Goal: Task Accomplishment & Management: Complete application form

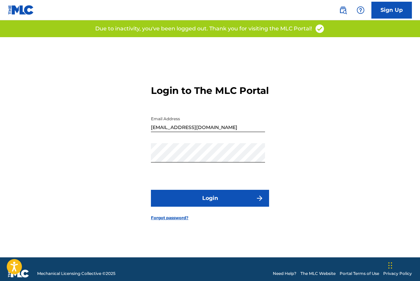
click at [199, 200] on button "Login" at bounding box center [210, 198] width 118 height 17
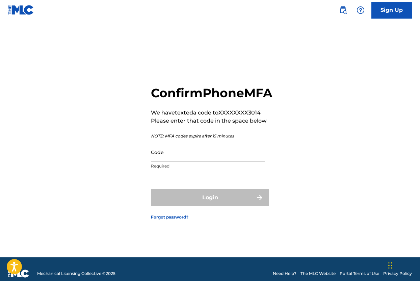
click at [196, 169] on p "Required" at bounding box center [208, 166] width 114 height 6
click at [201, 162] on input "Code" at bounding box center [208, 151] width 114 height 19
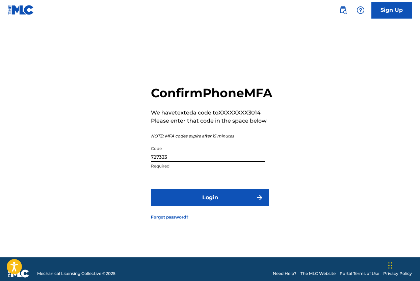
type input "727333"
click at [198, 205] on button "Login" at bounding box center [210, 197] width 118 height 17
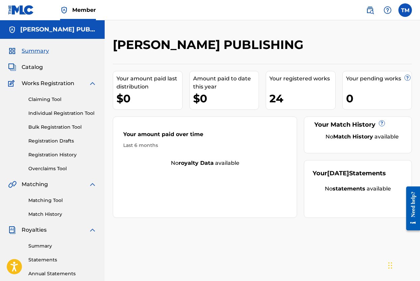
click at [36, 64] on span "Catalog" at bounding box center [32, 67] width 21 height 8
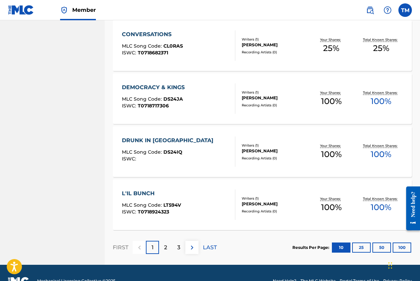
scroll to position [477, 0]
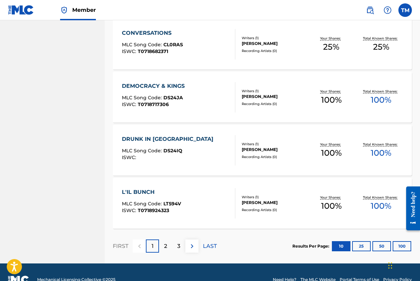
click at [169, 248] on div "2" at bounding box center [165, 245] width 13 height 13
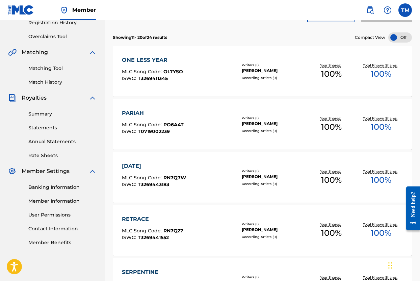
scroll to position [0, 0]
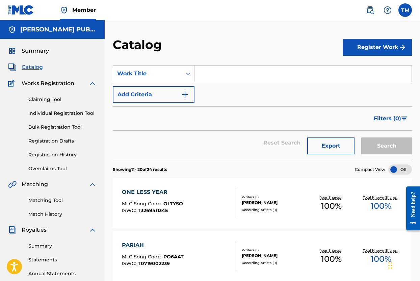
click at [336, 147] on button "Export" at bounding box center [330, 145] width 47 height 17
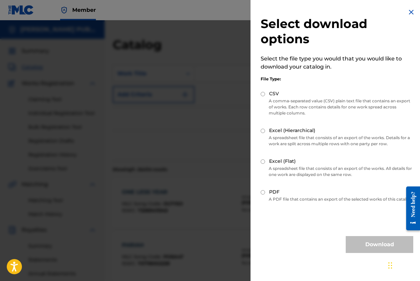
click at [263, 131] on input "Excel (Hierarchical)" at bounding box center [262, 131] width 4 height 4
radio input "true"
click at [360, 247] on button "Download" at bounding box center [378, 244] width 67 height 17
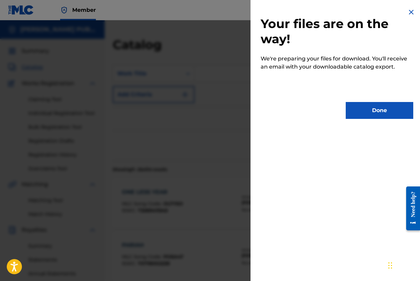
click at [382, 112] on button "Done" at bounding box center [378, 110] width 67 height 17
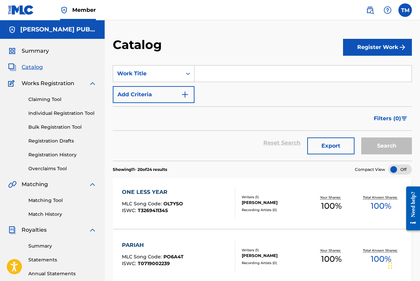
click at [66, 100] on link "Claiming Tool" at bounding box center [62, 99] width 68 height 7
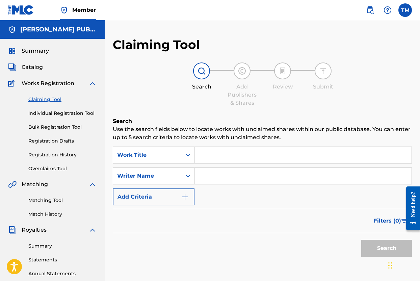
click at [233, 153] on input "Search Form" at bounding box center [302, 155] width 217 height 16
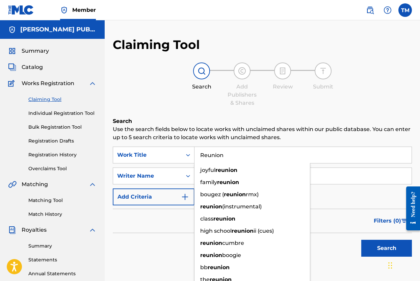
type input "Reunion"
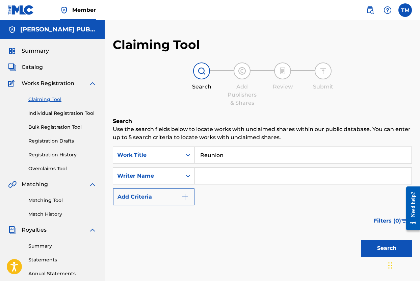
click at [256, 176] on input "Search Form" at bounding box center [302, 176] width 217 height 16
click at [381, 243] on button "Search" at bounding box center [386, 247] width 51 height 17
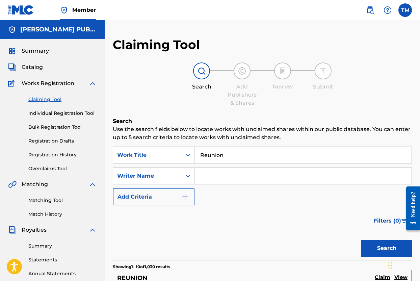
click at [266, 177] on input "Search Form" at bounding box center [302, 176] width 217 height 16
type input "Korea Girl"
click at [388, 245] on button "Search" at bounding box center [386, 247] width 51 height 17
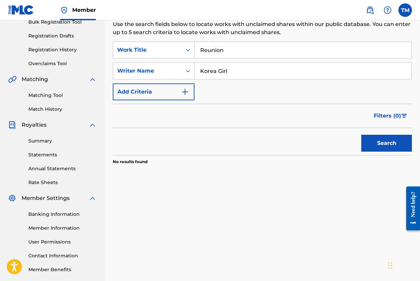
scroll to position [22, 0]
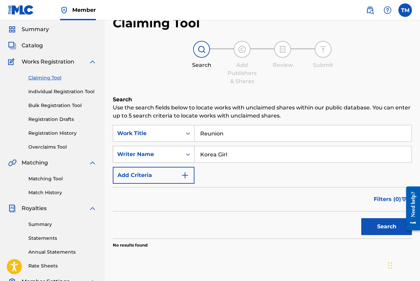
drag, startPoint x: 255, startPoint y: 158, endPoint x: 155, endPoint y: 146, distance: 100.2
click at [155, 146] on div "SearchWithCriteria404d31db-9832-48a5-9da3-41e41875a310 Writer Name Korea Girl" at bounding box center [262, 154] width 299 height 17
click at [396, 226] on button "Search" at bounding box center [386, 226] width 51 height 17
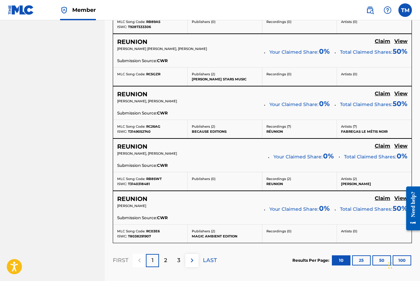
scroll to position [558, 0]
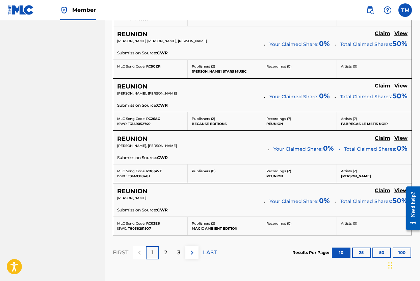
click at [166, 250] on p "2" at bounding box center [165, 252] width 3 height 8
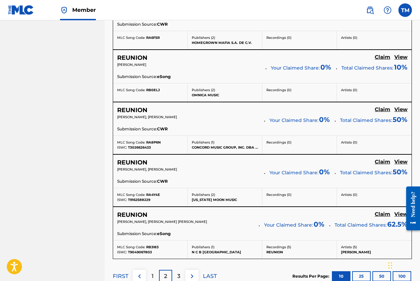
scroll to position [613, 0]
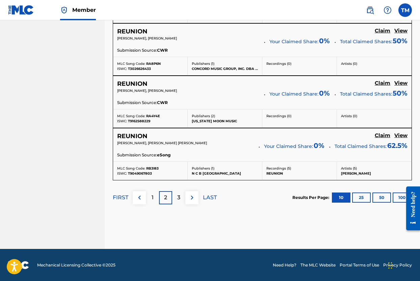
click at [180, 200] on p "3" at bounding box center [178, 197] width 3 height 8
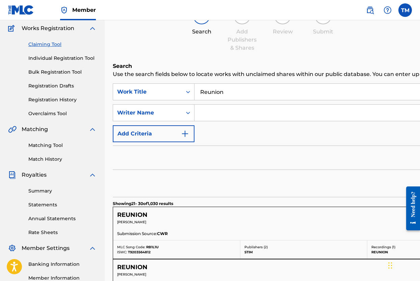
scroll to position [0, 0]
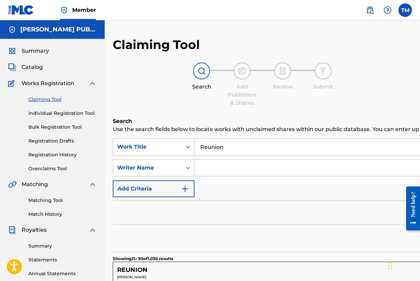
click at [60, 201] on link "Matching Tool" at bounding box center [62, 200] width 68 height 7
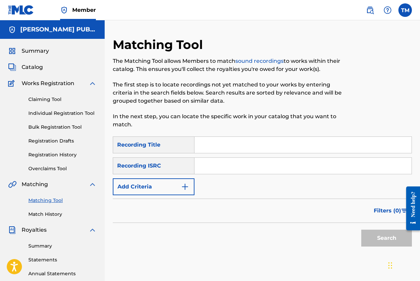
click at [235, 146] on input "Search Form" at bounding box center [302, 145] width 217 height 16
type input "Reunion"
click at [251, 166] on input "Search Form" at bounding box center [302, 166] width 217 height 16
paste input "USB750404003"
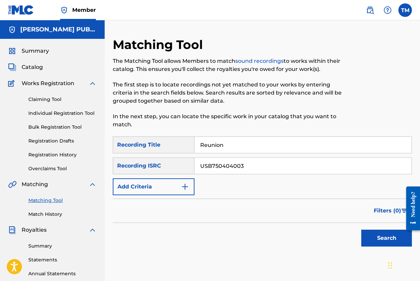
type input "USB750404003"
click at [375, 237] on button "Search" at bounding box center [386, 237] width 51 height 17
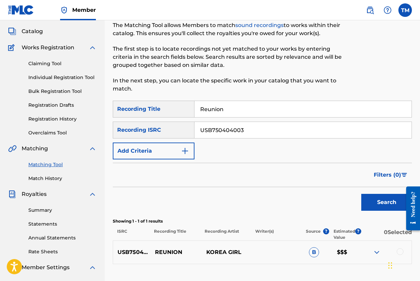
scroll to position [119, 0]
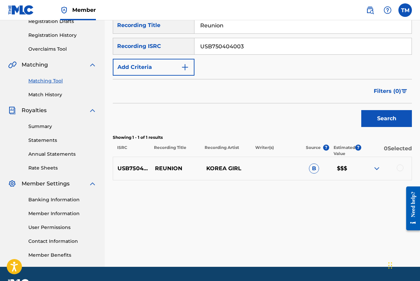
click at [396, 167] on div at bounding box center [385, 168] width 51 height 8
click at [398, 167] on div at bounding box center [399, 167] width 7 height 7
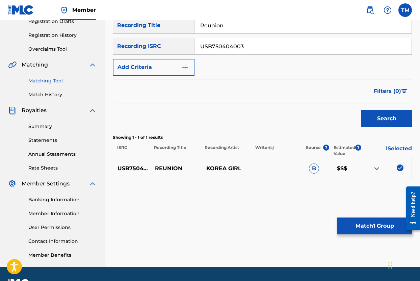
click at [370, 223] on button "Match 1 Group" at bounding box center [374, 225] width 75 height 17
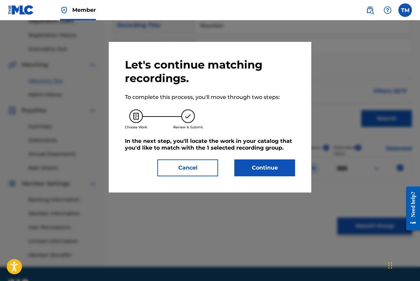
click at [276, 172] on button "Continue" at bounding box center [264, 167] width 61 height 17
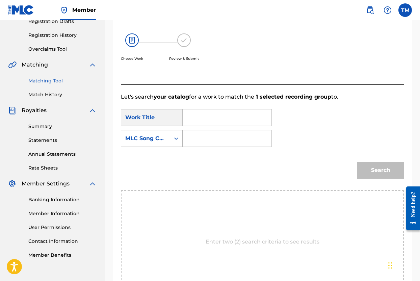
click at [176, 138] on icon "Search Form" at bounding box center [176, 138] width 7 height 7
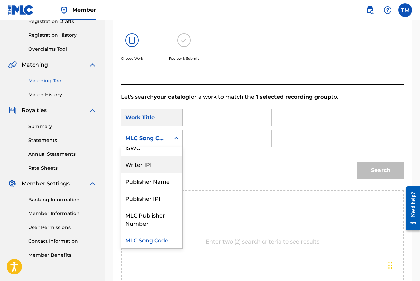
scroll to position [0, 0]
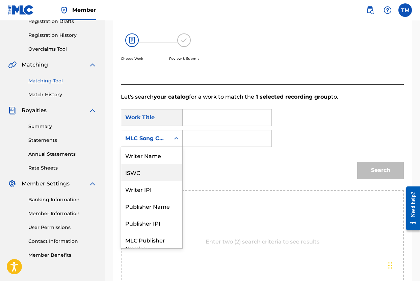
click at [170, 171] on div "ISWC" at bounding box center [151, 172] width 61 height 17
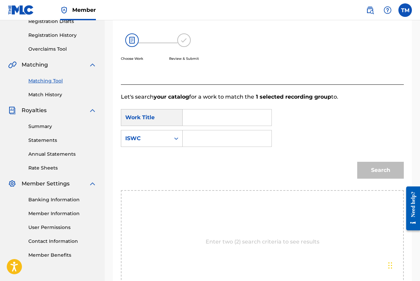
click at [218, 118] on input "Search Form" at bounding box center [226, 117] width 77 height 16
type input "Reunion"
click at [232, 137] on input "Search Form" at bounding box center [226, 138] width 77 height 16
paste input "77% of storage used You use storage when you save to Drive, back up to Google P…"
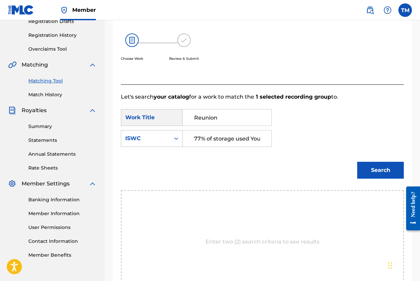
click at [218, 138] on input "77% of storage used You use storage when you save to Drive, back up to Google P…" at bounding box center [226, 138] width 77 height 16
paste input "T-071.902.099-1"
type input "T-071.902.099-1"
click at [385, 172] on button "Search" at bounding box center [380, 170] width 47 height 17
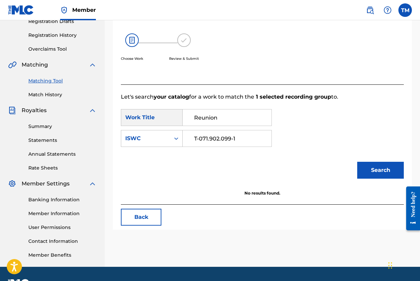
click at [147, 220] on button "Back" at bounding box center [141, 216] width 40 height 17
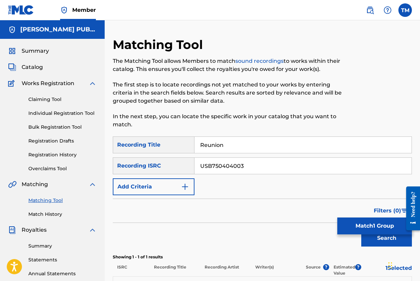
click at [54, 112] on link "Individual Registration Tool" at bounding box center [62, 113] width 68 height 7
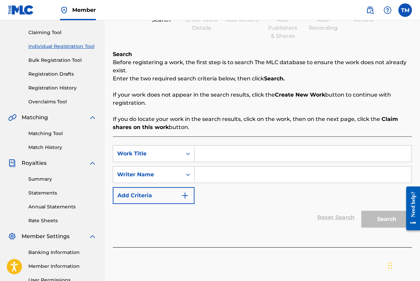
scroll to position [80, 0]
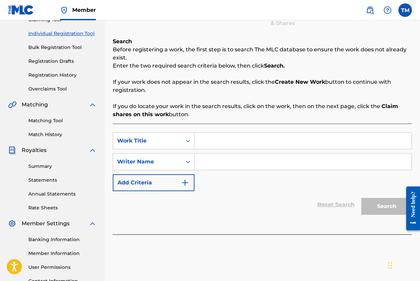
click at [236, 144] on input "Search Form" at bounding box center [302, 141] width 217 height 16
type input "Reunion"
click at [270, 165] on input "Search Form" at bounding box center [302, 161] width 217 height 16
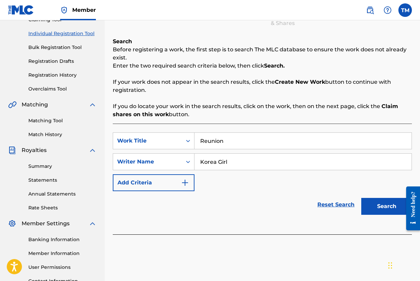
click at [380, 204] on button "Search" at bounding box center [386, 206] width 51 height 17
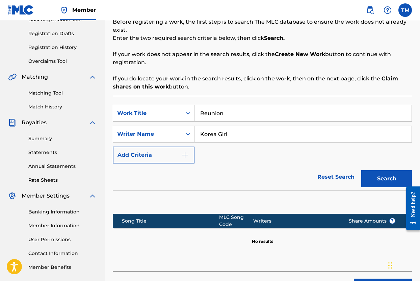
scroll to position [144, 0]
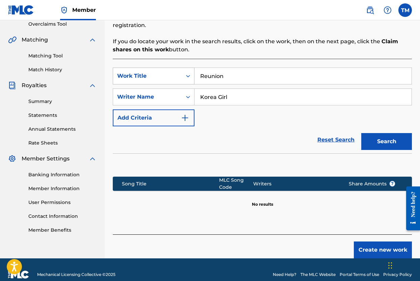
drag, startPoint x: 264, startPoint y: 100, endPoint x: 138, endPoint y: 71, distance: 128.7
click at [138, 71] on div "SearchWithCriteria0e80cd1d-e0b0-40a4-90d7-3a8d74255fed Work Title Reunion Searc…" at bounding box center [262, 96] width 299 height 59
type input "[PERSON_NAME]"
click at [378, 138] on button "Search" at bounding box center [386, 141] width 51 height 17
drag, startPoint x: 237, startPoint y: 99, endPoint x: 171, endPoint y: 96, distance: 66.5
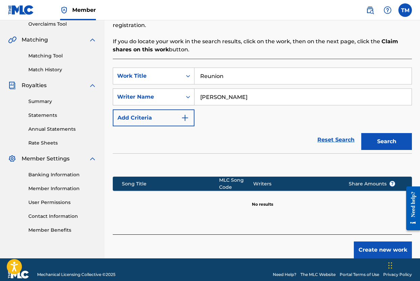
click at [171, 96] on div "SearchWithCriteria3eb35dce-5d19-4207-8497-32ab24793ef0 Writer Name [PERSON_NAME]" at bounding box center [262, 96] width 299 height 17
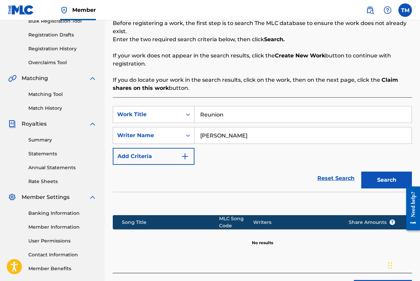
scroll to position [154, 0]
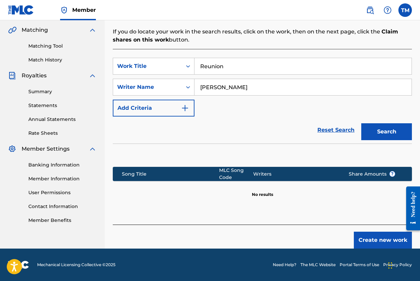
click at [247, 93] on input "[PERSON_NAME]" at bounding box center [302, 87] width 217 height 16
drag, startPoint x: 245, startPoint y: 89, endPoint x: 169, endPoint y: 84, distance: 75.7
click at [169, 84] on div "SearchWithCriteria3eb35dce-5d19-4207-8497-32ab24793ef0 Writer Name [PERSON_NAME]" at bounding box center [262, 87] width 299 height 17
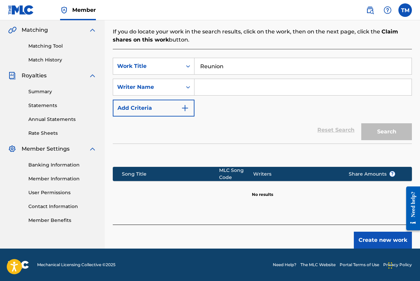
click at [272, 89] on input "Search Form" at bounding box center [302, 87] width 217 height 16
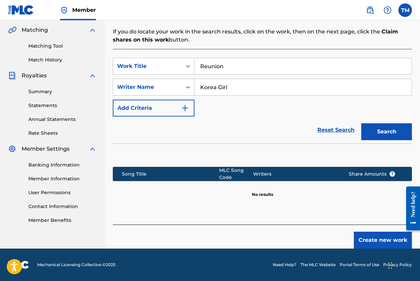
type input "Korea Girl"
click at [398, 137] on button "Search" at bounding box center [386, 131] width 51 height 17
click at [370, 242] on button "Create new work" at bounding box center [382, 239] width 58 height 17
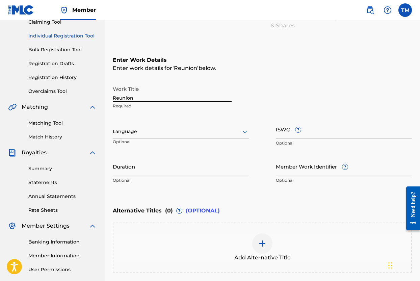
scroll to position [62, 0]
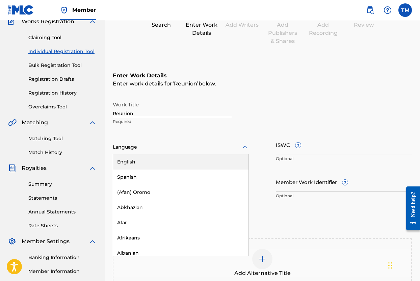
click at [231, 150] on div at bounding box center [181, 147] width 136 height 8
click at [221, 159] on div "English" at bounding box center [180, 161] width 135 height 15
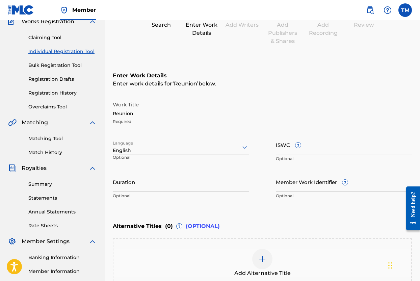
click at [285, 150] on input "ISWC ?" at bounding box center [344, 144] width 136 height 19
paste input "T-071.902.099-1"
type input "T-071.902.099-1"
click at [329, 183] on input "Member Work Identifier ?" at bounding box center [344, 181] width 136 height 19
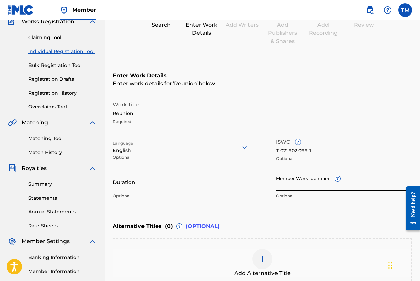
click at [354, 130] on div "Work Title Reunion Required Language English Optional ISWC ? T-071.902.099-1 Op…" at bounding box center [262, 150] width 299 height 105
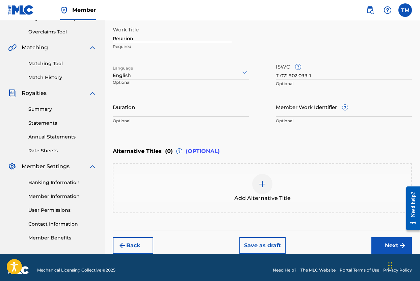
scroll to position [142, 0]
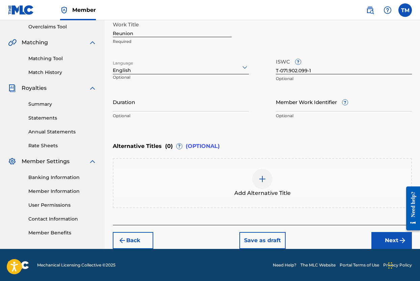
click at [383, 240] on button "Next" at bounding box center [391, 240] width 40 height 17
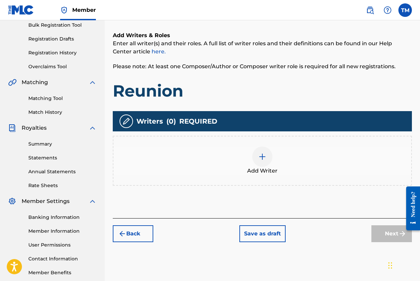
scroll to position [117, 0]
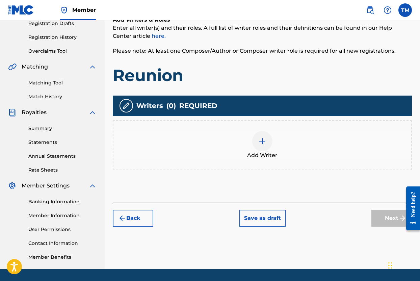
click at [266, 148] on div at bounding box center [262, 141] width 20 height 20
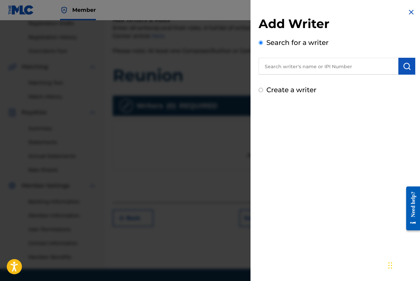
click at [289, 69] on input "text" at bounding box center [328, 66] width 140 height 17
paste input "340061316"
click at [406, 64] on img "submit" at bounding box center [406, 66] width 8 height 8
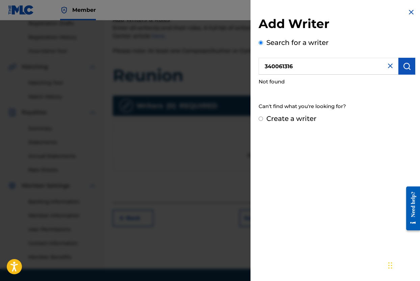
click at [307, 71] on input "340061316" at bounding box center [328, 66] width 140 height 17
drag, startPoint x: 307, startPoint y: 71, endPoint x: 234, endPoint y: 61, distance: 73.1
click at [234, 61] on div "Add Writer Search for a writer 340061316 Not found Can't find what you're looki…" at bounding box center [210, 150] width 420 height 260
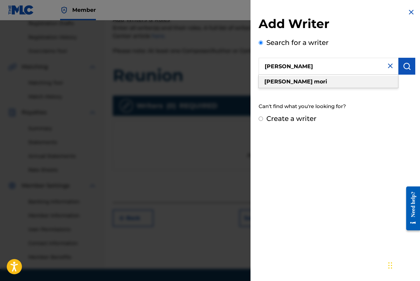
click at [312, 79] on span at bounding box center [312, 81] width 1 height 6
type input "[PERSON_NAME]"
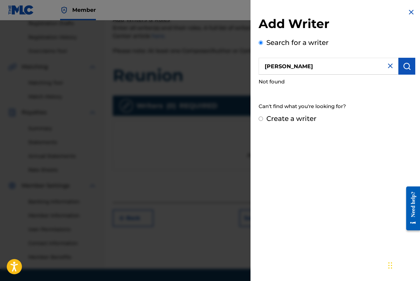
click at [399, 67] on button "submit" at bounding box center [406, 66] width 17 height 17
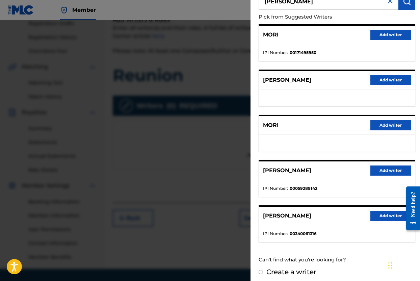
scroll to position [69, 0]
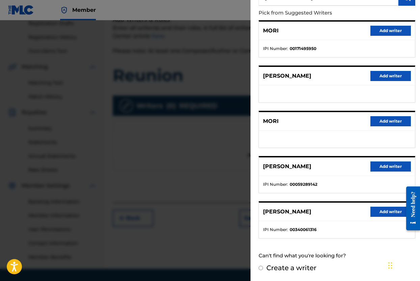
click at [375, 208] on button "Add writer" at bounding box center [390, 211] width 40 height 10
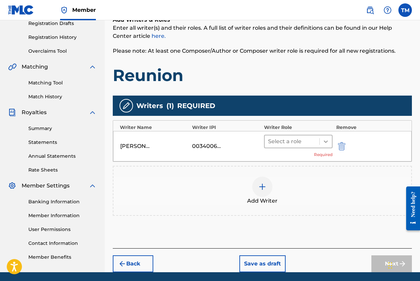
click at [328, 143] on icon at bounding box center [325, 141] width 7 height 7
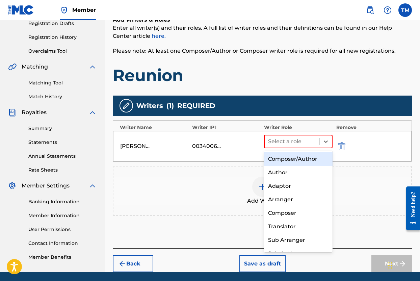
click at [312, 159] on div "Composer/Author" at bounding box center [298, 158] width 68 height 13
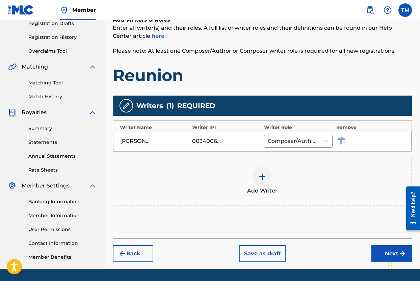
scroll to position [138, 0]
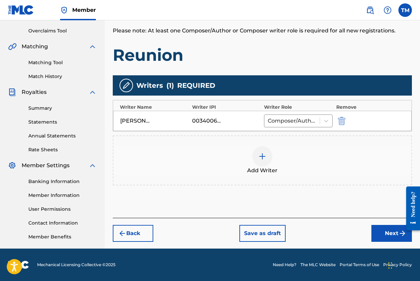
click at [392, 236] on button "Next" at bounding box center [391, 233] width 40 height 17
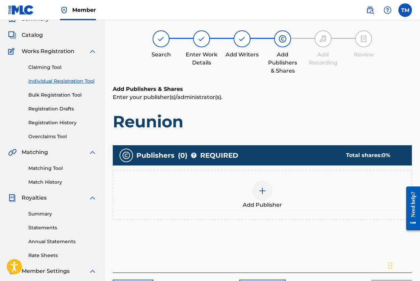
scroll to position [30, 0]
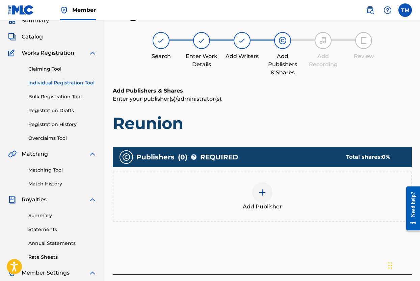
click at [263, 197] on div at bounding box center [262, 192] width 20 height 20
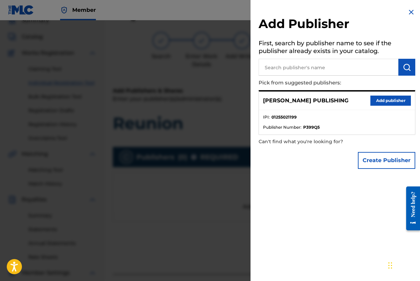
click at [376, 101] on button "Add publisher" at bounding box center [390, 100] width 40 height 10
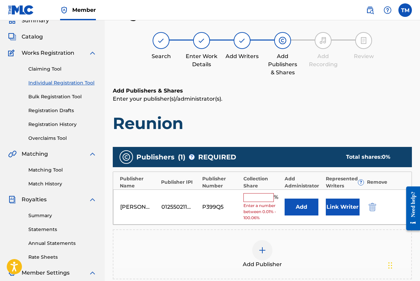
click at [259, 200] on input "text" at bounding box center [258, 197] width 30 height 9
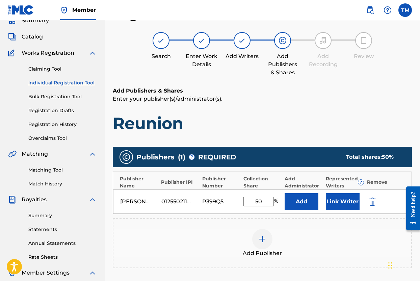
type input "50"
click at [346, 229] on div "Add Publisher" at bounding box center [262, 243] width 298 height 28
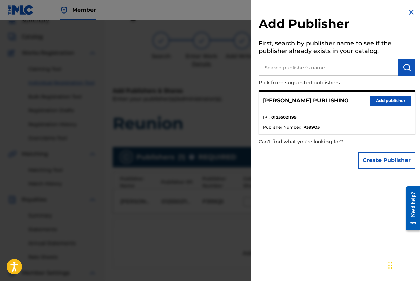
click at [407, 13] on img at bounding box center [411, 12] width 8 height 8
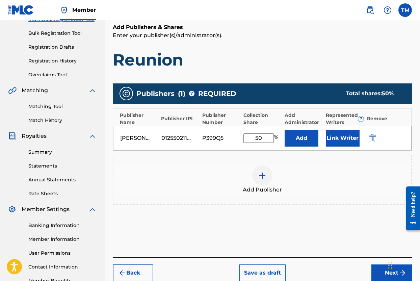
scroll to position [138, 0]
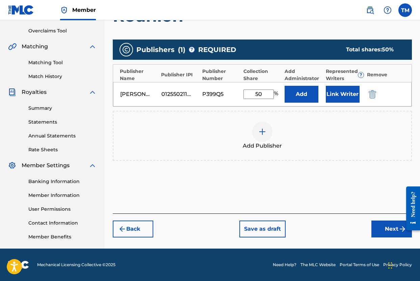
click at [379, 227] on button "Next" at bounding box center [391, 228] width 40 height 17
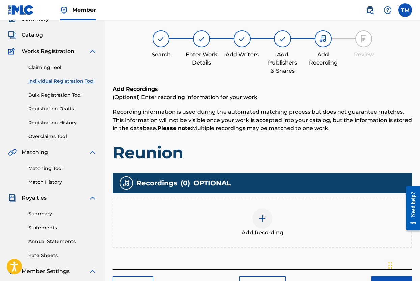
scroll to position [30, 0]
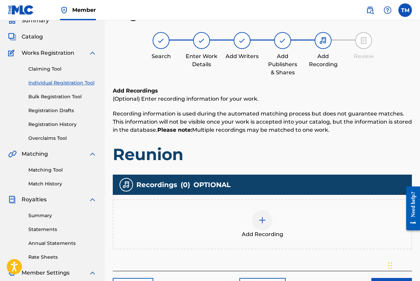
click at [263, 221] on img at bounding box center [262, 220] width 8 height 8
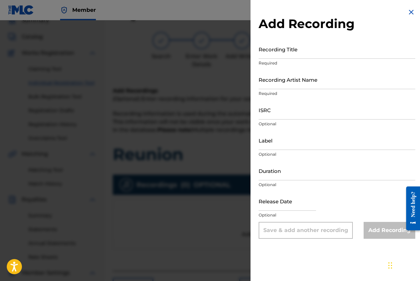
click at [293, 48] on input "Recording Title" at bounding box center [336, 48] width 157 height 19
type input "Reunion"
click at [324, 82] on input "Recording Artist Name" at bounding box center [336, 79] width 157 height 19
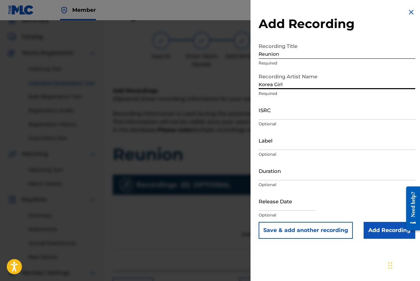
type input "Korea Girl"
click at [321, 111] on input "ISRC" at bounding box center [336, 109] width 157 height 19
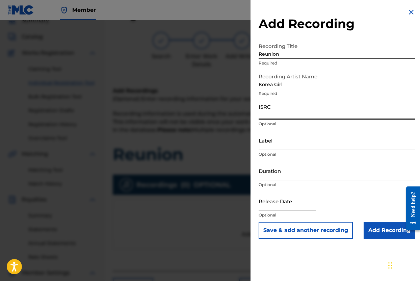
paste input "USB750404003"
type input "USB750404003"
click at [298, 142] on input "Label" at bounding box center [336, 140] width 157 height 19
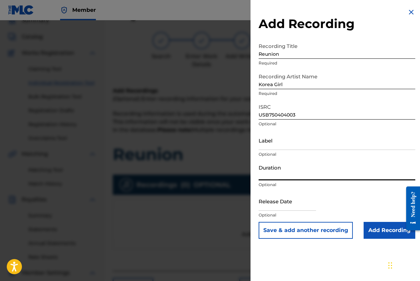
click at [339, 174] on input "Duration" at bounding box center [336, 170] width 157 height 19
type input "04:45"
click at [357, 199] on div "Release Date Optional" at bounding box center [336, 206] width 157 height 30
click at [308, 207] on input "text" at bounding box center [286, 200] width 57 height 19
select select "8"
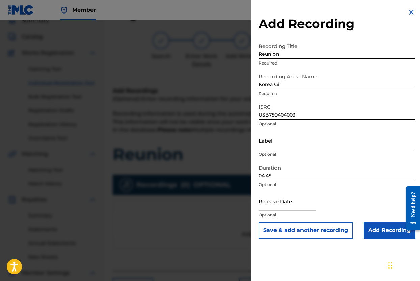
select select "2025"
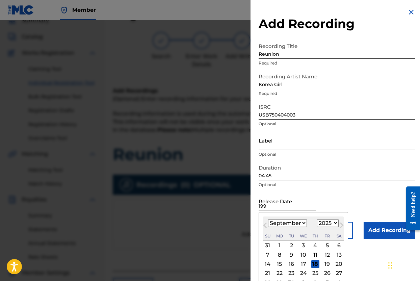
type input "1997"
click at [328, 204] on div "Release Date Previous Month Next Month [DATE] January February March April May …" at bounding box center [336, 206] width 157 height 30
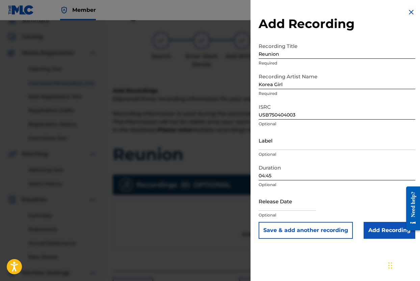
click at [384, 226] on input "Add Recording" at bounding box center [389, 230] width 52 height 17
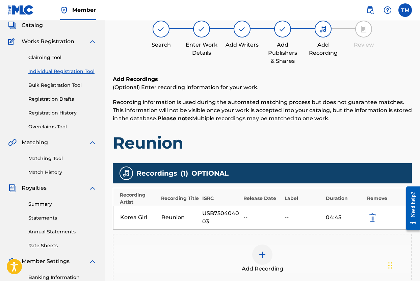
scroll to position [138, 0]
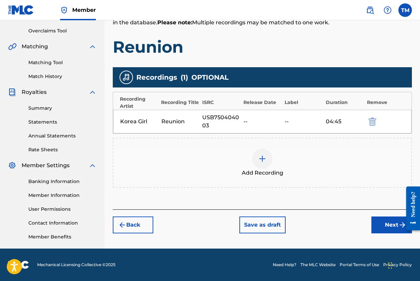
click at [382, 224] on button "Next" at bounding box center [391, 224] width 40 height 17
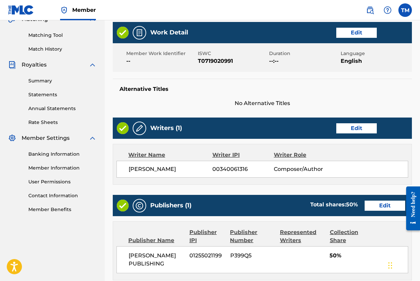
scroll to position [305, 0]
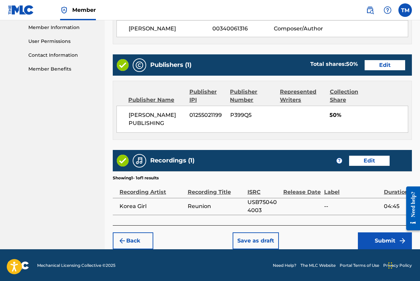
click at [377, 239] on button "Submit" at bounding box center [385, 240] width 54 height 17
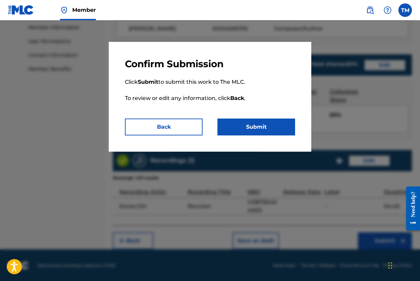
click at [257, 122] on button "Submit" at bounding box center [256, 126] width 78 height 17
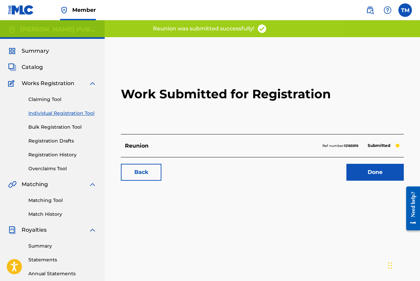
click at [361, 168] on link "Done" at bounding box center [374, 172] width 57 height 17
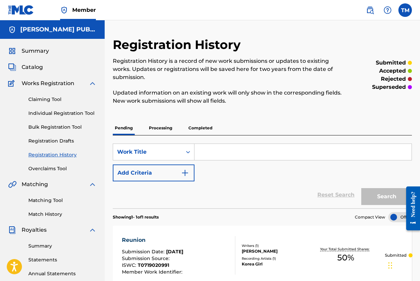
click at [252, 152] on input "Search Form" at bounding box center [302, 152] width 217 height 16
type input "B-Side"
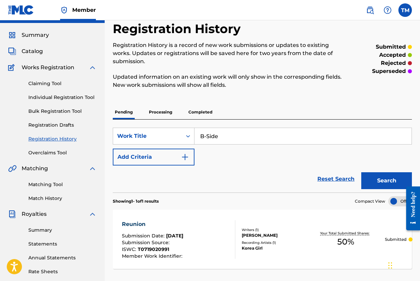
scroll to position [15, 0]
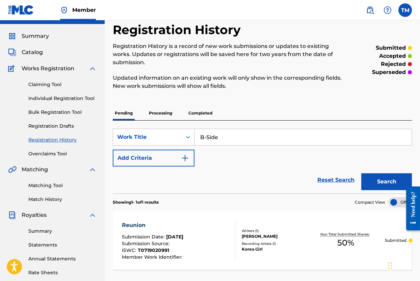
click at [81, 101] on link "Individual Registration Tool" at bounding box center [62, 98] width 68 height 7
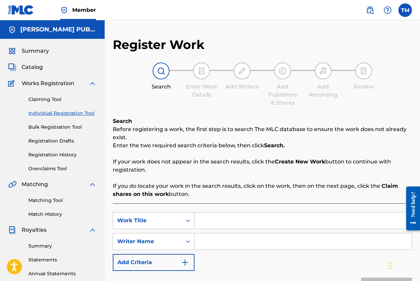
click at [210, 220] on input "Search Form" at bounding box center [302, 220] width 217 height 16
type input "B-Side"
click at [232, 240] on input "Search Form" at bounding box center [302, 241] width 217 height 16
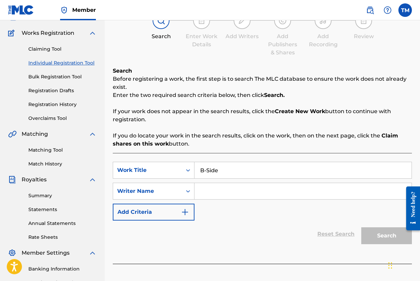
scroll to position [138, 0]
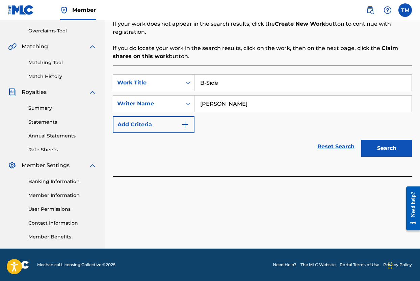
type input "[PERSON_NAME]"
click at [395, 151] on button "Search" at bounding box center [386, 148] width 51 height 17
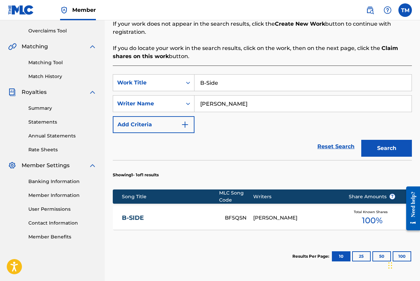
click at [282, 217] on div "[PERSON_NAME]" at bounding box center [295, 218] width 85 height 8
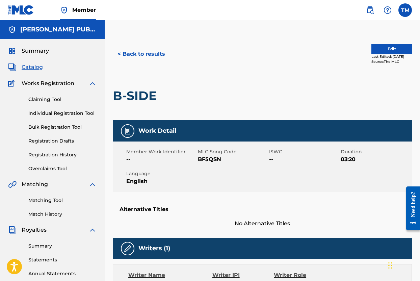
click at [383, 51] on button "Edit" at bounding box center [391, 49] width 40 height 10
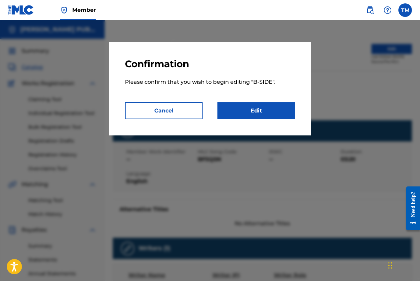
click at [261, 112] on link "Edit" at bounding box center [256, 110] width 78 height 17
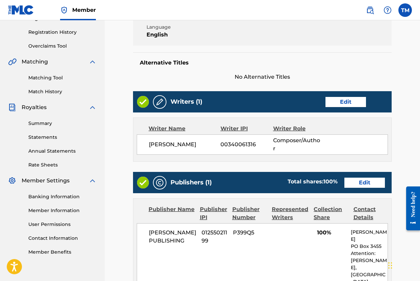
scroll to position [124, 0]
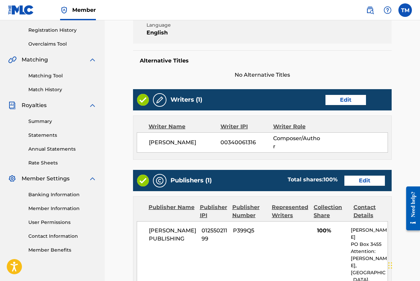
click at [361, 179] on link "Edit" at bounding box center [364, 180] width 40 height 10
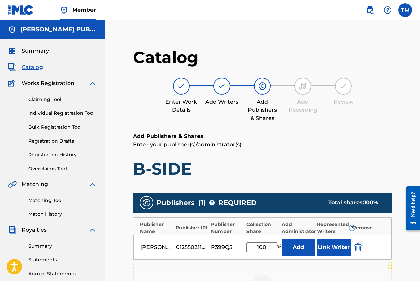
scroll to position [1, 0]
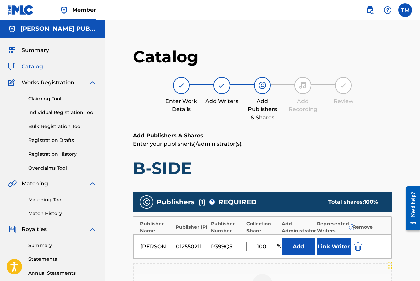
drag, startPoint x: 268, startPoint y: 247, endPoint x: 251, endPoint y: 247, distance: 17.9
click at [251, 247] on input "100" at bounding box center [261, 246] width 30 height 9
type input "50"
click at [314, 184] on div "Add Publishers & Shares Enter your publisher(s)/administrator(s). B-SIDE Publis…" at bounding box center [262, 249] width 258 height 234
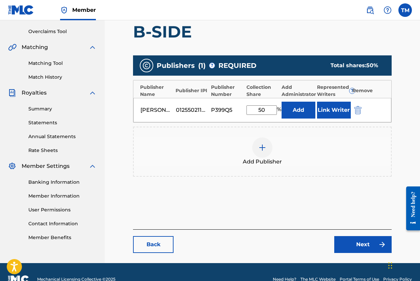
scroll to position [151, 0]
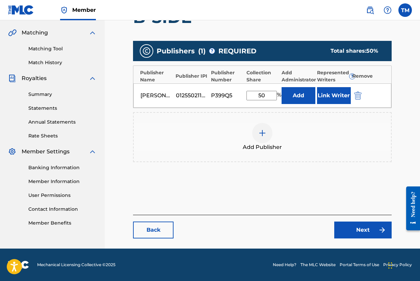
click at [350, 231] on link "Next" at bounding box center [362, 229] width 57 height 17
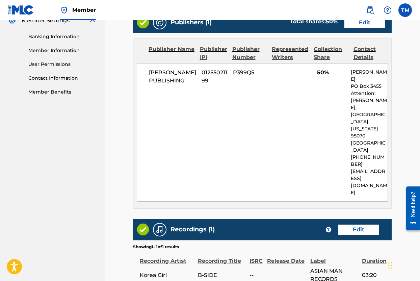
scroll to position [311, 0]
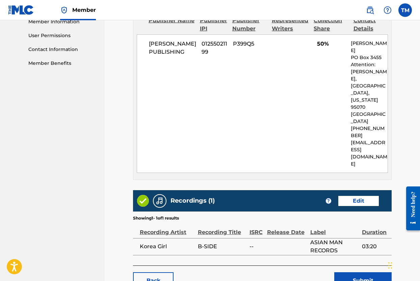
click at [358, 272] on button "Submit" at bounding box center [362, 280] width 57 height 17
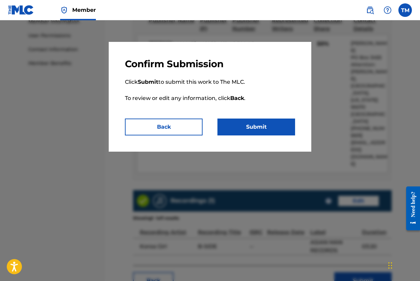
click at [278, 126] on button "Submit" at bounding box center [256, 126] width 78 height 17
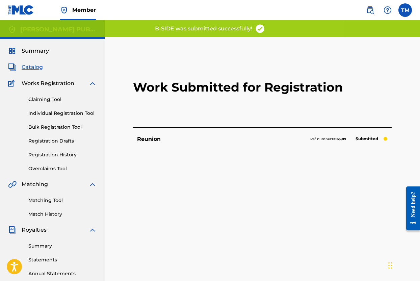
click at [87, 113] on link "Individual Registration Tool" at bounding box center [62, 113] width 68 height 7
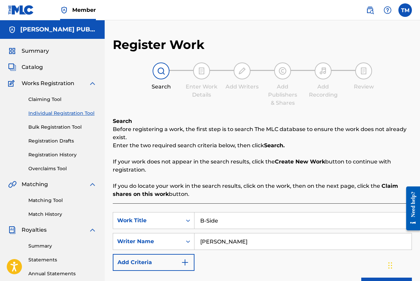
click at [241, 224] on input "B-Side" at bounding box center [302, 220] width 217 height 16
drag, startPoint x: 241, startPoint y: 224, endPoint x: 168, endPoint y: 213, distance: 74.1
click at [168, 213] on div "SearchWithCriteria0e80cd1d-e0b0-40a4-90d7-3a8d74255fed Work Title B-Side" at bounding box center [262, 220] width 299 height 17
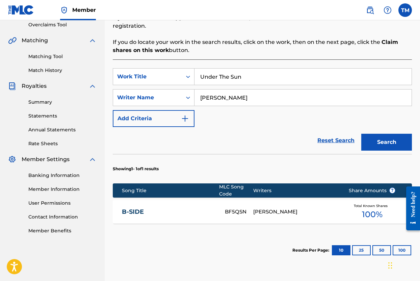
scroll to position [147, 0]
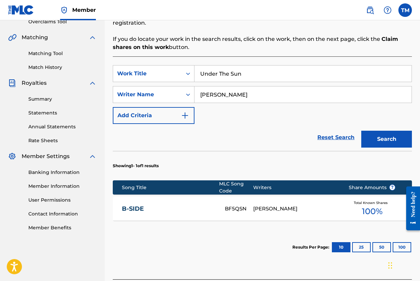
type input "Under The Sun"
click at [374, 137] on button "Search" at bounding box center [386, 139] width 51 height 17
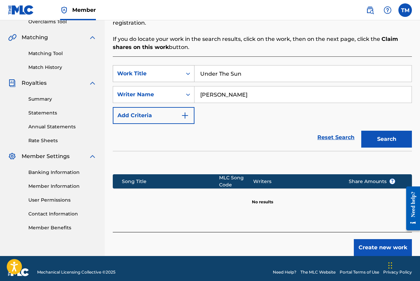
drag, startPoint x: 249, startPoint y: 94, endPoint x: 155, endPoint y: 78, distance: 95.5
click at [155, 78] on div "SearchWithCriteria0e80cd1d-e0b0-40a4-90d7-3a8d74255fed Work Title Under The Sun…" at bounding box center [262, 94] width 299 height 59
click at [368, 247] on button "Create new work" at bounding box center [382, 247] width 58 height 17
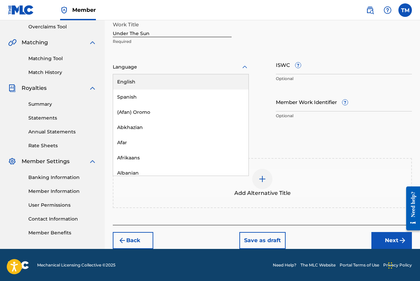
click at [243, 65] on icon at bounding box center [244, 67] width 8 height 8
click at [225, 81] on div "English" at bounding box center [180, 81] width 135 height 15
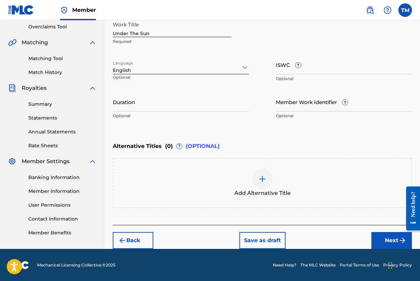
click at [280, 66] on input "ISWC ?" at bounding box center [344, 64] width 136 height 19
paste input "T-071.910.489-8"
type input "T-071.910.489-8"
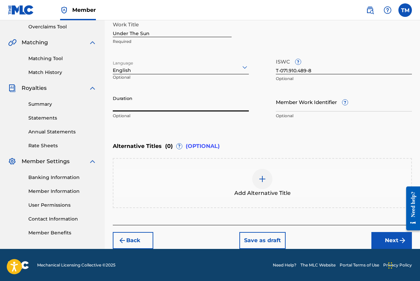
click at [219, 107] on input "Duration" at bounding box center [181, 101] width 136 height 19
type input "04:45"
click at [235, 129] on div "Enter Work Details Enter work details for ‘ Under The Sun ’ below. Work Title U…" at bounding box center [262, 56] width 299 height 163
click at [385, 236] on button "Next" at bounding box center [391, 240] width 40 height 17
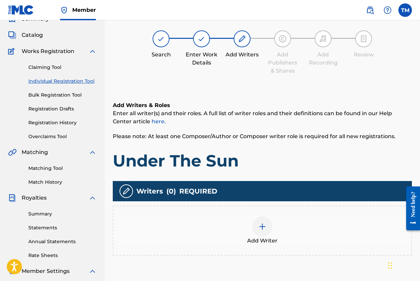
scroll to position [30, 0]
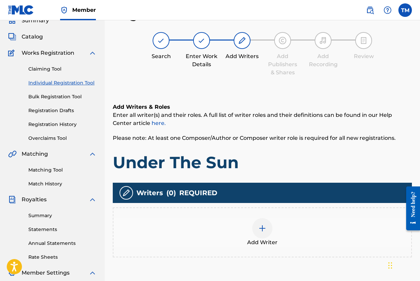
click at [264, 229] on img at bounding box center [262, 228] width 8 height 8
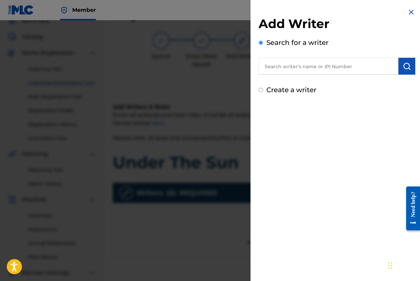
click at [321, 66] on input "text" at bounding box center [328, 66] width 140 height 17
type input "0"
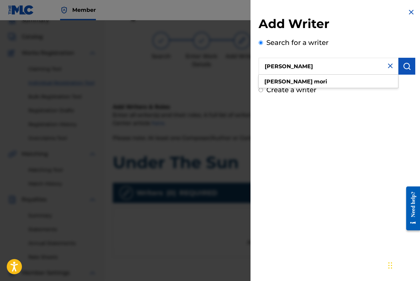
type input "[PERSON_NAME]"
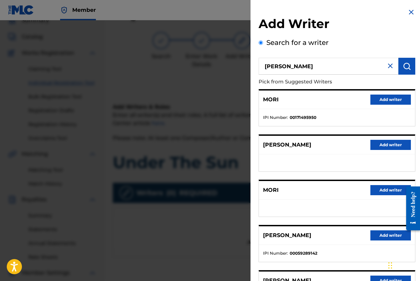
scroll to position [69, 0]
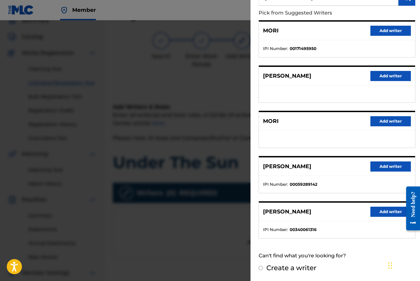
click at [386, 209] on button "Add writer" at bounding box center [390, 211] width 40 height 10
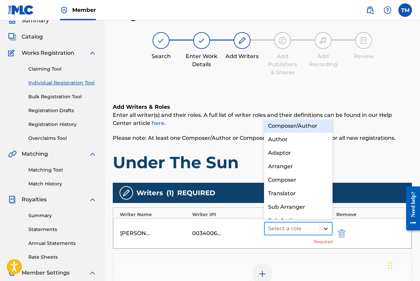
click at [325, 229] on icon at bounding box center [325, 228] width 4 height 2
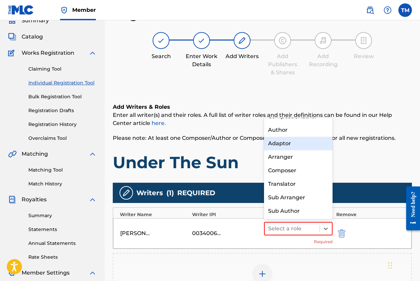
scroll to position [0, 0]
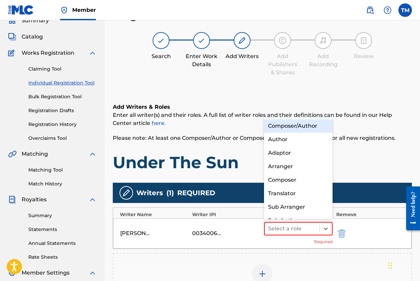
click at [311, 124] on div "Composer/Author" at bounding box center [298, 125] width 68 height 13
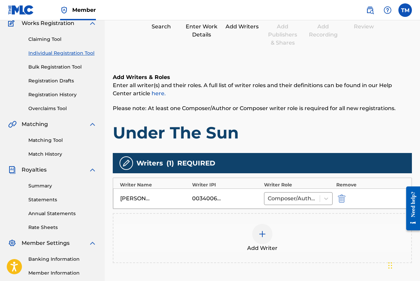
scroll to position [138, 0]
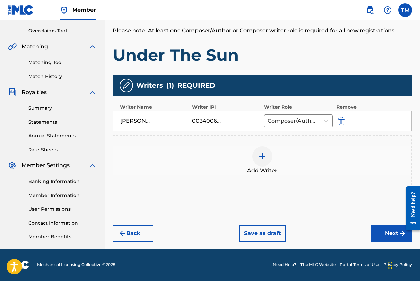
click at [389, 231] on button "Next" at bounding box center [391, 233] width 40 height 17
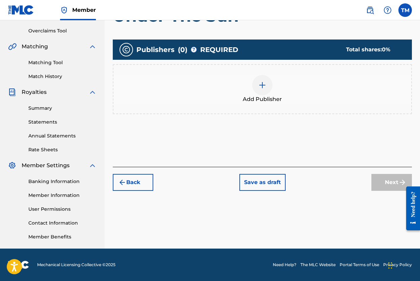
click at [257, 81] on div at bounding box center [262, 85] width 20 height 20
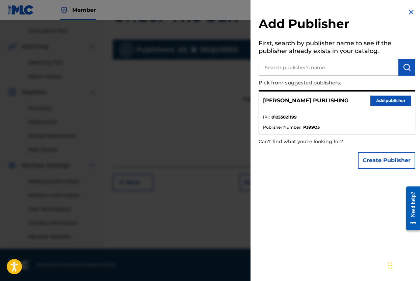
click at [375, 100] on button "Add publisher" at bounding box center [390, 100] width 40 height 10
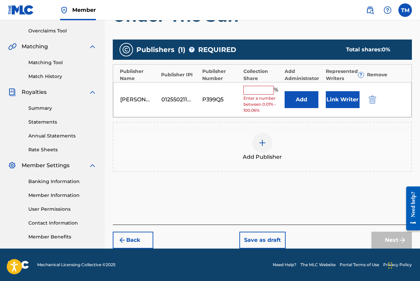
click at [256, 92] on input "text" at bounding box center [258, 90] width 30 height 9
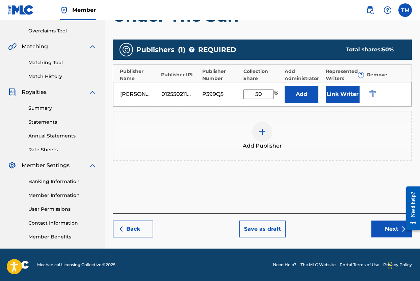
type input "50"
click at [306, 168] on div "Publishers ( 1 ) ? REQUIRED Total shares: 50 % Publisher Name Publisher IPI Pub…" at bounding box center [262, 109] width 299 height 147
click at [381, 226] on button "Next" at bounding box center [391, 228] width 40 height 17
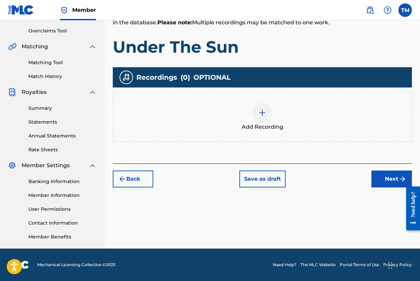
click at [268, 117] on div at bounding box center [262, 113] width 20 height 20
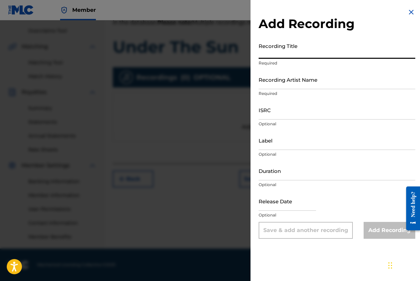
click at [316, 52] on input "Recording Title" at bounding box center [336, 48] width 157 height 19
type input "Under The Sun"
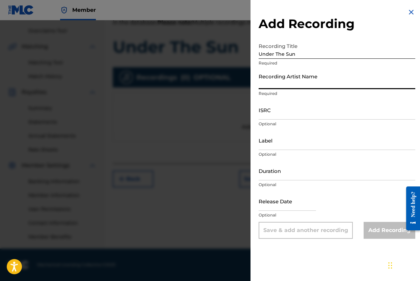
type input "L"
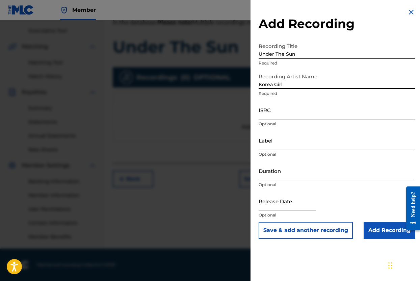
type input "Korea Girl"
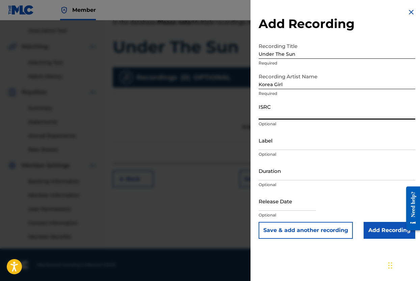
click at [323, 113] on input "ISRC" at bounding box center [336, 109] width 157 height 19
paste input "77% of storage used You use storage when you save to Drive, back up to Google P…"
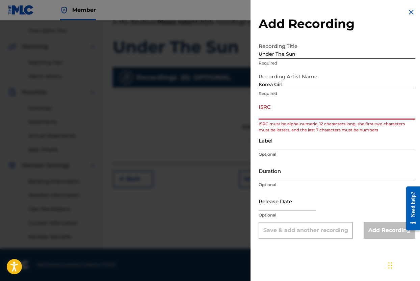
type input "77% of storage used You use storage when you save to Drive, back up to Google P…"
click at [338, 114] on input "77% of storage used You use storage when you save to Drive, back up to Google P…" at bounding box center [336, 109] width 157 height 19
drag, startPoint x: 409, startPoint y: 115, endPoint x: 217, endPoint y: 111, distance: 192.0
click at [217, 111] on div "Add Recording Recording Title Under The Sun Required Recording Artist Name Kore…" at bounding box center [210, 150] width 420 height 260
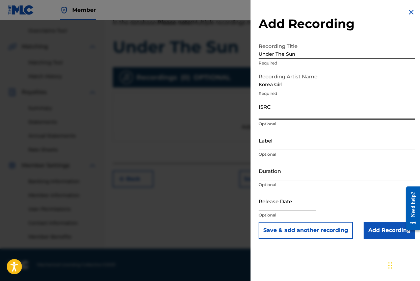
paste input "USB750404002"
type input "USB750404002"
click at [293, 172] on input "Duration" at bounding box center [336, 170] width 157 height 19
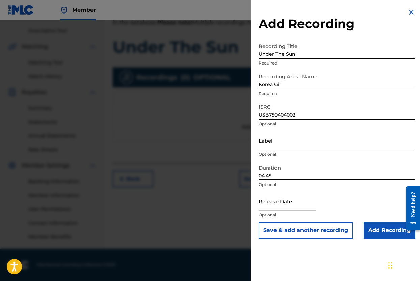
type input "04:45"
click at [382, 225] on input "Add Recording" at bounding box center [389, 230] width 52 height 17
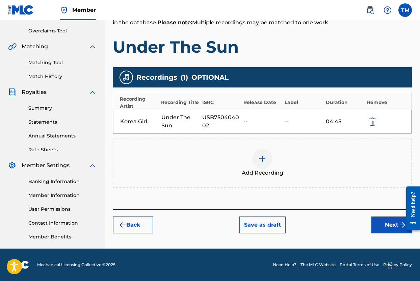
click at [375, 219] on button "Next" at bounding box center [391, 224] width 40 height 17
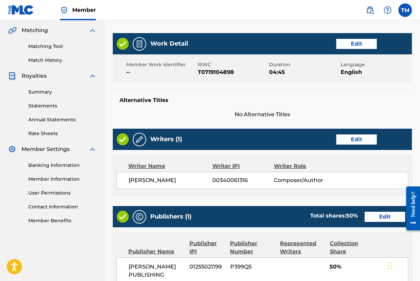
scroll to position [305, 0]
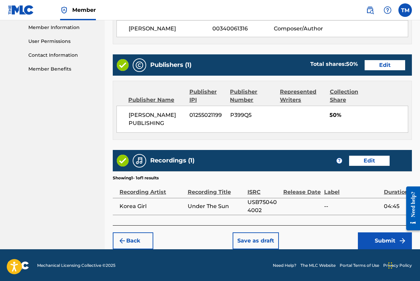
click at [380, 238] on button "Submit" at bounding box center [385, 240] width 54 height 17
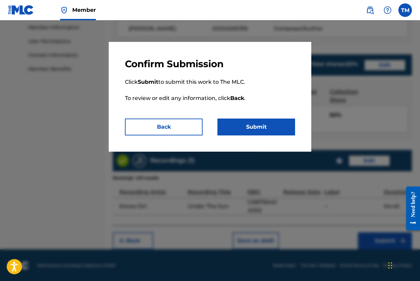
click at [257, 123] on button "Submit" at bounding box center [256, 126] width 78 height 17
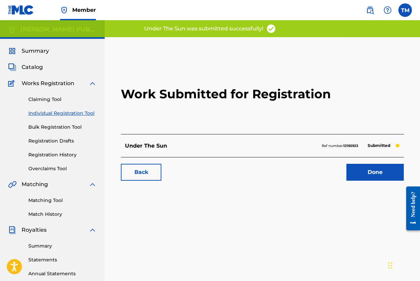
click at [66, 155] on link "Registration History" at bounding box center [62, 154] width 68 height 7
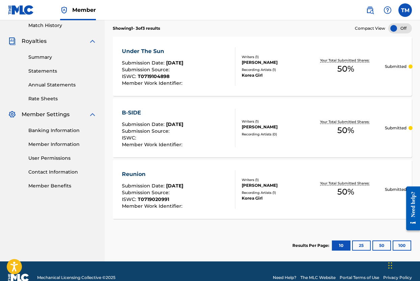
scroll to position [201, 0]
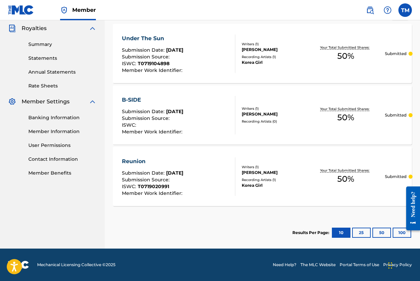
click at [177, 175] on span "[DATE]" at bounding box center [174, 173] width 17 height 6
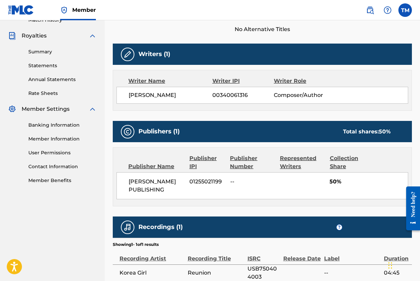
scroll to position [253, 0]
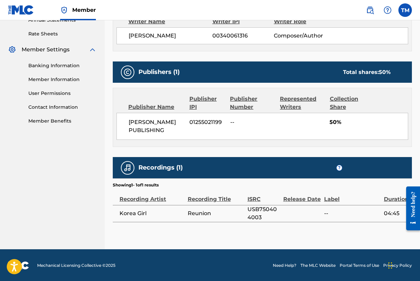
click at [363, 197] on div "Label" at bounding box center [352, 195] width 56 height 15
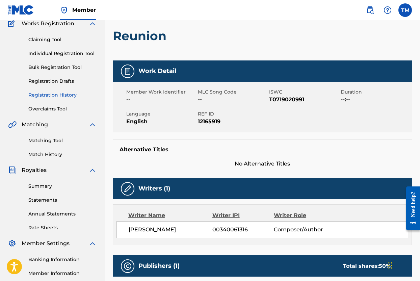
scroll to position [0, 0]
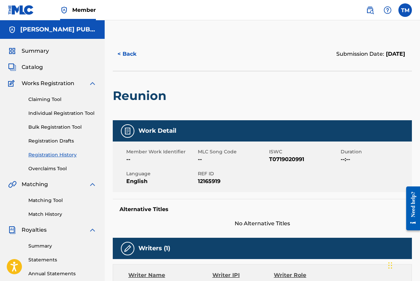
click at [55, 141] on link "Registration Drafts" at bounding box center [62, 140] width 68 height 7
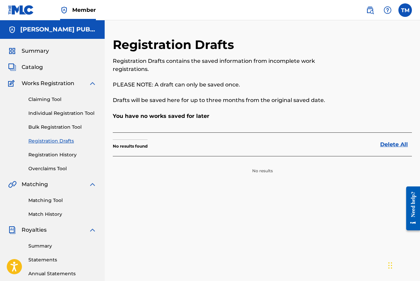
click at [53, 154] on link "Registration History" at bounding box center [62, 154] width 68 height 7
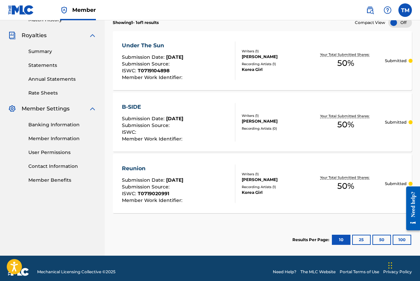
scroll to position [201, 0]
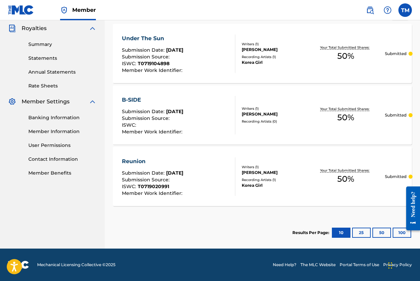
click at [159, 58] on span "Submission Source :" at bounding box center [146, 57] width 49 height 6
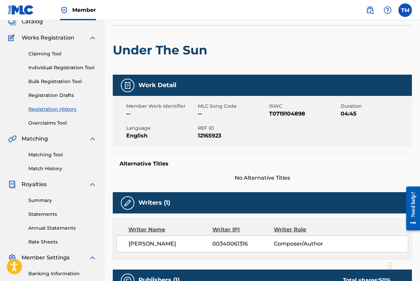
scroll to position [27, 0]
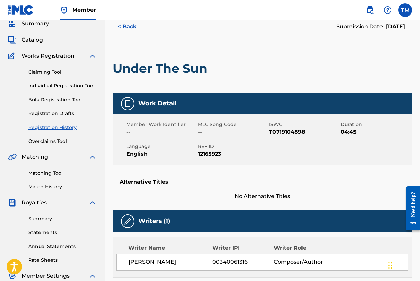
click at [69, 85] on link "Individual Registration Tool" at bounding box center [62, 85] width 68 height 7
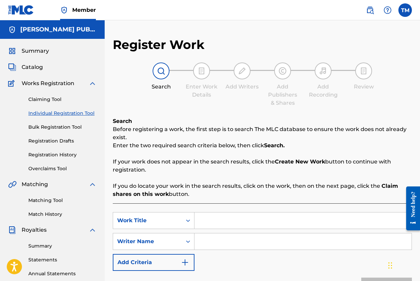
click at [281, 221] on input "Search Form" at bounding box center [302, 220] width 217 height 16
type input "Upside Down"
click at [258, 240] on input "Search Form" at bounding box center [302, 241] width 217 height 16
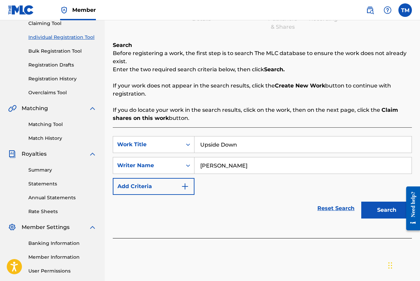
scroll to position [138, 0]
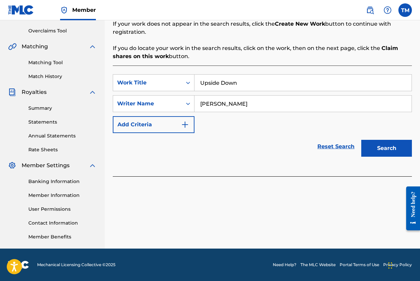
type input "[PERSON_NAME]"
click at [390, 153] on button "Search" at bounding box center [386, 148] width 51 height 17
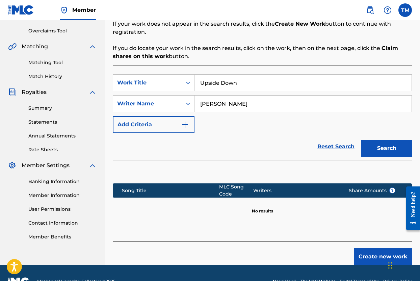
click at [275, 102] on input "[PERSON_NAME]" at bounding box center [302, 103] width 217 height 16
click at [367, 254] on button "Create new work" at bounding box center [382, 256] width 58 height 17
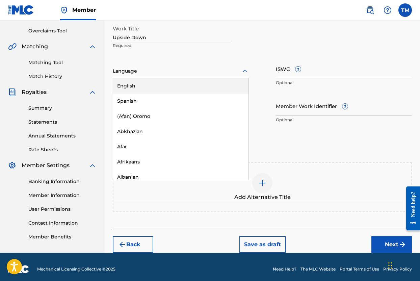
click at [208, 70] on div at bounding box center [181, 71] width 136 height 8
click at [198, 83] on div "English" at bounding box center [180, 85] width 135 height 15
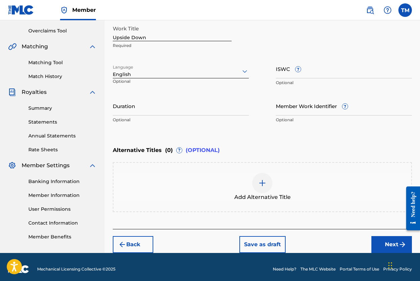
click at [304, 75] on input "ISWC ?" at bounding box center [344, 68] width 136 height 19
paste input "T-071.910.490-1"
type input "T-071.910.490-1"
click at [185, 110] on input "Duration" at bounding box center [181, 105] width 136 height 19
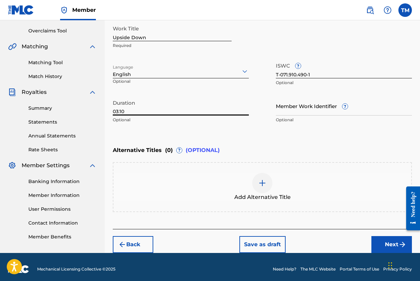
scroll to position [142, 0]
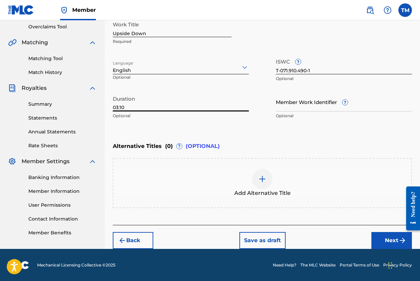
type input "03:10"
click at [381, 237] on button "Next" at bounding box center [391, 240] width 40 height 17
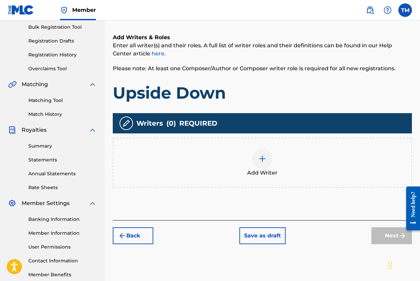
scroll to position [113, 0]
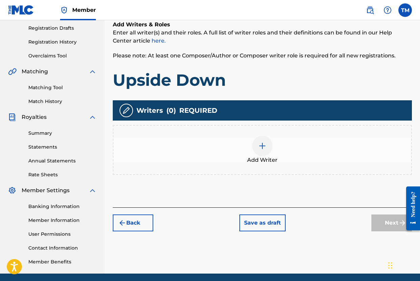
click at [267, 149] on div at bounding box center [262, 146] width 20 height 20
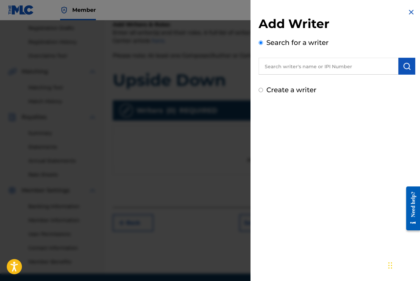
click at [314, 66] on input "text" at bounding box center [328, 66] width 140 height 17
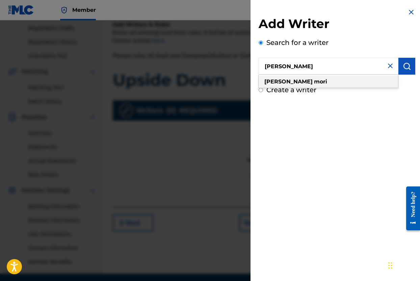
click at [325, 81] on div "[PERSON_NAME]" at bounding box center [327, 82] width 139 height 12
type input "[PERSON_NAME]"
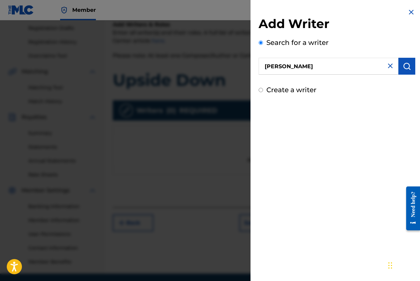
click at [402, 66] on img "submit" at bounding box center [406, 66] width 8 height 8
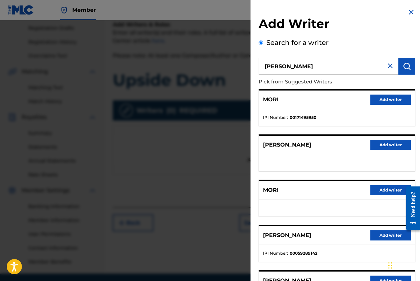
scroll to position [69, 0]
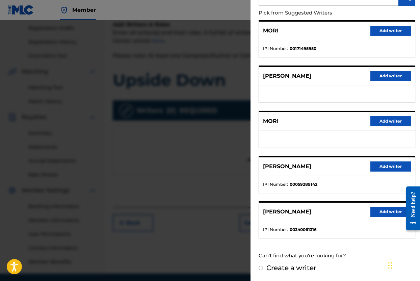
click at [379, 208] on button "Add writer" at bounding box center [390, 211] width 40 height 10
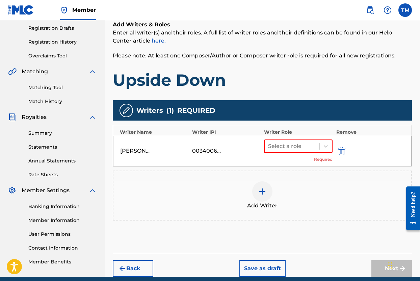
click at [260, 191] on img at bounding box center [262, 191] width 8 height 8
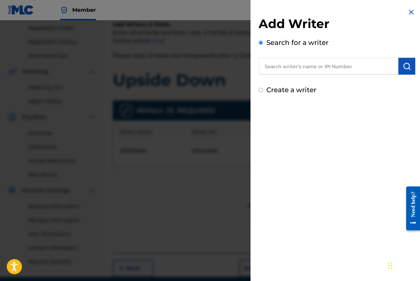
click at [317, 66] on input "text" at bounding box center [328, 66] width 140 height 17
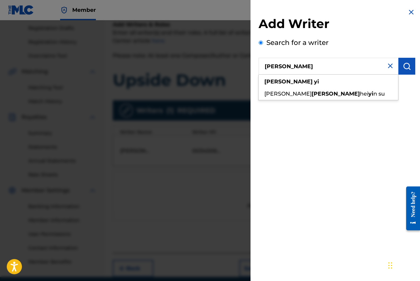
type input "[PERSON_NAME]"
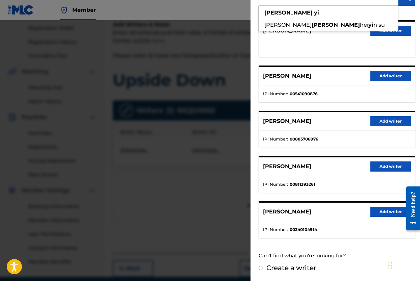
click at [379, 211] on button "Add writer" at bounding box center [390, 211] width 40 height 10
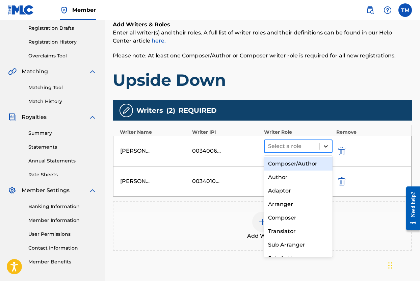
click at [322, 146] on icon at bounding box center [325, 146] width 7 height 7
click at [304, 161] on div "Composer/Author" at bounding box center [298, 163] width 68 height 13
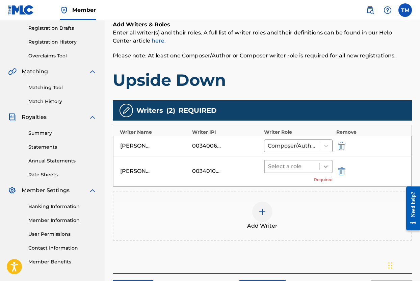
click at [322, 164] on icon at bounding box center [325, 166] width 7 height 7
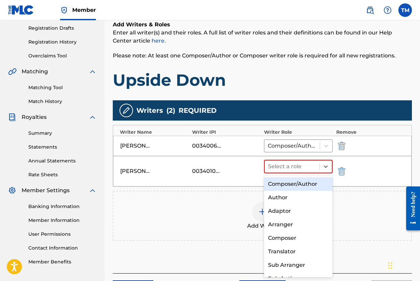
click at [310, 182] on div "Composer/Author" at bounding box center [298, 183] width 68 height 13
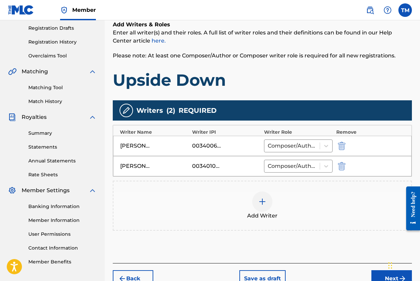
click at [383, 275] on button "Next" at bounding box center [391, 278] width 40 height 17
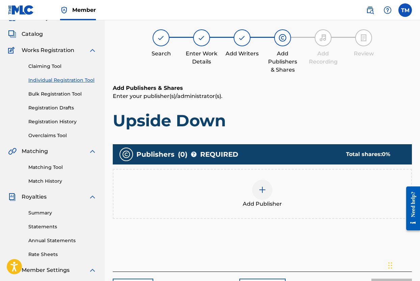
scroll to position [30, 0]
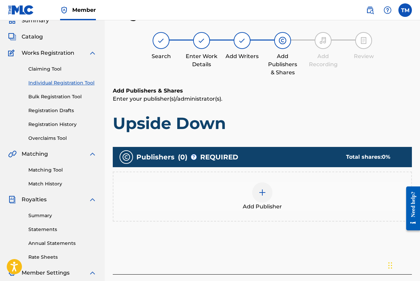
click at [263, 192] on img at bounding box center [262, 192] width 8 height 8
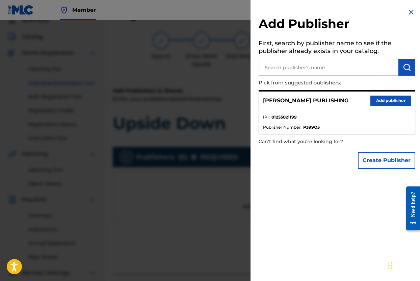
click at [378, 100] on button "Add publisher" at bounding box center [390, 100] width 40 height 10
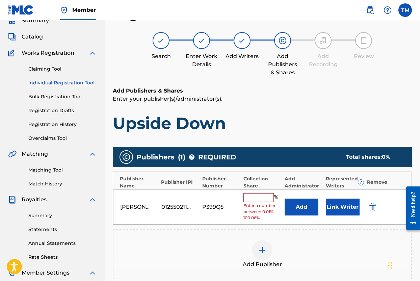
click at [253, 196] on input "text" at bounding box center [258, 197] width 30 height 9
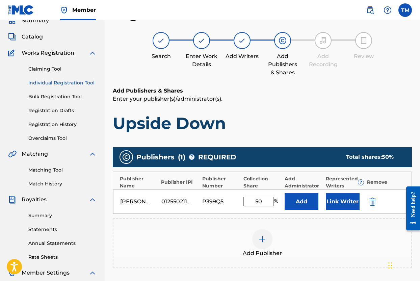
type input "50"
click at [335, 216] on div "Publishers ( 1 ) ? REQUIRED Total shares: 50 % Publisher Name Publisher IPI Pub…" at bounding box center [262, 207] width 299 height 121
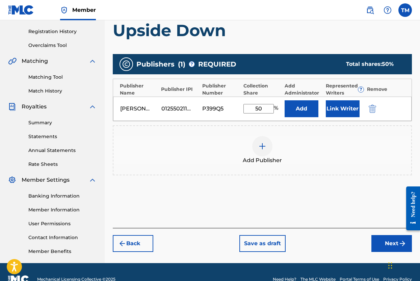
scroll to position [138, 0]
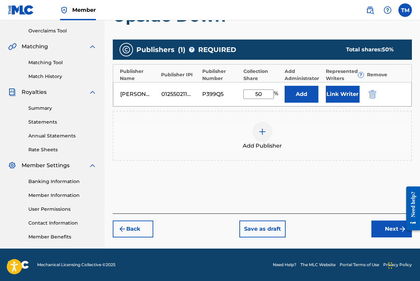
click at [383, 224] on button "Next" at bounding box center [391, 228] width 40 height 17
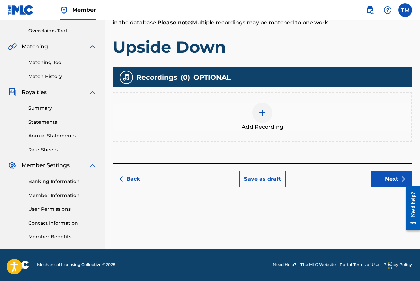
click at [394, 180] on button "Next" at bounding box center [391, 178] width 40 height 17
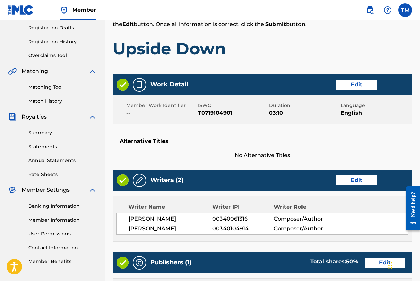
scroll to position [288, 0]
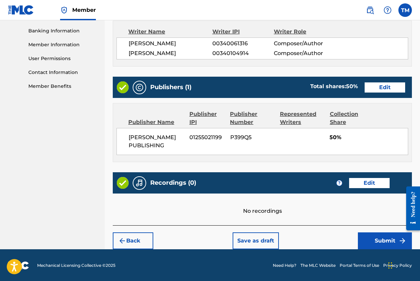
click at [383, 239] on button "Submit" at bounding box center [385, 240] width 54 height 17
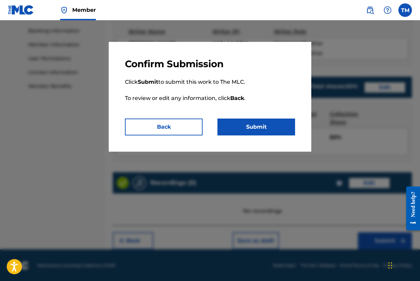
click at [176, 126] on button "Back" at bounding box center [164, 126] width 78 height 17
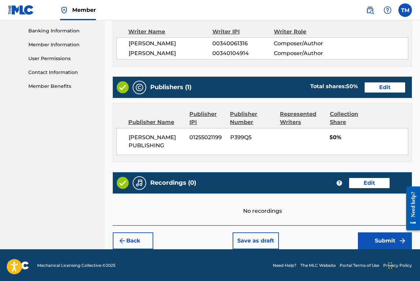
click at [368, 184] on button "Edit" at bounding box center [369, 183] width 40 height 10
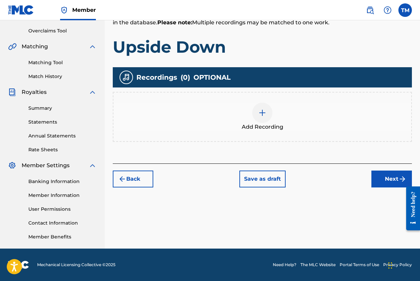
click at [261, 108] on div at bounding box center [262, 113] width 20 height 20
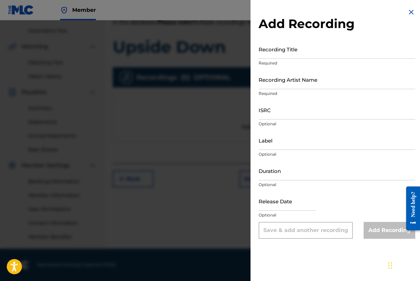
click at [304, 112] on input "ISRC" at bounding box center [336, 109] width 157 height 19
paste input "USB750404004"
type input "USB750404004"
click at [302, 77] on input "Recording Artist Name" at bounding box center [336, 79] width 157 height 19
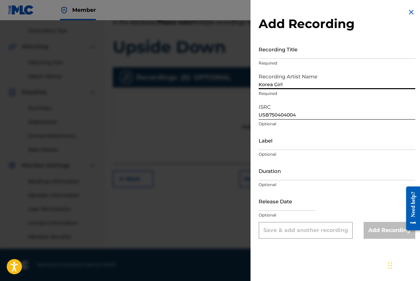
type input "Korea Girl"
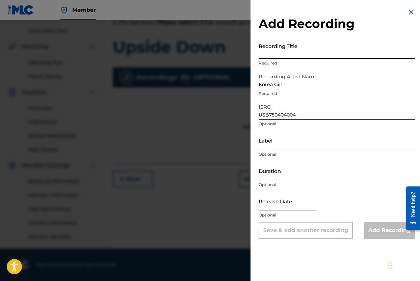
click at [306, 56] on input "Recording Title" at bounding box center [336, 48] width 157 height 19
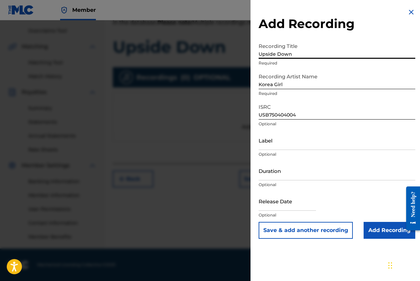
type input "Upside Down"
click at [317, 168] on input "Duration" at bounding box center [336, 170] width 157 height 19
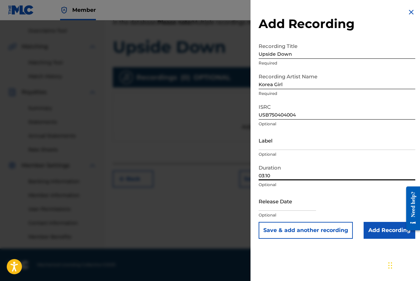
type input "03:10"
click at [379, 227] on input "Add Recording" at bounding box center [389, 230] width 52 height 17
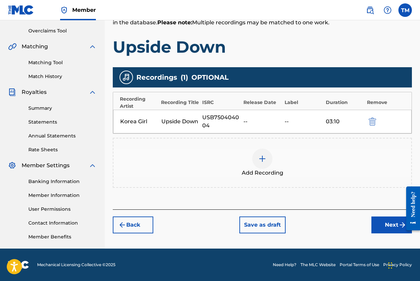
click at [385, 223] on button "Next" at bounding box center [391, 224] width 40 height 17
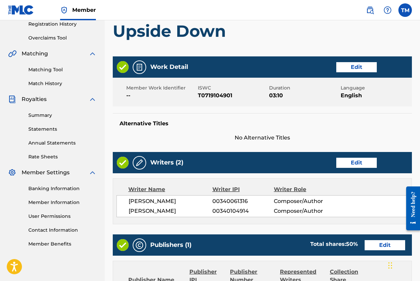
scroll to position [310, 0]
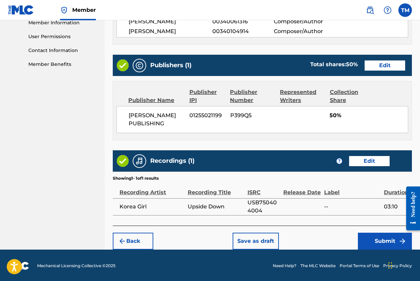
click at [377, 236] on button "Submit" at bounding box center [385, 240] width 54 height 17
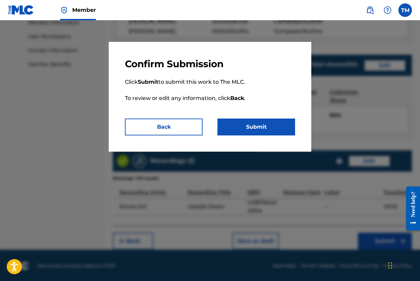
click at [253, 128] on button "Submit" at bounding box center [256, 126] width 78 height 17
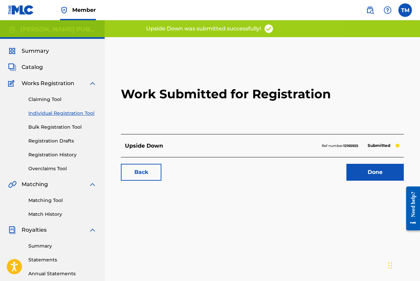
click at [67, 154] on link "Registration History" at bounding box center [62, 154] width 68 height 7
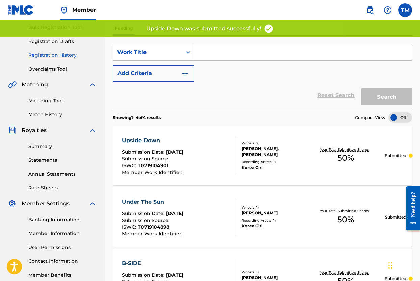
scroll to position [137, 0]
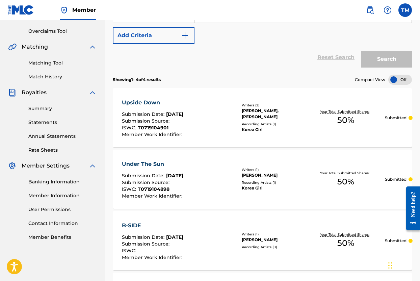
click at [212, 183] on div "Under The Sun Submission Date : [DATE] Submission Source : ISWC : T0719104898 M…" at bounding box center [179, 179] width 114 height 38
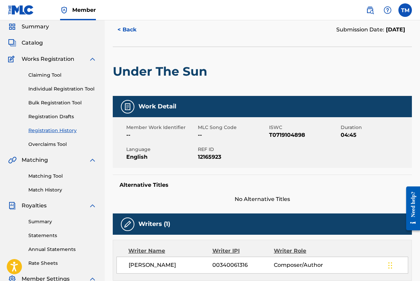
scroll to position [23, 0]
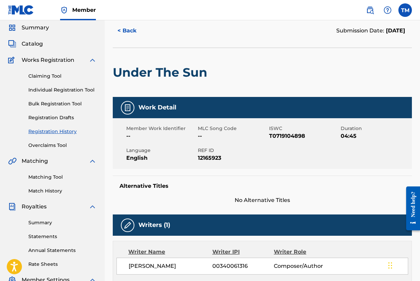
click at [41, 45] on span "Catalog" at bounding box center [32, 44] width 21 height 8
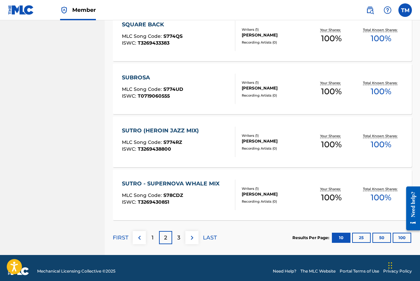
scroll to position [486, 0]
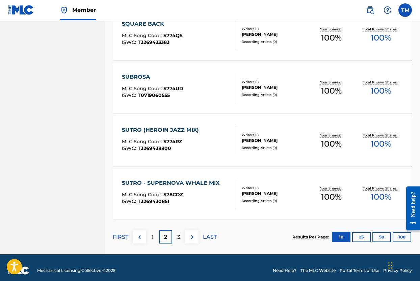
click at [181, 237] on div "3" at bounding box center [178, 236] width 13 height 13
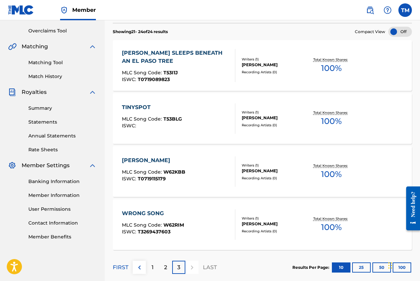
scroll to position [174, 0]
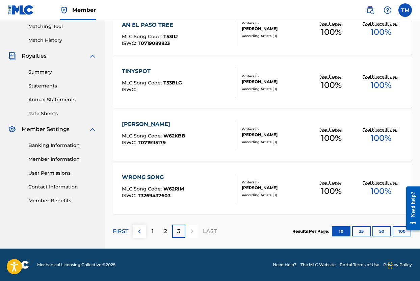
click at [151, 232] on div "1" at bounding box center [152, 230] width 13 height 13
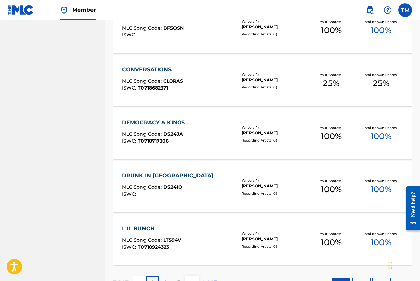
scroll to position [491, 0]
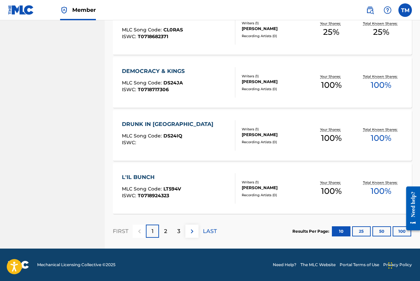
click at [166, 231] on p "2" at bounding box center [165, 231] width 3 height 8
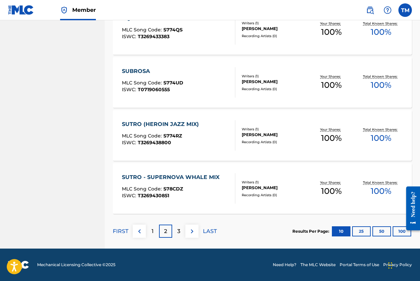
click at [176, 232] on div "3" at bounding box center [178, 230] width 13 height 13
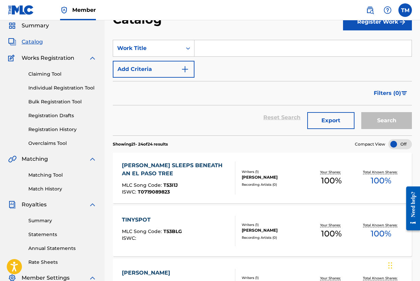
scroll to position [0, 0]
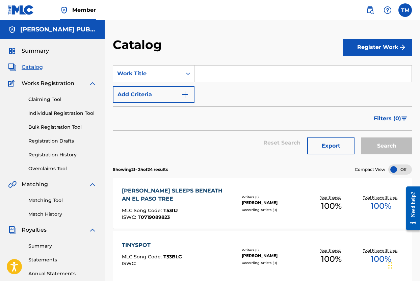
click at [367, 43] on button "Register Work" at bounding box center [377, 47] width 69 height 17
click at [360, 68] on link "Individual" at bounding box center [377, 69] width 69 height 16
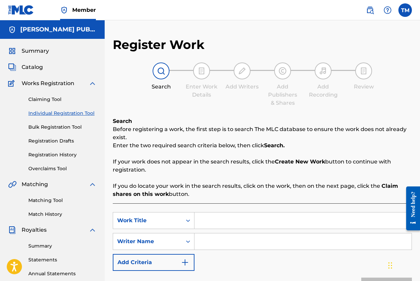
click at [239, 223] on input "Search Form" at bounding box center [302, 220] width 217 height 16
type input "Peon"
click at [267, 243] on input "Search Form" at bounding box center [302, 241] width 217 height 16
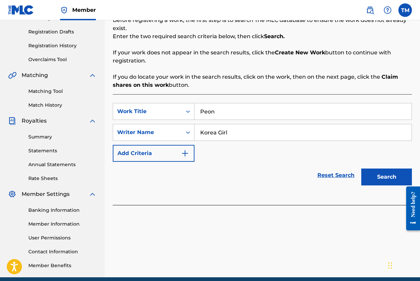
scroll to position [138, 0]
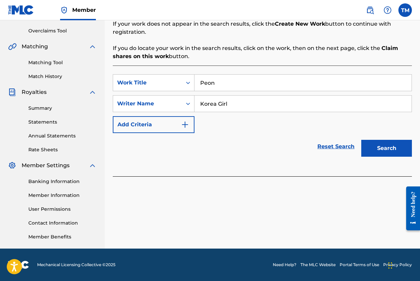
type input "Korea Girl"
click at [391, 151] on button "Search" at bounding box center [386, 148] width 51 height 17
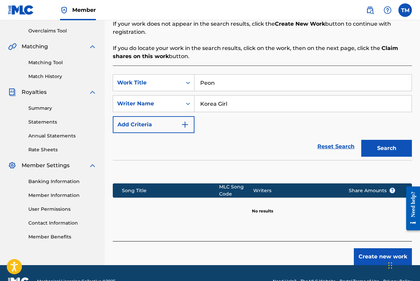
click at [368, 254] on button "Create new work" at bounding box center [382, 256] width 58 height 17
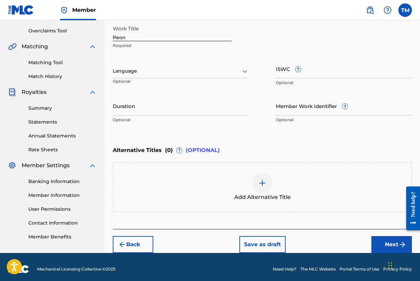
click at [246, 69] on icon at bounding box center [244, 71] width 8 height 8
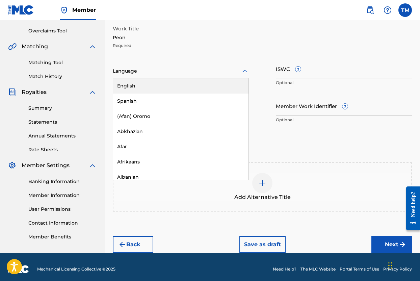
click at [230, 82] on div "English" at bounding box center [180, 85] width 135 height 15
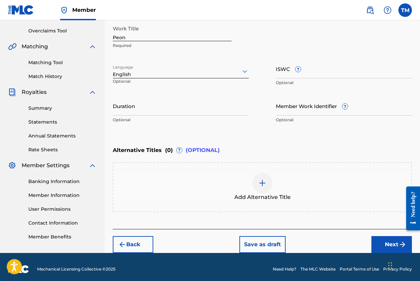
click at [322, 74] on input "ISWC ?" at bounding box center [344, 68] width 136 height 19
paste input "T-071.900.222-8"
type input "T-071.900.222-8"
click at [229, 112] on input "Duration" at bounding box center [181, 105] width 136 height 19
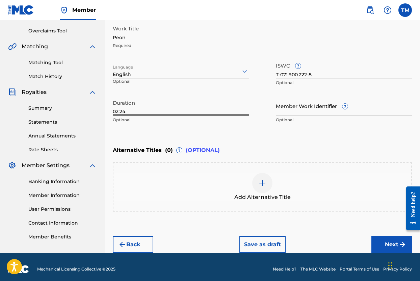
type input "02:24"
click at [218, 132] on div "Enter Work Details Enter work details for ‘ Peon ’ below. Work Title Peon Requi…" at bounding box center [262, 60] width 299 height 163
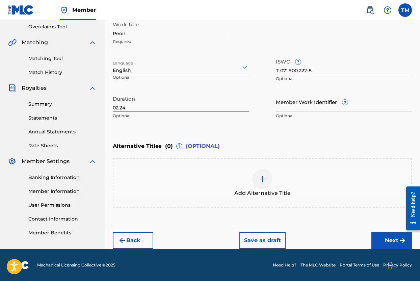
click at [387, 235] on button "Next" at bounding box center [391, 240] width 40 height 17
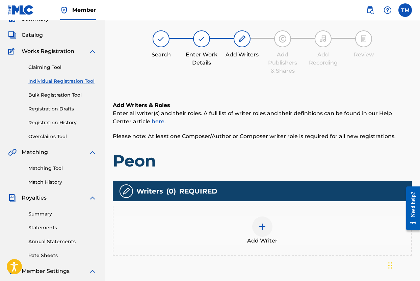
scroll to position [30, 0]
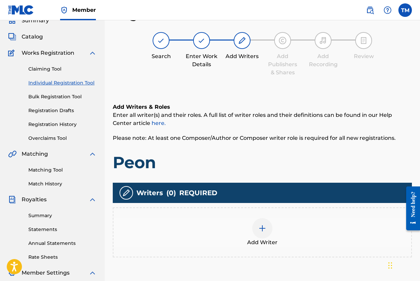
click at [262, 234] on div at bounding box center [262, 228] width 20 height 20
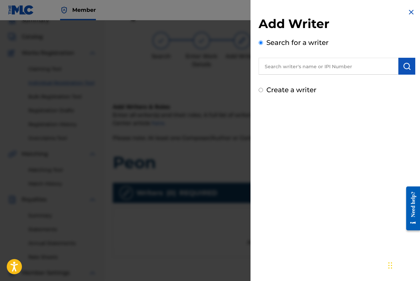
click at [326, 66] on input "text" at bounding box center [328, 66] width 140 height 17
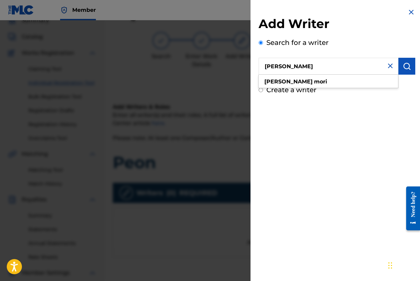
type input "[PERSON_NAME]"
click at [408, 71] on button "submit" at bounding box center [406, 66] width 17 height 17
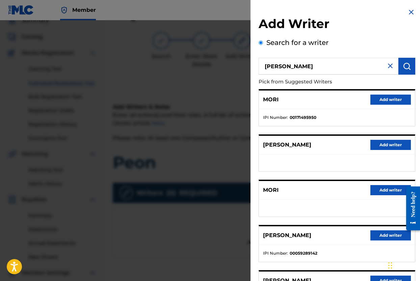
scroll to position [69, 0]
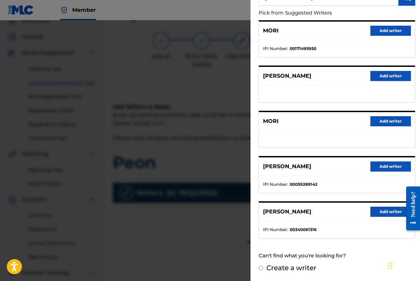
click at [382, 212] on button "Add writer" at bounding box center [390, 211] width 40 height 10
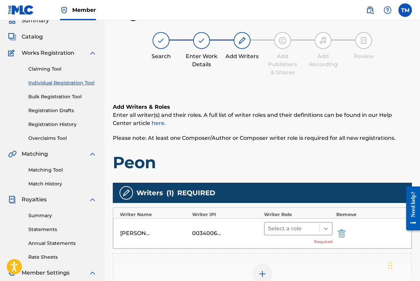
click at [324, 226] on icon at bounding box center [325, 228] width 7 height 7
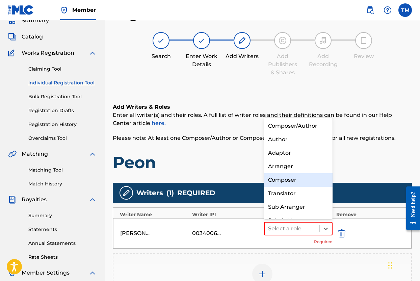
click at [288, 178] on div "Composer" at bounding box center [298, 179] width 68 height 13
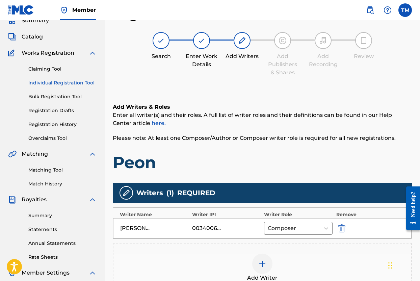
click at [263, 260] on img at bounding box center [262, 263] width 8 height 8
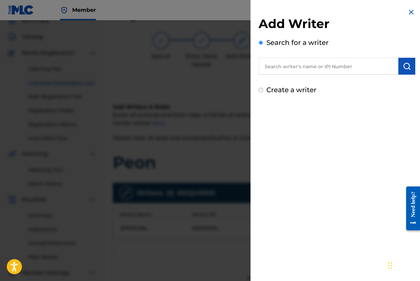
click at [303, 65] on input "text" at bounding box center [328, 66] width 140 height 17
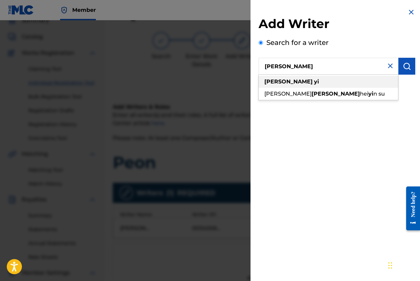
click at [309, 84] on div "[PERSON_NAME]" at bounding box center [327, 82] width 139 height 12
type input "[PERSON_NAME]"
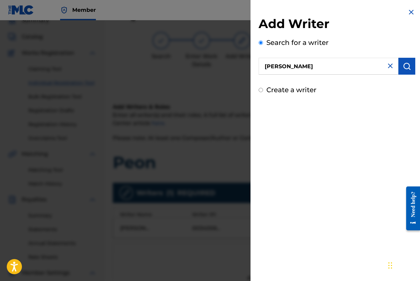
click at [404, 64] on img "submit" at bounding box center [406, 66] width 8 height 8
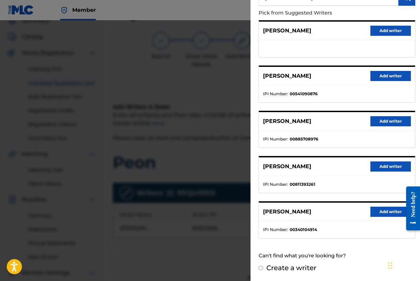
click at [388, 210] on button "Add writer" at bounding box center [390, 211] width 40 height 10
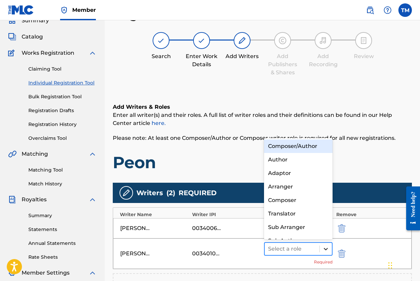
click at [326, 249] on icon at bounding box center [325, 248] width 7 height 7
click at [309, 148] on div "Composer/Author" at bounding box center [298, 145] width 68 height 13
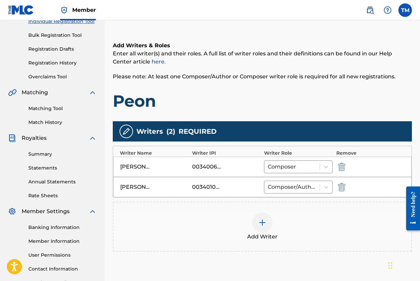
scroll to position [151, 0]
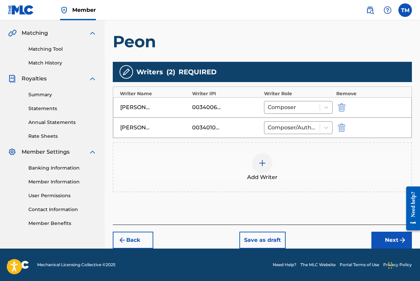
click at [387, 237] on button "Next" at bounding box center [391, 239] width 40 height 17
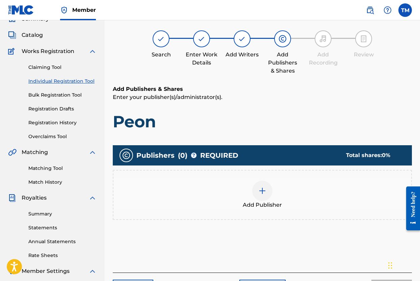
scroll to position [30, 0]
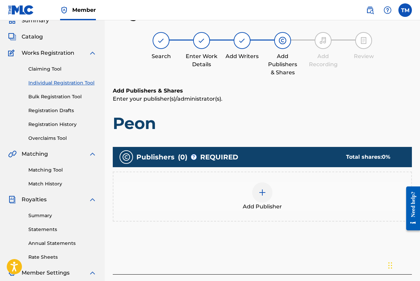
click at [295, 201] on div "Add Publisher" at bounding box center [262, 196] width 298 height 28
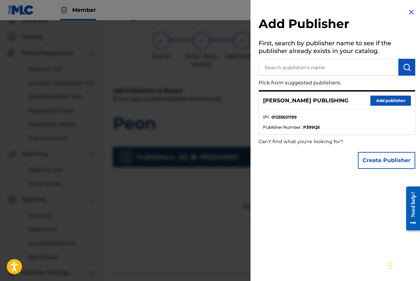
click at [380, 98] on button "Add publisher" at bounding box center [390, 100] width 40 height 10
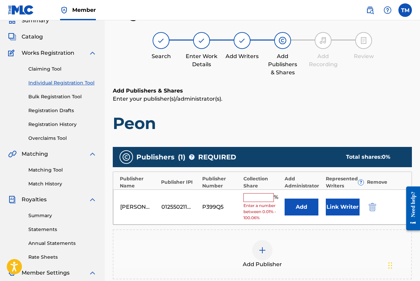
click at [259, 195] on input "text" at bounding box center [258, 197] width 30 height 9
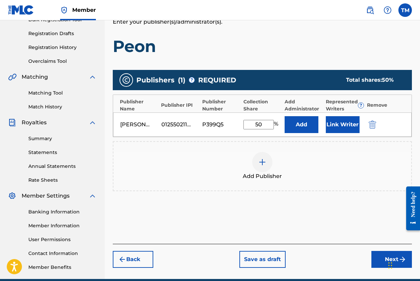
scroll to position [138, 0]
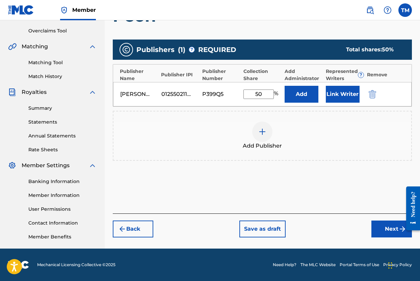
type input "50"
click at [384, 227] on button "Next" at bounding box center [391, 228] width 40 height 17
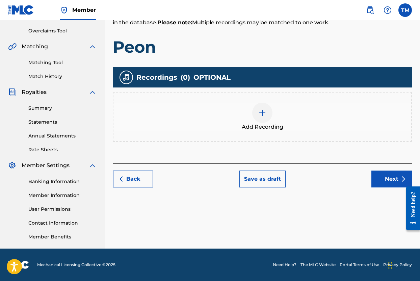
click at [270, 122] on div "Add Recording" at bounding box center [262, 117] width 298 height 28
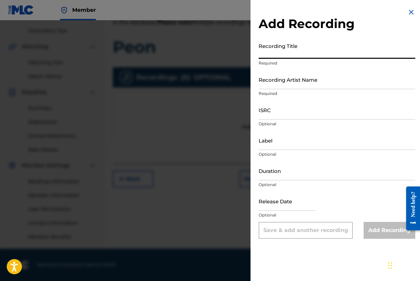
click at [280, 56] on input "Recording Title" at bounding box center [336, 48] width 157 height 19
type input "Peon"
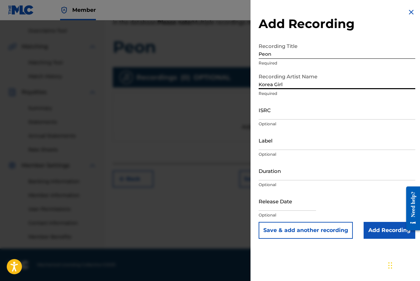
type input "Korea Girl"
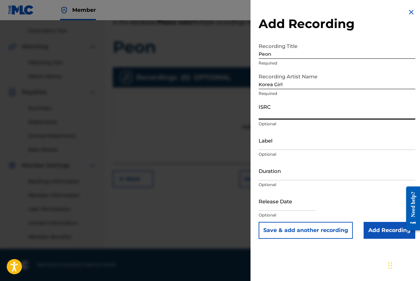
click at [273, 116] on input "ISRC" at bounding box center [336, 109] width 157 height 19
paste input "USB750404005"
type input "USB750404005"
click at [295, 173] on input "Duration" at bounding box center [336, 170] width 157 height 19
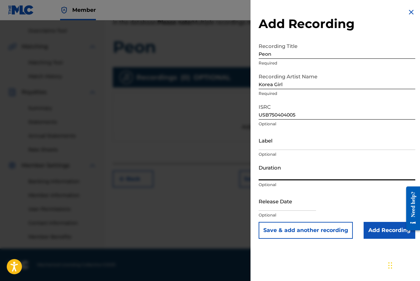
click at [295, 173] on input "Duration" at bounding box center [336, 170] width 157 height 19
type input "02:24"
click at [372, 227] on input "Add Recording" at bounding box center [389, 230] width 52 height 17
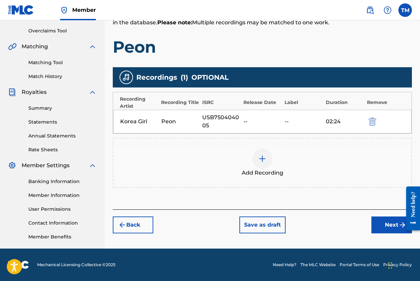
click at [378, 222] on button "Next" at bounding box center [391, 224] width 40 height 17
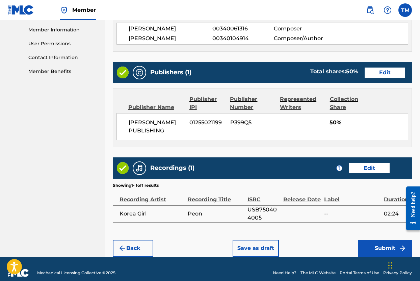
scroll to position [310, 0]
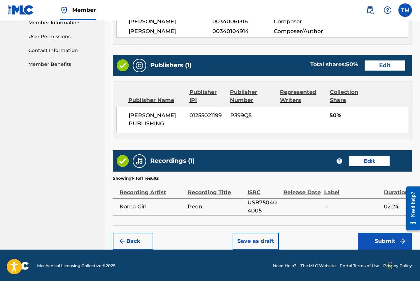
click at [380, 237] on button "Submit" at bounding box center [385, 240] width 54 height 17
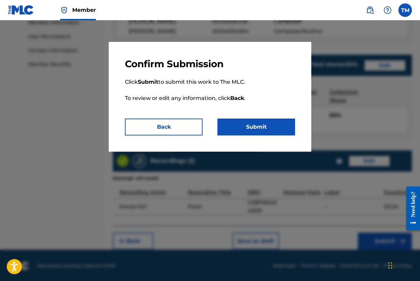
click at [272, 129] on button "Submit" at bounding box center [256, 126] width 78 height 17
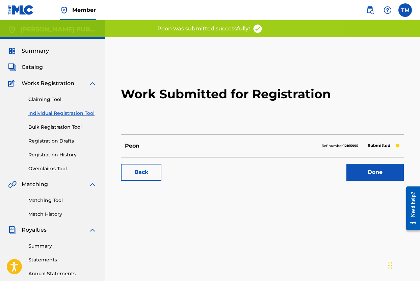
click at [360, 167] on link "Done" at bounding box center [374, 172] width 57 height 17
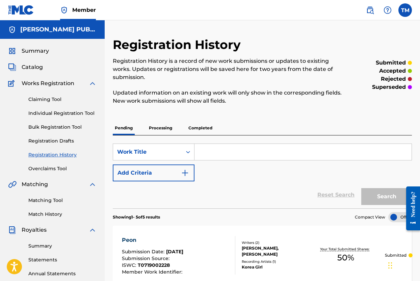
click at [33, 68] on span "Catalog" at bounding box center [32, 67] width 21 height 8
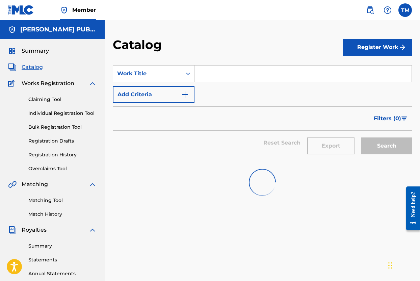
click at [33, 68] on span "Catalog" at bounding box center [32, 67] width 21 height 8
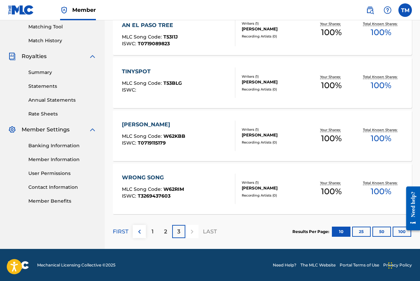
scroll to position [174, 0]
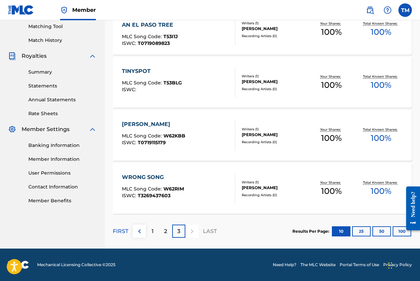
click at [166, 231] on p "2" at bounding box center [165, 231] width 3 height 8
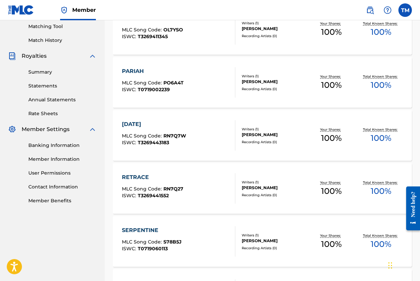
click at [196, 81] on div "PARIAH MLC Song Code : PO6A4T ISWC : T0719002239" at bounding box center [179, 82] width 114 height 30
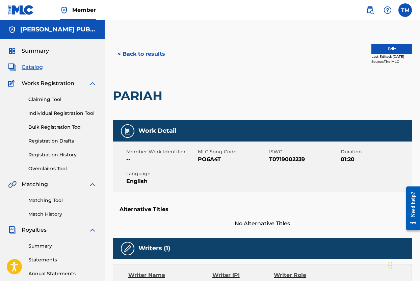
click at [378, 49] on button "Edit" at bounding box center [391, 49] width 40 height 10
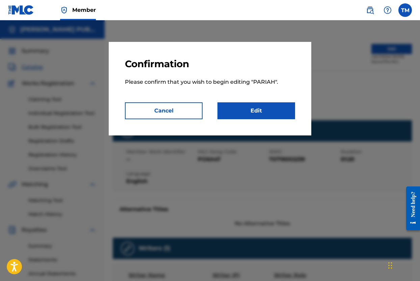
click at [249, 111] on link "Edit" at bounding box center [256, 110] width 78 height 17
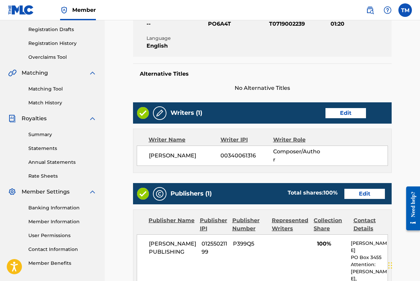
scroll to position [114, 0]
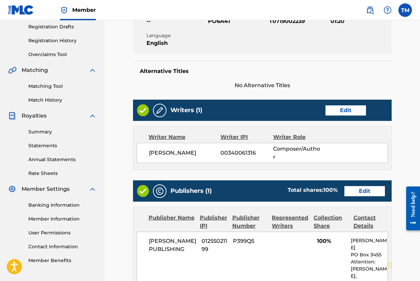
click at [348, 113] on link "Edit" at bounding box center [345, 110] width 40 height 10
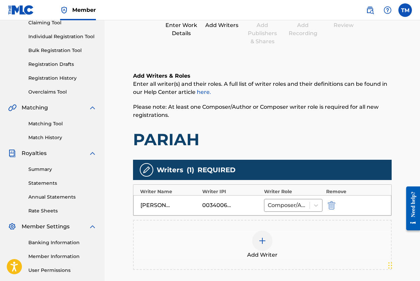
scroll to position [98, 0]
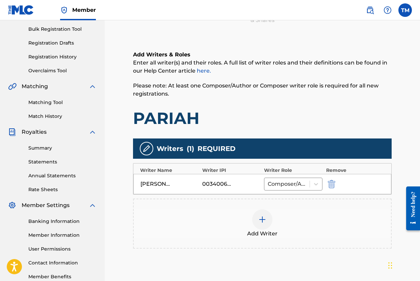
click at [265, 217] on img at bounding box center [262, 219] width 8 height 8
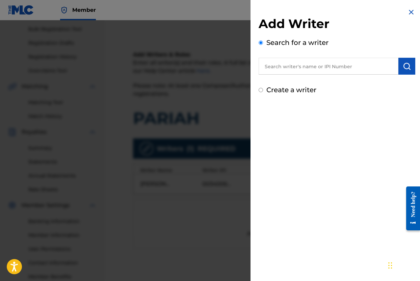
click at [340, 70] on input "text" at bounding box center [328, 66] width 140 height 17
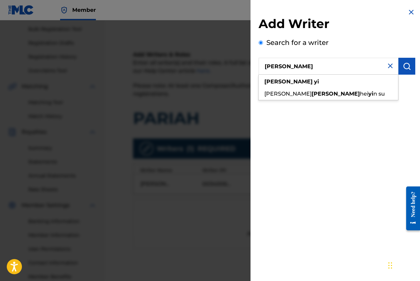
type input "[PERSON_NAME]"
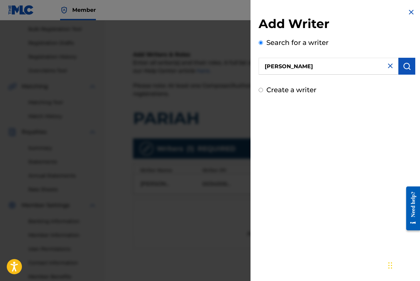
click at [404, 69] on img "submit" at bounding box center [406, 66] width 8 height 8
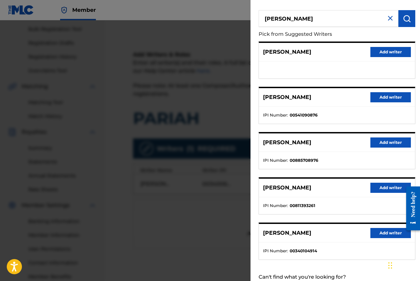
scroll to position [69, 0]
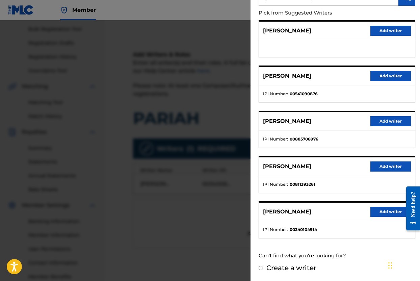
click at [373, 211] on button "Add writer" at bounding box center [390, 211] width 40 height 10
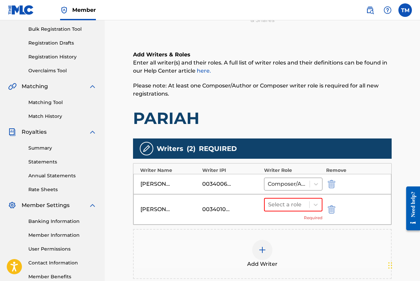
scroll to position [102, 0]
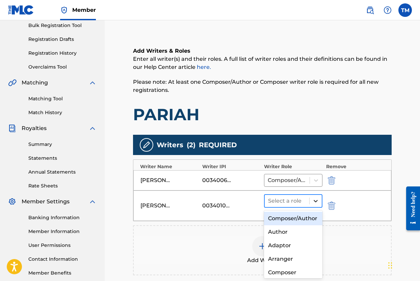
click at [316, 205] on div at bounding box center [315, 201] width 12 height 12
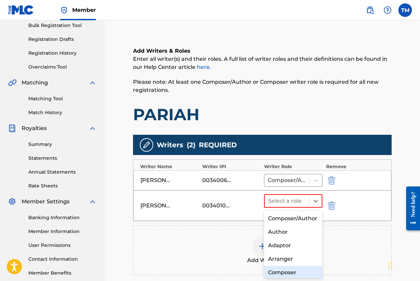
click at [292, 268] on div "Composer" at bounding box center [293, 271] width 58 height 13
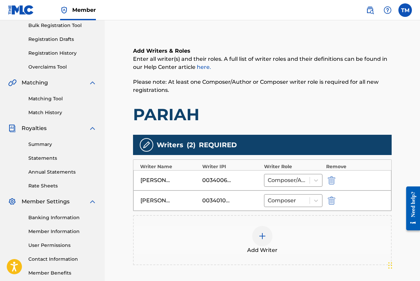
scroll to position [184, 0]
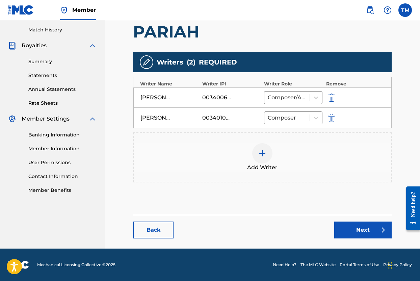
click at [341, 232] on link "Next" at bounding box center [362, 229] width 57 height 17
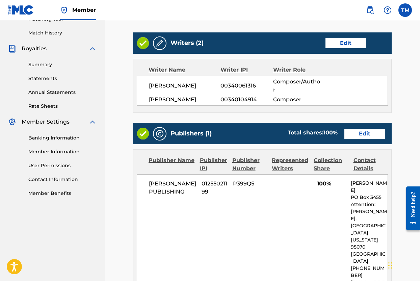
scroll to position [200, 0]
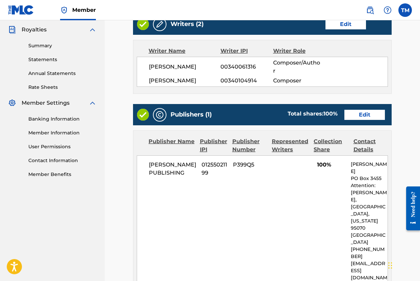
click at [368, 112] on link "Edit" at bounding box center [364, 115] width 40 height 10
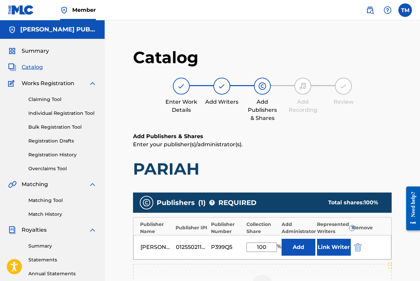
drag, startPoint x: 269, startPoint y: 246, endPoint x: 230, endPoint y: 246, distance: 39.1
click at [230, 246] on div "[PERSON_NAME] PUBLISHING 01255021199 P399Q5 100 % Add Link Writer" at bounding box center [262, 247] width 258 height 24
type input "50"
click at [300, 70] on div "Catalog Enter Work Details Add Writers Add Publishers & Shares Add Recording Re…" at bounding box center [262, 89] width 258 height 85
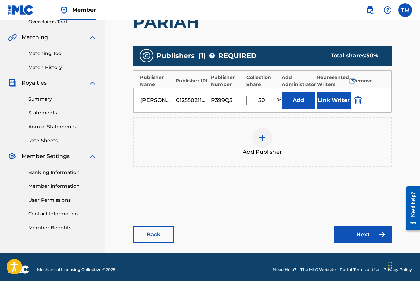
scroll to position [151, 0]
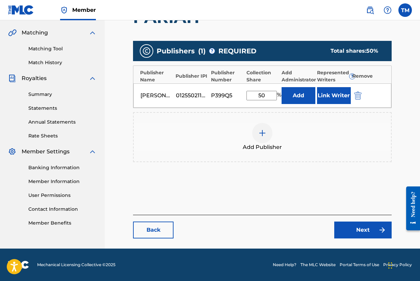
click at [357, 227] on link "Next" at bounding box center [362, 229] width 57 height 17
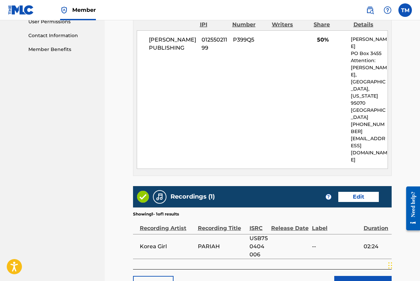
scroll to position [329, 0]
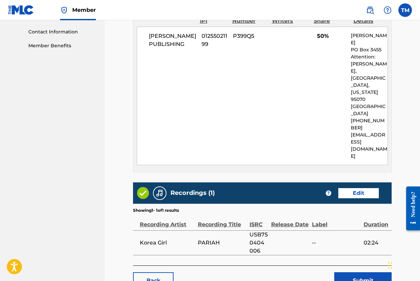
click at [357, 272] on button "Submit" at bounding box center [362, 280] width 57 height 17
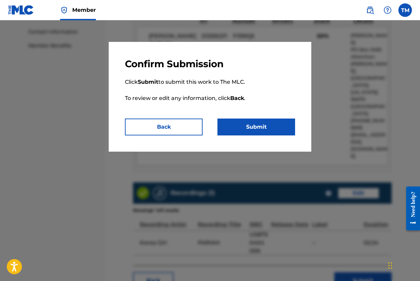
click at [273, 131] on button "Submit" at bounding box center [256, 126] width 78 height 17
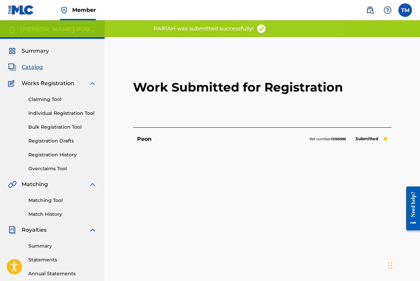
click at [38, 68] on span "Catalog" at bounding box center [32, 67] width 21 height 8
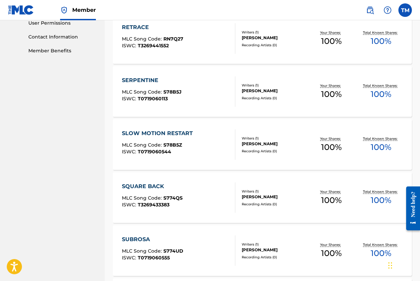
scroll to position [334, 0]
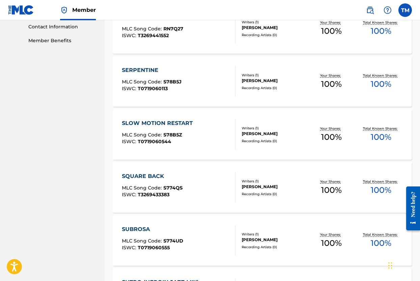
click at [193, 82] on div "SERPENTINE MLC Song Code : S78B5J ISWC : T0719060113" at bounding box center [179, 81] width 114 height 30
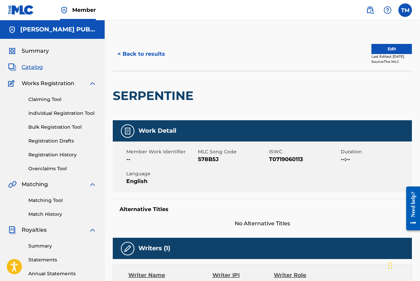
click at [385, 48] on button "Edit" at bounding box center [391, 49] width 40 height 10
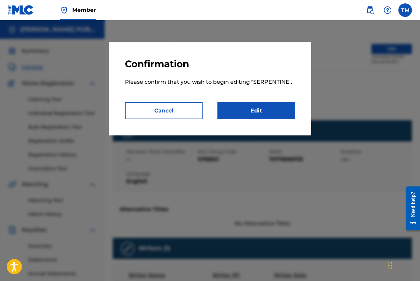
click at [279, 108] on link "Edit" at bounding box center [256, 110] width 78 height 17
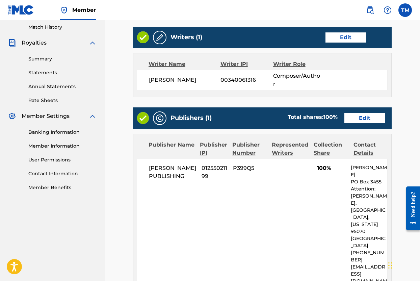
scroll to position [187, 0]
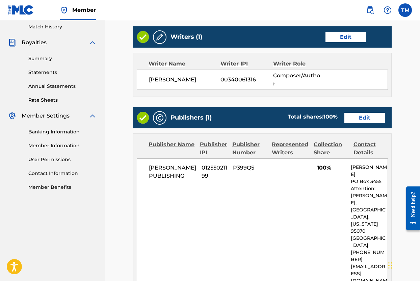
click at [367, 117] on link "Edit" at bounding box center [364, 118] width 40 height 10
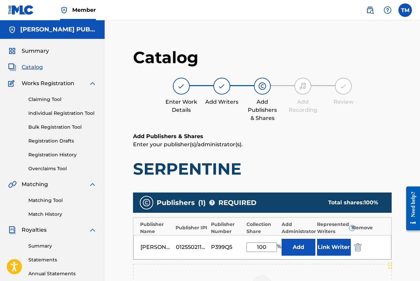
drag, startPoint x: 268, startPoint y: 246, endPoint x: 240, endPoint y: 246, distance: 28.3
click at [240, 246] on div "[PERSON_NAME] PUBLISHING 01255021199 P399Q5 100 % Add Link Writer" at bounding box center [262, 247] width 258 height 24
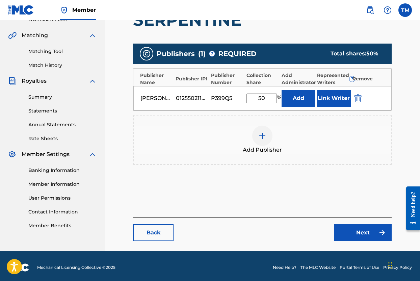
scroll to position [151, 0]
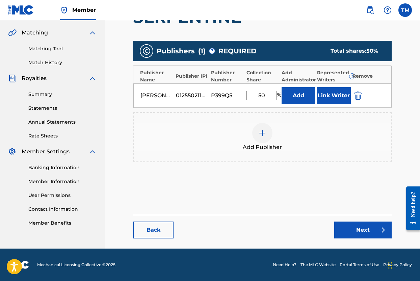
type input "50"
click at [148, 226] on link "Back" at bounding box center [153, 229] width 40 height 17
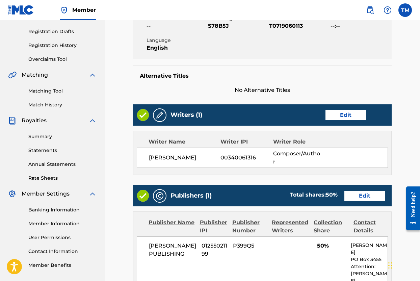
scroll to position [166, 0]
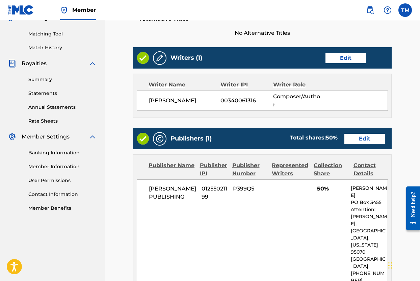
click at [353, 60] on link "Edit" at bounding box center [345, 58] width 40 height 10
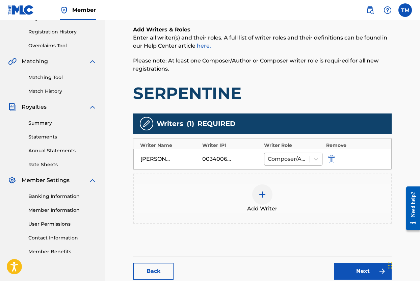
scroll to position [125, 0]
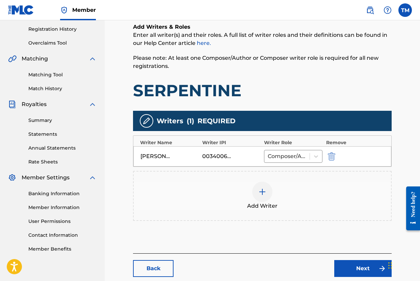
click at [256, 197] on div at bounding box center [262, 191] width 20 height 20
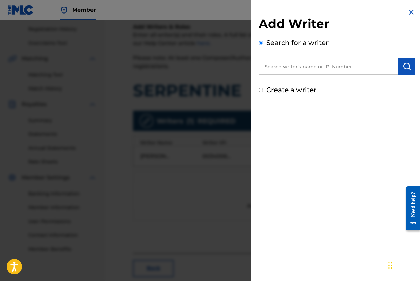
click at [357, 65] on input "text" at bounding box center [328, 66] width 140 height 17
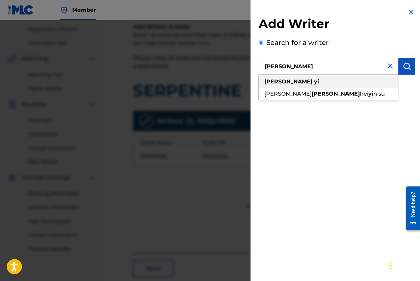
click at [358, 85] on div "[PERSON_NAME]" at bounding box center [327, 82] width 139 height 12
type input "[PERSON_NAME]"
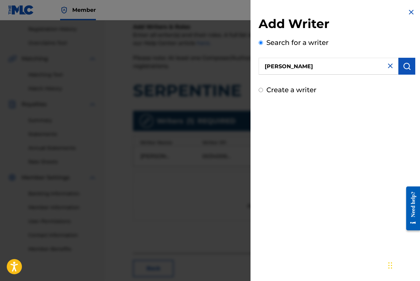
click at [403, 67] on img "submit" at bounding box center [406, 66] width 8 height 8
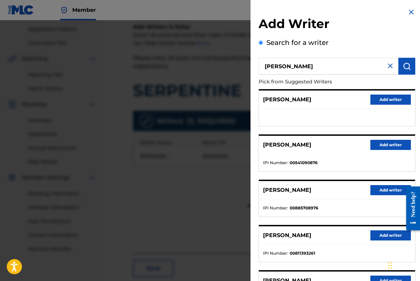
scroll to position [69, 0]
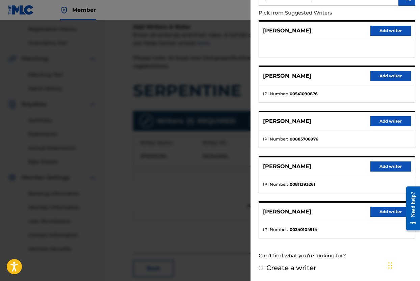
click at [388, 210] on button "Add writer" at bounding box center [390, 211] width 40 height 10
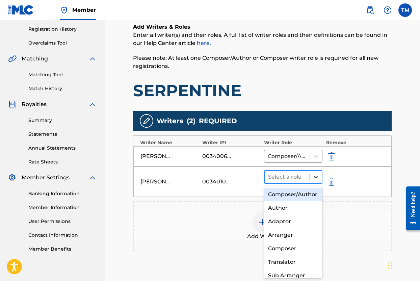
click at [313, 178] on icon at bounding box center [315, 176] width 7 height 7
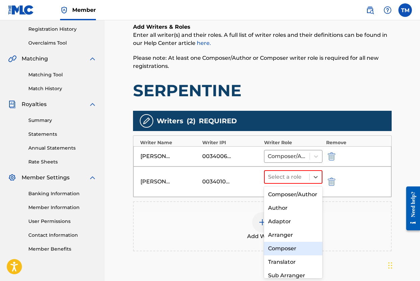
click at [286, 245] on div "Composer" at bounding box center [293, 248] width 58 height 13
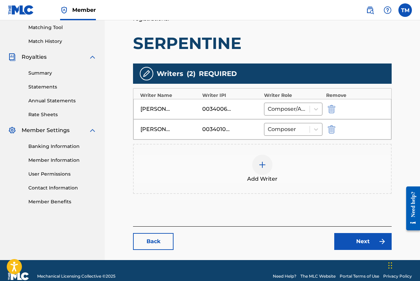
scroll to position [184, 0]
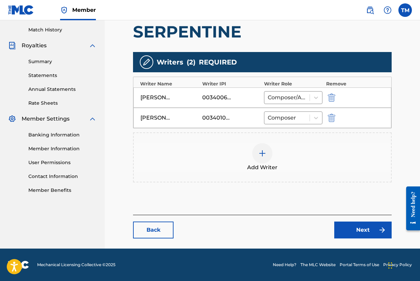
click at [349, 231] on link "Next" at bounding box center [362, 229] width 57 height 17
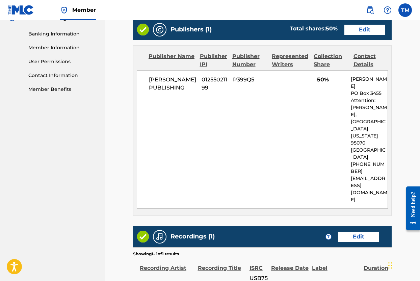
scroll to position [329, 0]
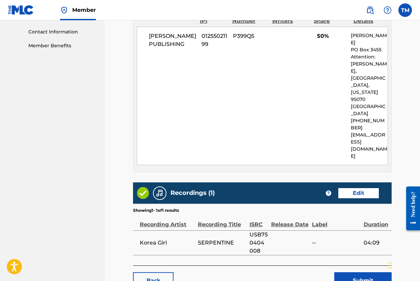
click at [357, 272] on button "Submit" at bounding box center [362, 280] width 57 height 17
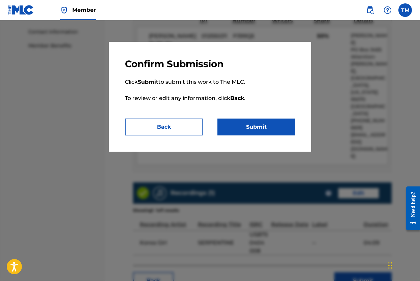
click at [274, 131] on button "Submit" at bounding box center [256, 126] width 78 height 17
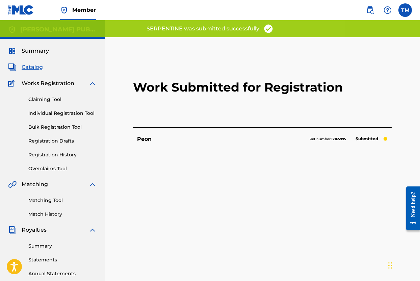
click at [36, 66] on span "Catalog" at bounding box center [32, 67] width 21 height 8
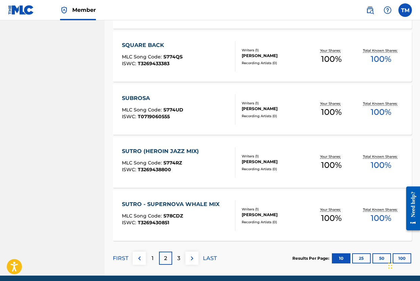
scroll to position [491, 0]
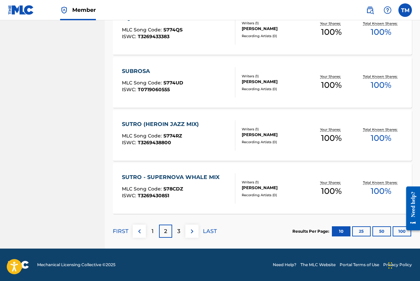
click at [178, 232] on p "3" at bounding box center [178, 231] width 3 height 8
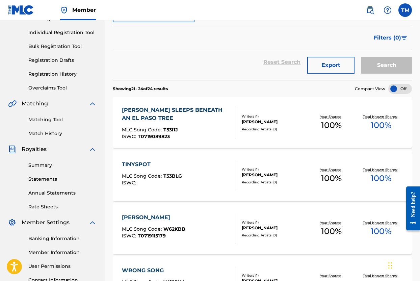
scroll to position [89, 0]
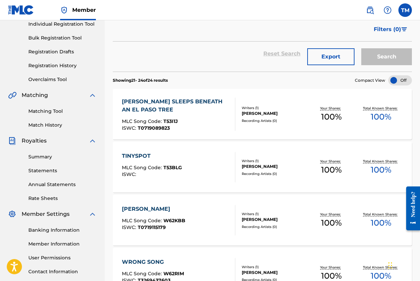
click at [175, 209] on div "[PERSON_NAME]" at bounding box center [153, 209] width 63 height 8
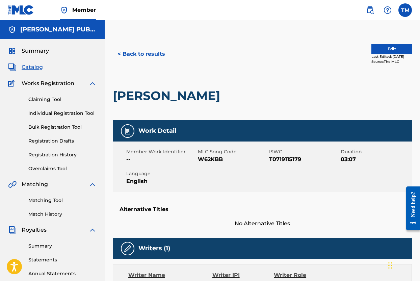
click at [382, 49] on button "Edit" at bounding box center [391, 49] width 40 height 10
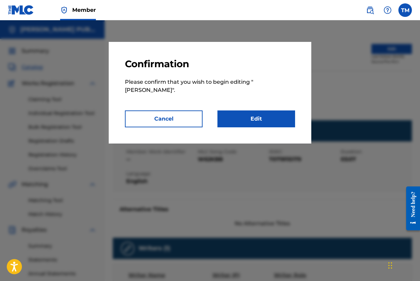
click at [258, 110] on link "Edit" at bounding box center [256, 118] width 78 height 17
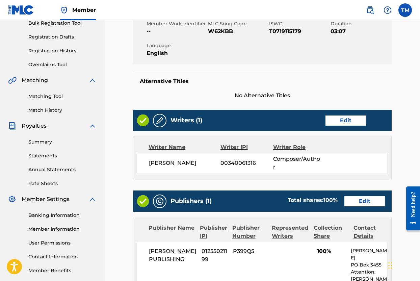
scroll to position [139, 0]
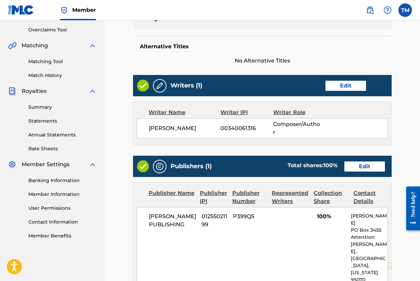
click at [344, 85] on link "Edit" at bounding box center [345, 86] width 40 height 10
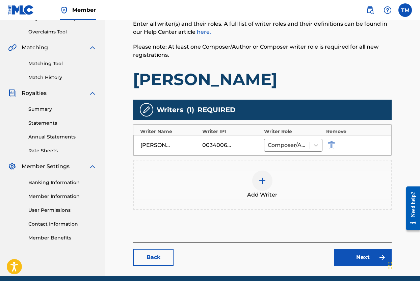
scroll to position [141, 0]
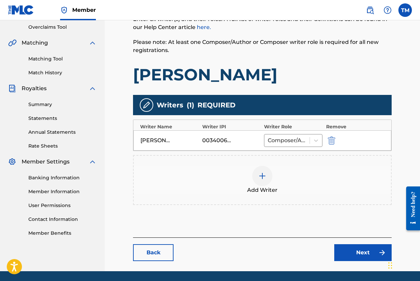
click at [266, 176] on img at bounding box center [262, 176] width 8 height 8
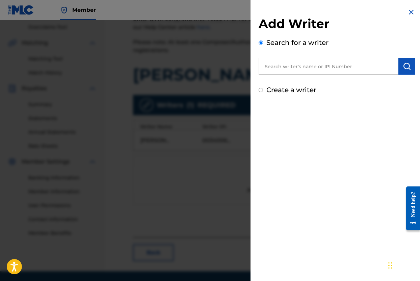
click at [295, 65] on input "text" at bounding box center [328, 66] width 140 height 17
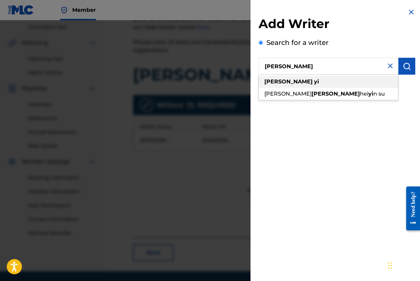
click at [304, 81] on div "[PERSON_NAME]" at bounding box center [327, 82] width 139 height 12
type input "[PERSON_NAME]"
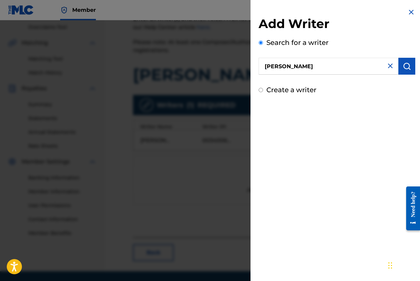
click at [402, 65] on img "submit" at bounding box center [406, 66] width 8 height 8
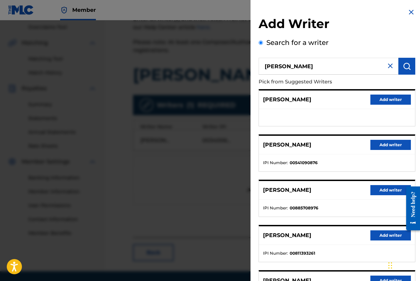
scroll to position [69, 0]
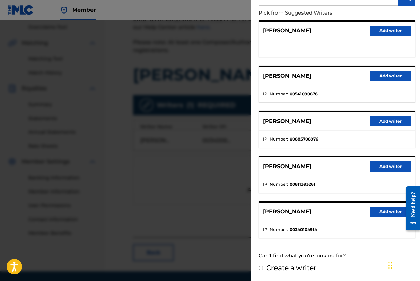
click at [387, 209] on button "Add writer" at bounding box center [390, 211] width 40 height 10
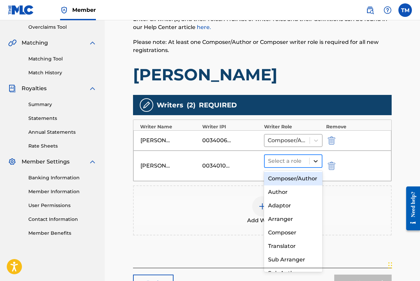
click at [313, 162] on icon at bounding box center [315, 161] width 7 height 7
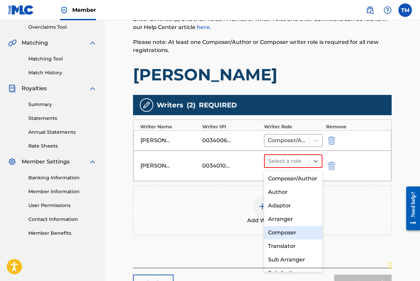
click at [286, 229] on div "Composer" at bounding box center [293, 232] width 58 height 13
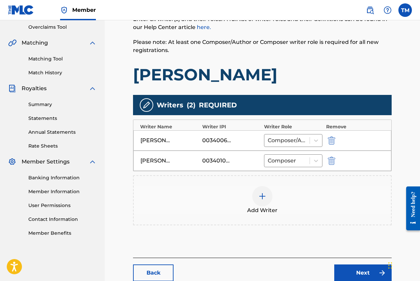
click at [359, 269] on link "Next" at bounding box center [362, 272] width 57 height 17
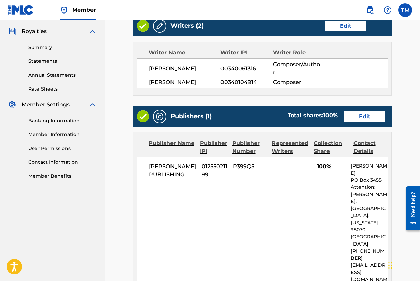
scroll to position [199, 0]
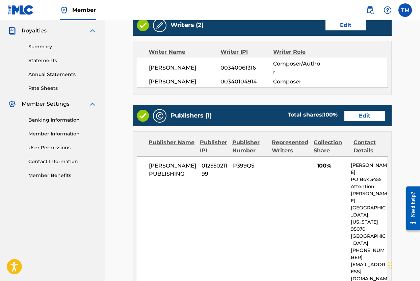
click at [363, 119] on link "Edit" at bounding box center [364, 116] width 40 height 10
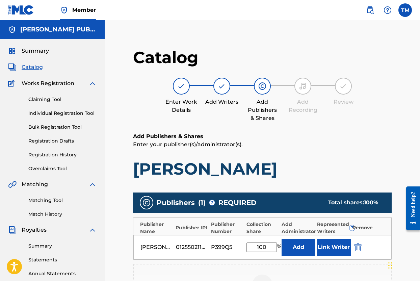
drag, startPoint x: 267, startPoint y: 245, endPoint x: 241, endPoint y: 245, distance: 26.3
click at [241, 245] on div "[PERSON_NAME] PUBLISHING 01255021199 P399Q5 100 % Add Link Writer" at bounding box center [262, 247] width 258 height 24
type input "50"
click at [325, 139] on h6 "Add Publishers & Shares" at bounding box center [262, 136] width 258 height 8
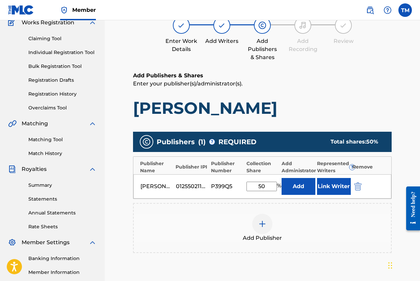
scroll to position [151, 0]
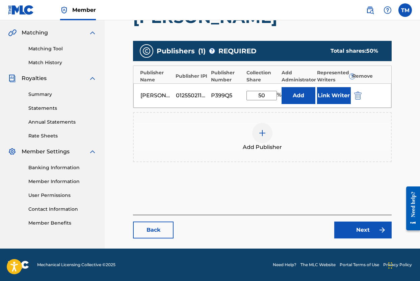
click at [359, 224] on link "Next" at bounding box center [362, 229] width 57 height 17
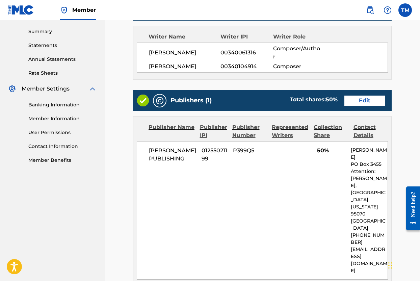
scroll to position [329, 0]
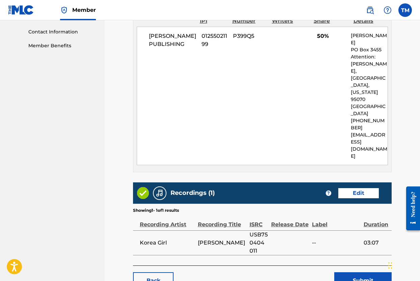
click at [363, 272] on button "Submit" at bounding box center [362, 280] width 57 height 17
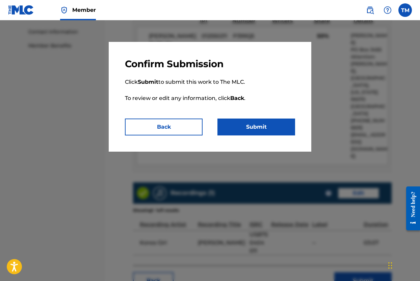
click at [263, 122] on button "Submit" at bounding box center [256, 126] width 78 height 17
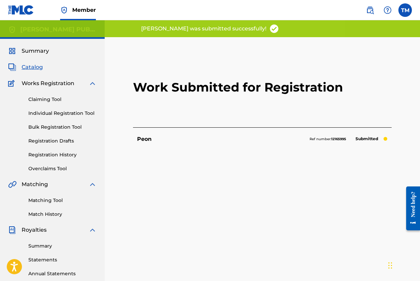
click at [36, 65] on span "Catalog" at bounding box center [32, 67] width 21 height 8
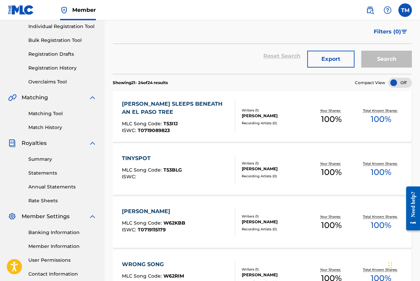
scroll to position [174, 0]
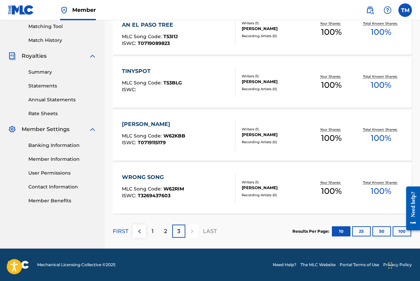
click at [156, 228] on div "1" at bounding box center [152, 230] width 13 height 13
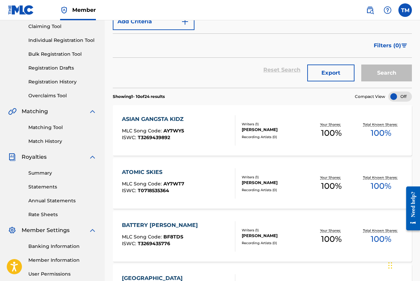
scroll to position [125, 0]
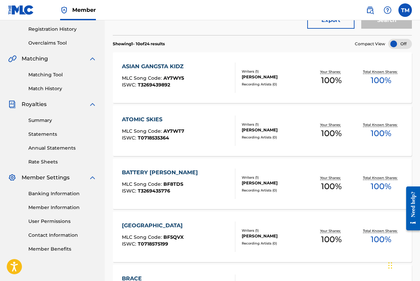
click at [201, 123] on div "ATOMIC SKIES MLC Song Code : AY7WT7 ISWC : T0718535364" at bounding box center [179, 130] width 114 height 30
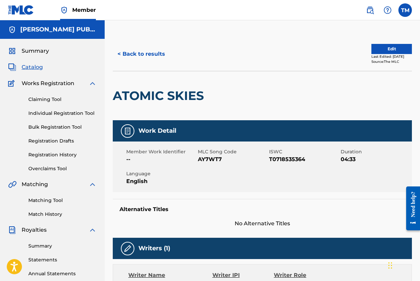
click at [378, 50] on button "Edit" at bounding box center [391, 49] width 40 height 10
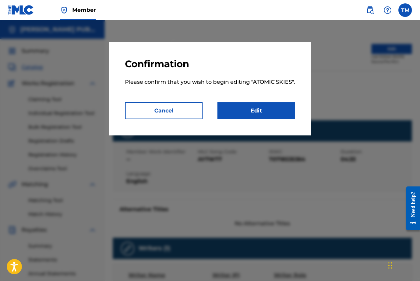
click at [263, 115] on link "Edit" at bounding box center [256, 110] width 78 height 17
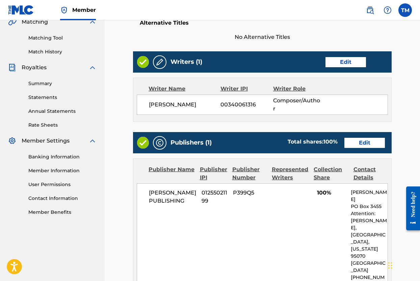
scroll to position [132, 0]
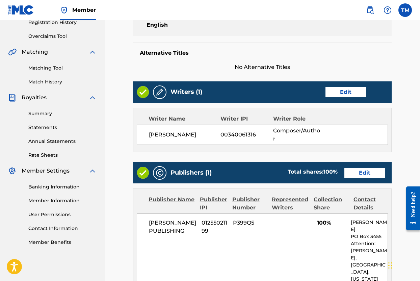
click at [344, 88] on link "Edit" at bounding box center [345, 92] width 40 height 10
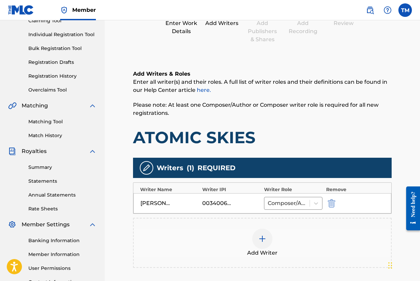
scroll to position [155, 0]
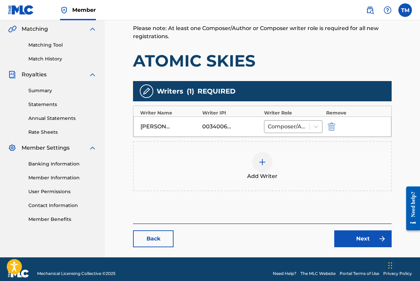
click at [265, 166] on div at bounding box center [262, 162] width 20 height 20
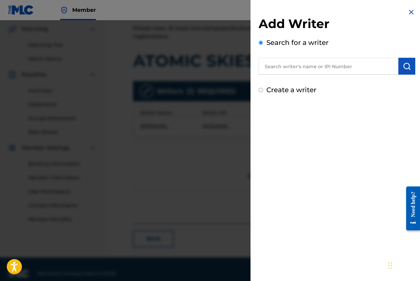
click at [305, 67] on input "text" at bounding box center [328, 66] width 140 height 17
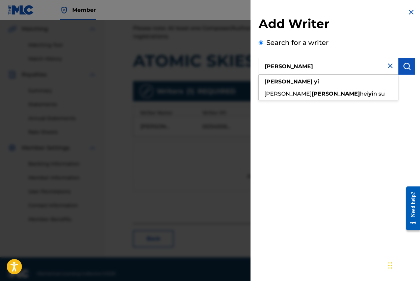
type input "[PERSON_NAME]"
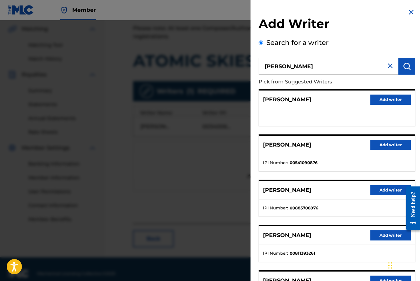
scroll to position [69, 0]
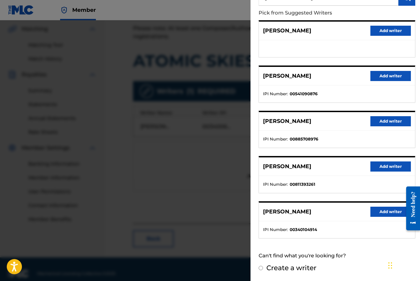
click at [387, 213] on button "Add writer" at bounding box center [390, 211] width 40 height 10
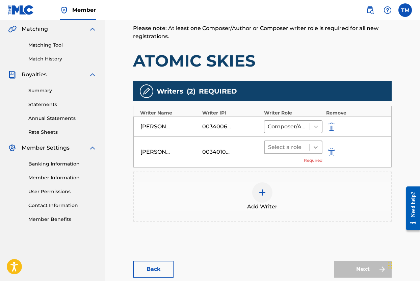
click at [314, 145] on icon at bounding box center [315, 147] width 7 height 7
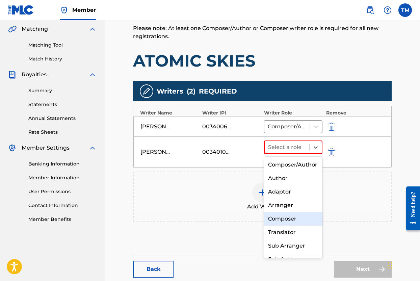
click at [283, 217] on div "Composer" at bounding box center [293, 218] width 58 height 13
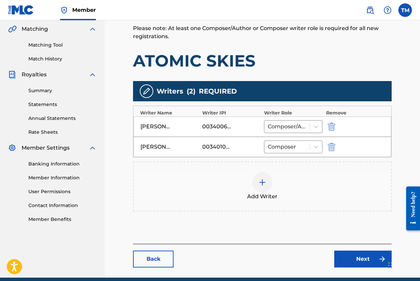
scroll to position [184, 0]
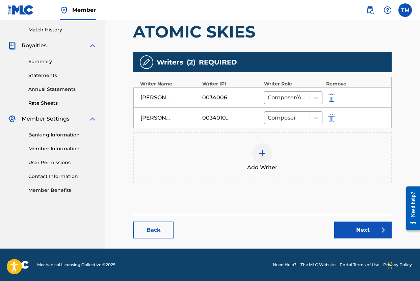
click at [371, 226] on link "Next" at bounding box center [362, 229] width 57 height 17
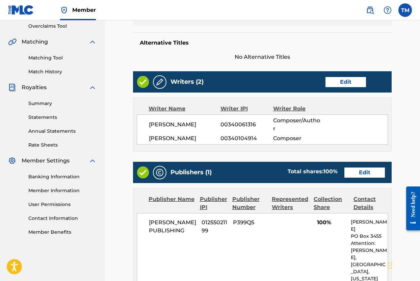
scroll to position [177, 0]
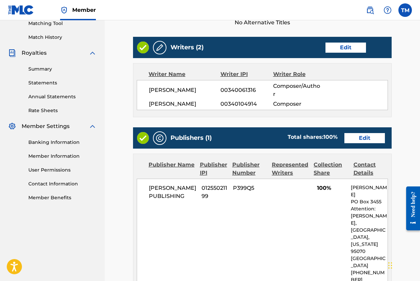
click at [362, 138] on link "Edit" at bounding box center [364, 138] width 40 height 10
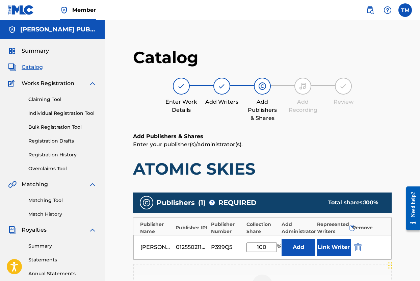
drag, startPoint x: 270, startPoint y: 245, endPoint x: 236, endPoint y: 245, distance: 33.7
click at [236, 245] on div "[PERSON_NAME] PUBLISHING 01255021199 P399Q5 100 % Add Link Writer" at bounding box center [262, 247] width 258 height 24
type input "50"
click at [300, 152] on div "Add Publishers & Shares Enter your publisher(s)/administrator(s). ATOMIC SKIES" at bounding box center [262, 155] width 258 height 47
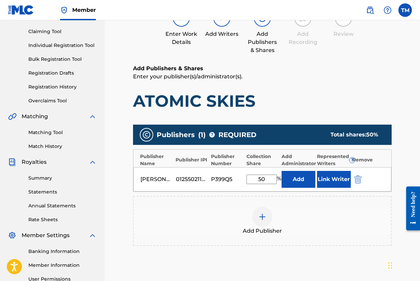
scroll to position [151, 0]
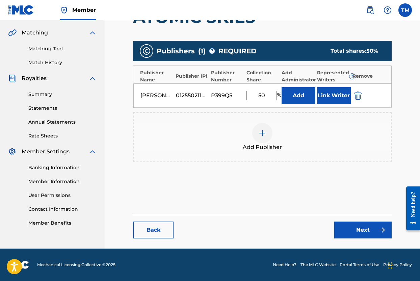
click at [361, 226] on link "Next" at bounding box center [362, 229] width 57 height 17
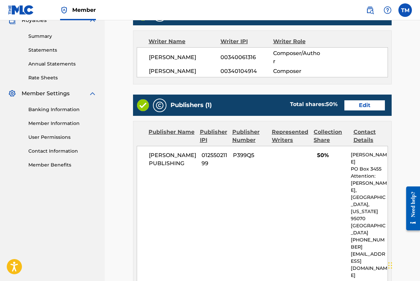
scroll to position [329, 0]
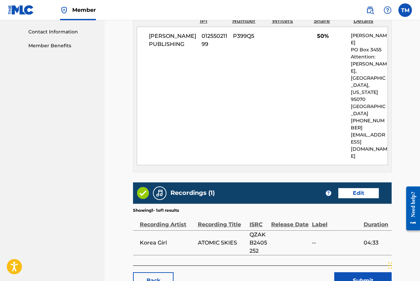
click at [361, 272] on button "Submit" at bounding box center [362, 280] width 57 height 17
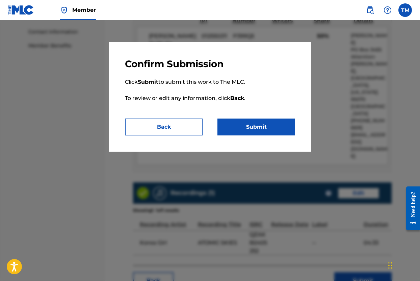
click at [270, 129] on button "Submit" at bounding box center [256, 126] width 78 height 17
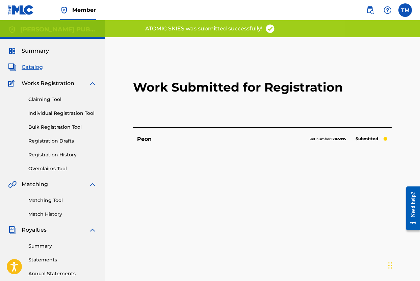
click at [31, 66] on span "Catalog" at bounding box center [32, 67] width 21 height 8
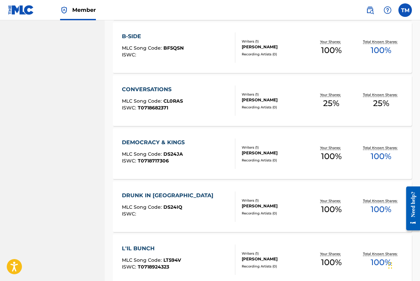
scroll to position [423, 0]
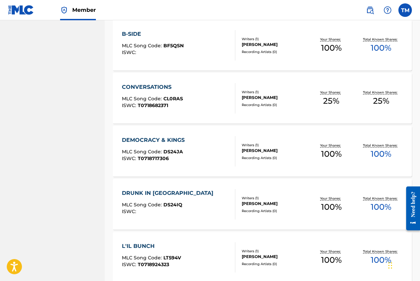
click at [177, 92] on div "CONVERSATIONS MLC Song Code : CL0RAS ISWC : T0718682371" at bounding box center [152, 98] width 61 height 30
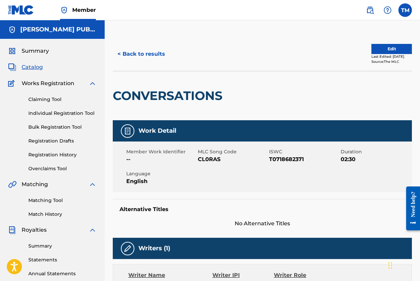
click at [383, 50] on button "Edit" at bounding box center [391, 49] width 40 height 10
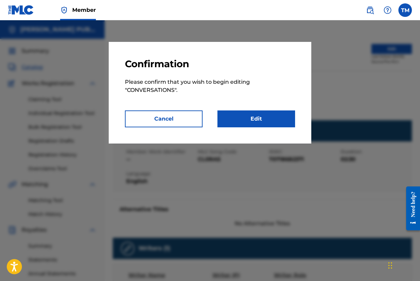
click at [267, 121] on link "Edit" at bounding box center [256, 118] width 78 height 17
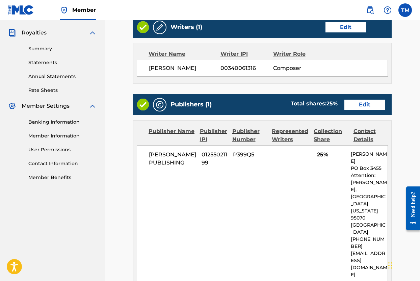
scroll to position [200, 0]
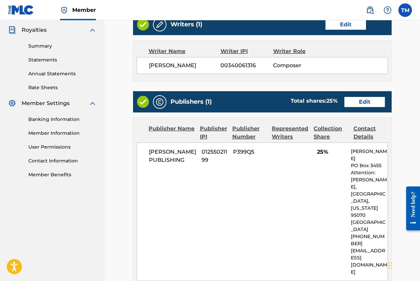
click at [349, 20] on link "Edit" at bounding box center [345, 25] width 40 height 10
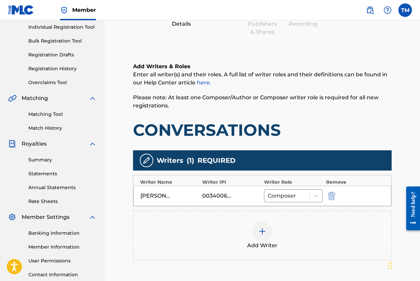
scroll to position [150, 0]
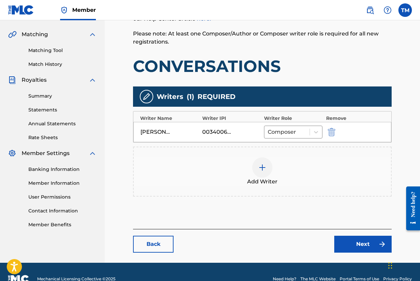
click at [269, 171] on div at bounding box center [262, 167] width 20 height 20
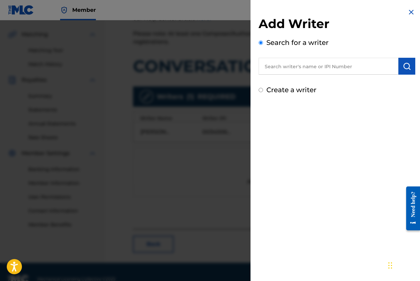
click at [305, 64] on input "text" at bounding box center [328, 66] width 140 height 17
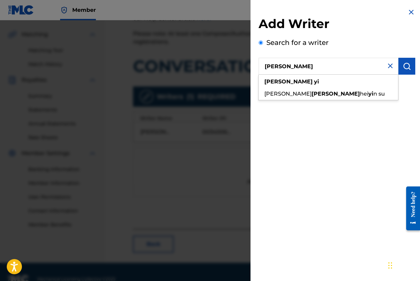
type input "[PERSON_NAME]"
click at [403, 67] on img "submit" at bounding box center [406, 66] width 8 height 8
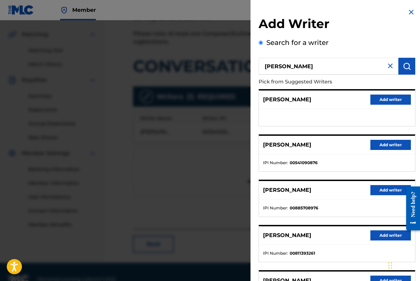
scroll to position [69, 0]
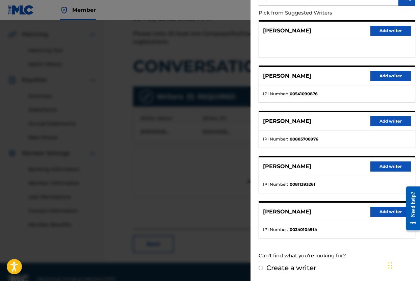
click at [378, 210] on button "Add writer" at bounding box center [390, 211] width 40 height 10
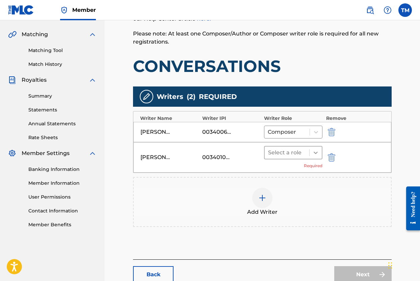
click at [318, 154] on icon at bounding box center [315, 152] width 7 height 7
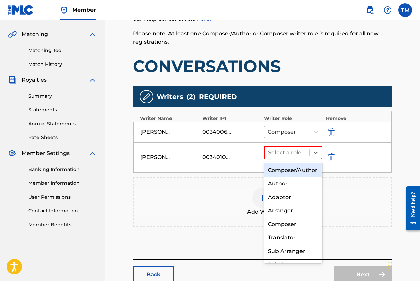
click at [310, 167] on div "Composer/Author" at bounding box center [293, 169] width 58 height 13
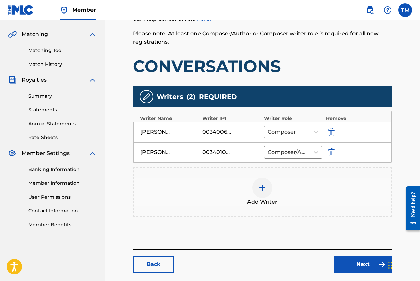
click at [355, 265] on link "Next" at bounding box center [362, 264] width 57 height 17
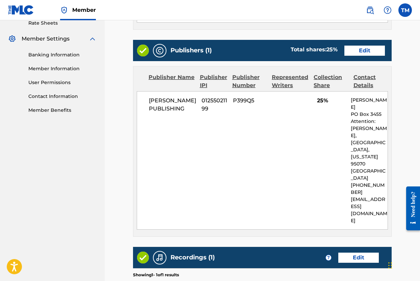
scroll to position [238, 0]
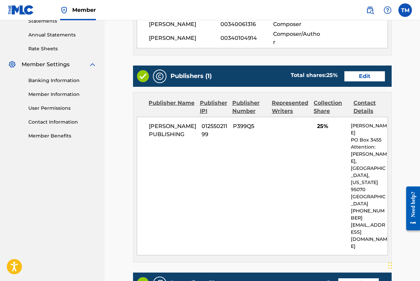
click at [368, 76] on link "Edit" at bounding box center [364, 76] width 40 height 10
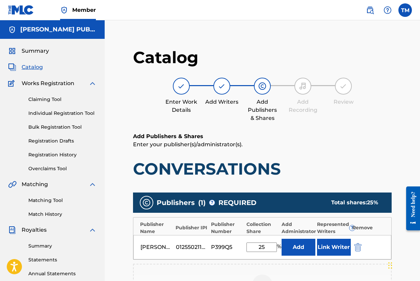
drag, startPoint x: 266, startPoint y: 247, endPoint x: 240, endPoint y: 246, distance: 26.0
click at [240, 246] on div "[PERSON_NAME] PUBLISHING 01255021199 P399Q5 25 % Add Link Writer" at bounding box center [262, 247] width 258 height 24
type input "50"
click at [324, 152] on div "Add Publishers & Shares Enter your publisher(s)/administrator(s). CONVERSATIONS" at bounding box center [262, 155] width 258 height 47
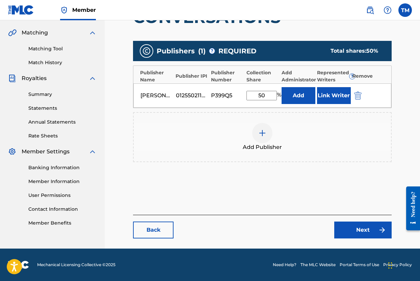
click at [358, 229] on link "Next" at bounding box center [362, 229] width 57 height 17
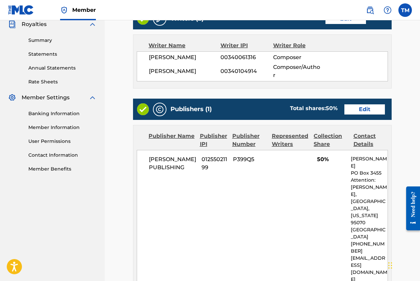
scroll to position [329, 0]
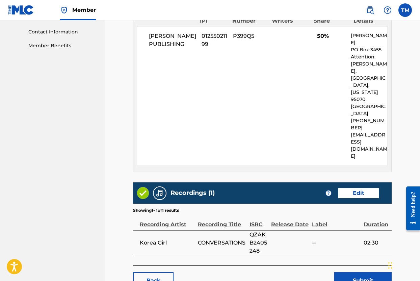
click at [358, 272] on button "Submit" at bounding box center [362, 280] width 57 height 17
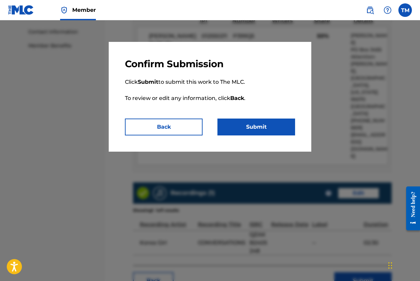
click at [267, 126] on button "Submit" at bounding box center [256, 126] width 78 height 17
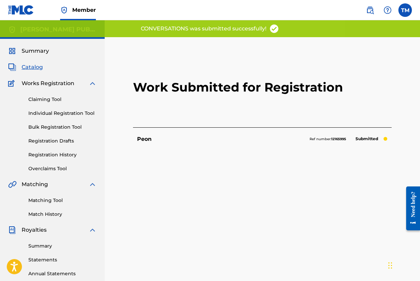
click at [38, 68] on span "Catalog" at bounding box center [32, 67] width 21 height 8
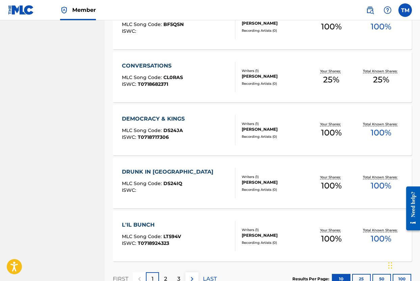
scroll to position [491, 0]
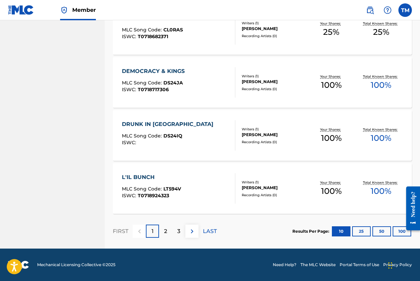
click at [194, 79] on div "DEMOCRACY & KINGS MLC Song Code : DS24JA ISWC : T0718717306" at bounding box center [179, 82] width 114 height 30
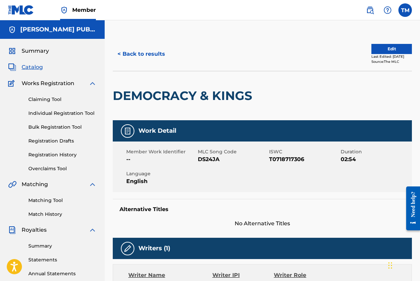
click at [384, 47] on button "Edit" at bounding box center [391, 49] width 40 height 10
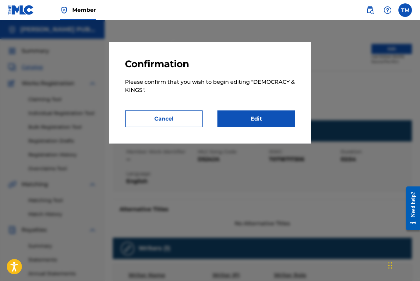
click at [265, 118] on link "Edit" at bounding box center [256, 118] width 78 height 17
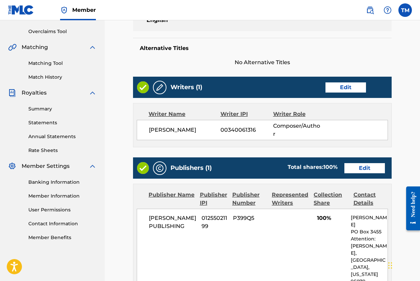
scroll to position [178, 0]
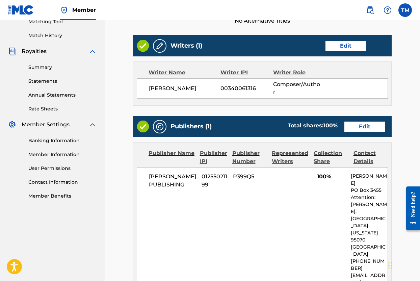
click at [351, 42] on link "Edit" at bounding box center [345, 46] width 40 height 10
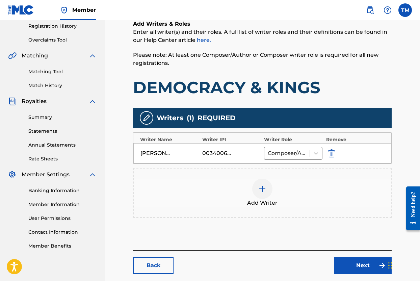
scroll to position [139, 0]
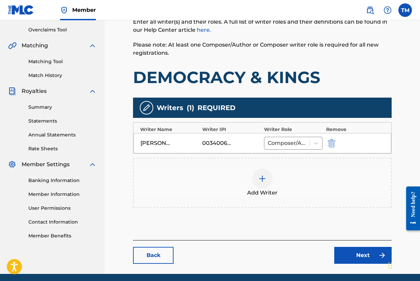
click at [259, 184] on div at bounding box center [262, 178] width 20 height 20
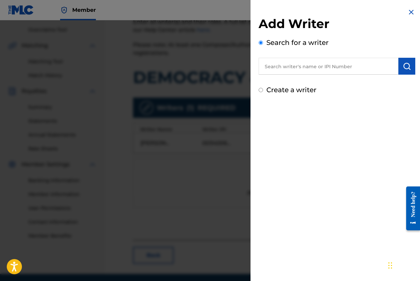
click at [339, 69] on input "text" at bounding box center [328, 66] width 140 height 17
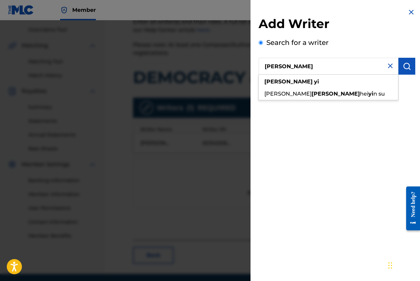
type input "[PERSON_NAME]"
click at [404, 67] on img "submit" at bounding box center [406, 66] width 8 height 8
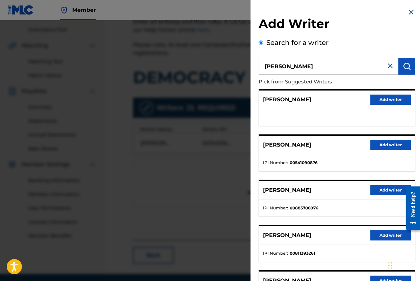
scroll to position [69, 0]
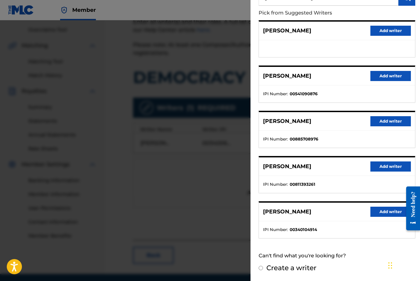
click at [375, 212] on button "Add writer" at bounding box center [390, 211] width 40 height 10
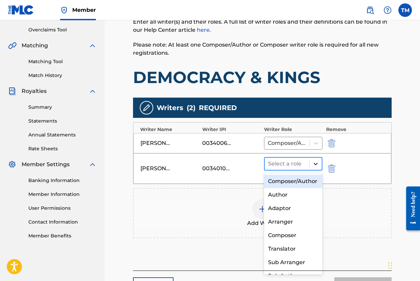
click at [314, 165] on icon at bounding box center [315, 163] width 7 height 7
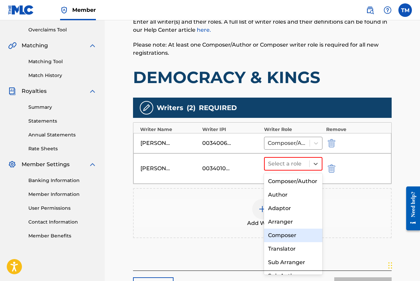
click at [287, 232] on div "Composer" at bounding box center [293, 234] width 58 height 13
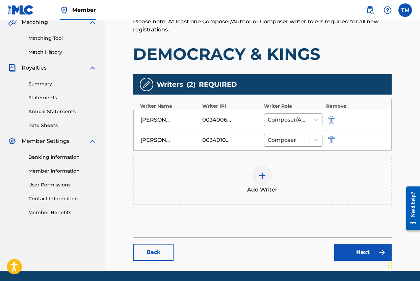
scroll to position [184, 0]
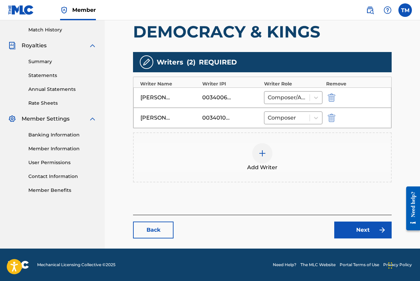
click at [366, 230] on link "Next" at bounding box center [362, 229] width 57 height 17
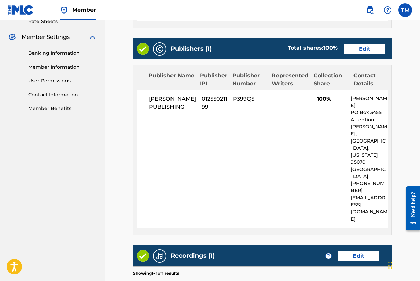
scroll to position [260, 0]
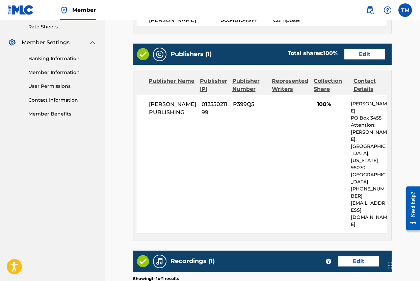
click at [356, 56] on link "Edit" at bounding box center [364, 54] width 40 height 10
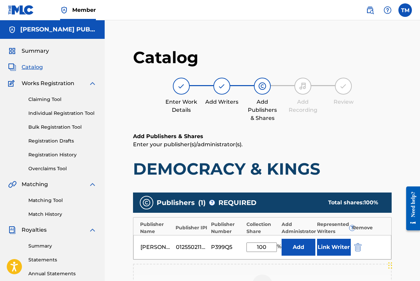
scroll to position [2, 0]
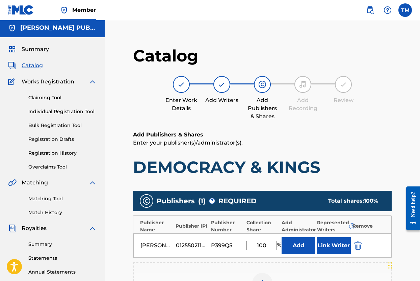
drag, startPoint x: 267, startPoint y: 246, endPoint x: 254, endPoint y: 246, distance: 12.8
click at [254, 246] on input "100" at bounding box center [261, 244] width 30 height 9
type input "50"
click at [346, 151] on div "Add Publishers & Shares Enter your publisher(s)/administrator(s). DEMOCRACY & K…" at bounding box center [262, 154] width 258 height 47
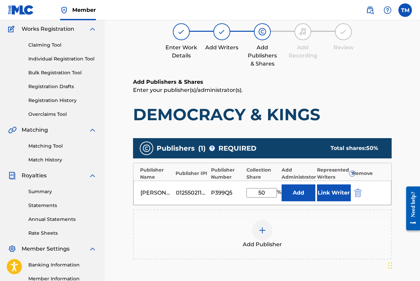
scroll to position [151, 0]
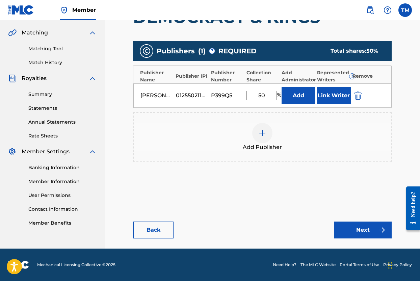
click at [359, 224] on link "Next" at bounding box center [362, 229] width 57 height 17
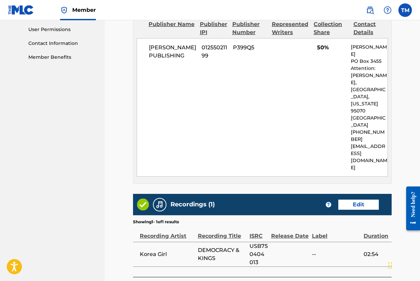
scroll to position [329, 0]
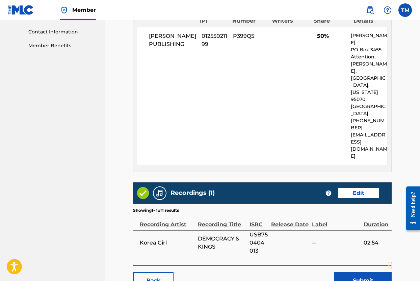
click at [360, 272] on button "Submit" at bounding box center [362, 280] width 57 height 17
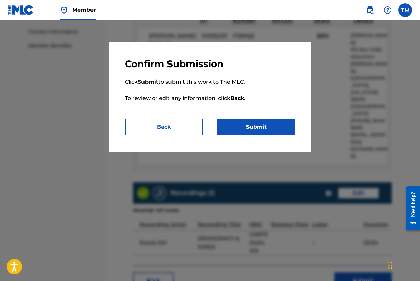
click at [264, 128] on button "Submit" at bounding box center [256, 126] width 78 height 17
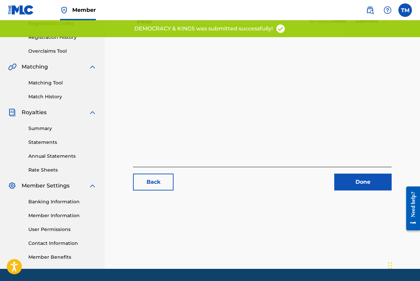
scroll to position [138, 0]
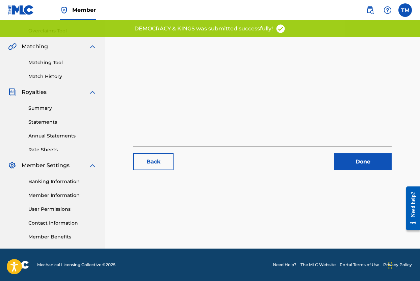
click at [348, 162] on link "Done" at bounding box center [362, 161] width 57 height 17
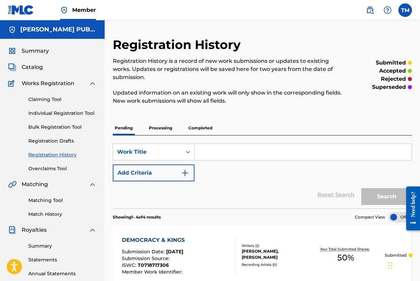
click at [39, 69] on span "Catalog" at bounding box center [32, 67] width 21 height 8
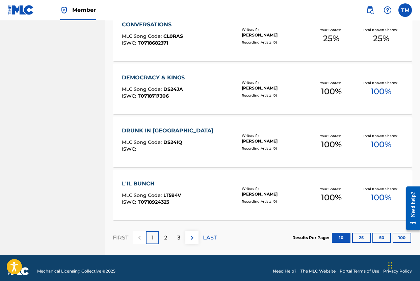
scroll to position [491, 0]
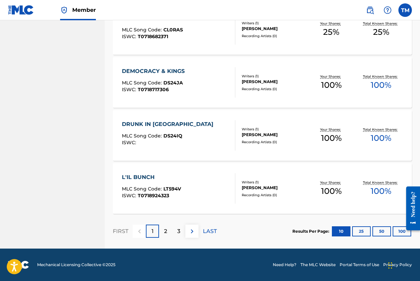
click at [176, 185] on div "L'IL BUNCH MLC Song Code : LT594V ISWC : T0718924323" at bounding box center [151, 188] width 59 height 30
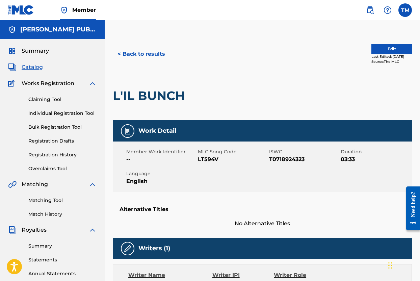
click at [389, 49] on button "Edit" at bounding box center [391, 49] width 40 height 10
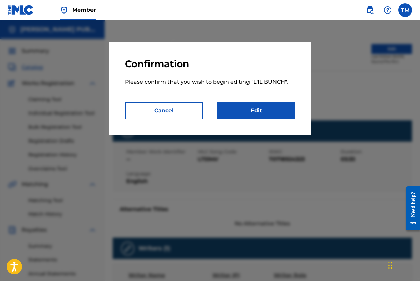
click at [241, 110] on link "Edit" at bounding box center [256, 110] width 78 height 17
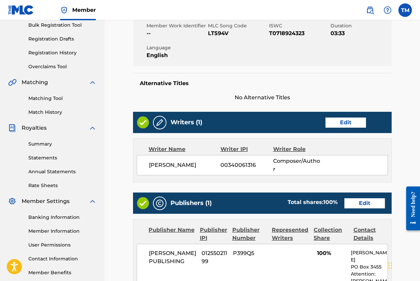
scroll to position [166, 0]
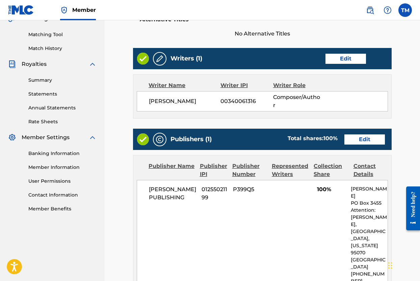
click at [342, 58] on link "Edit" at bounding box center [345, 59] width 40 height 10
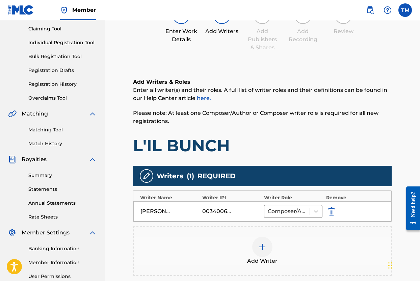
scroll to position [134, 0]
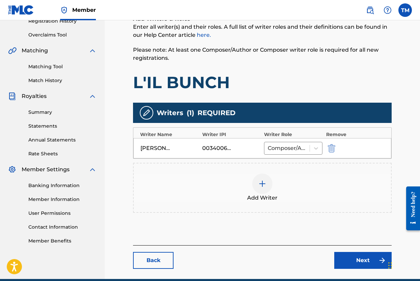
click at [264, 182] on img at bounding box center [262, 183] width 8 height 8
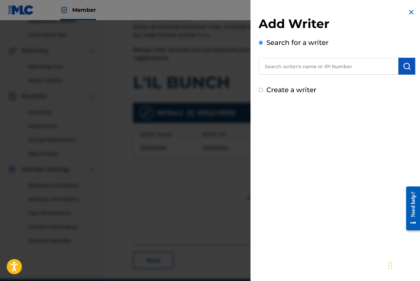
click at [319, 68] on input "text" at bounding box center [328, 66] width 140 height 17
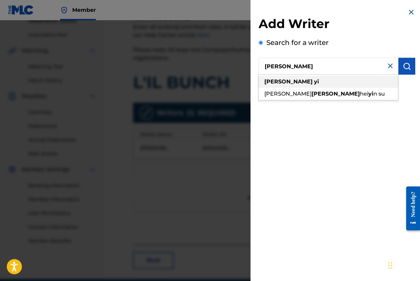
click at [331, 84] on div "[PERSON_NAME]" at bounding box center [327, 82] width 139 height 12
type input "[PERSON_NAME]"
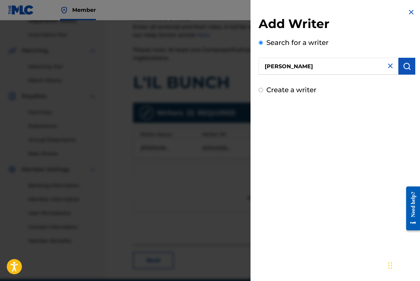
click at [406, 66] on img "submit" at bounding box center [406, 66] width 8 height 8
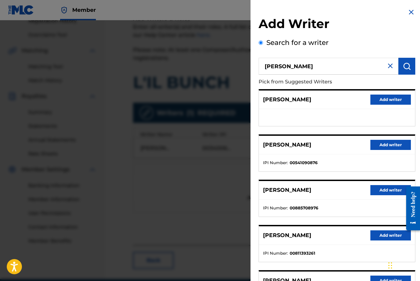
scroll to position [69, 0]
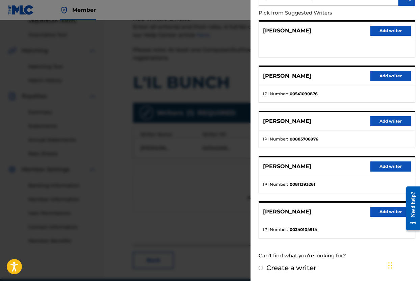
click at [380, 211] on button "Add writer" at bounding box center [390, 211] width 40 height 10
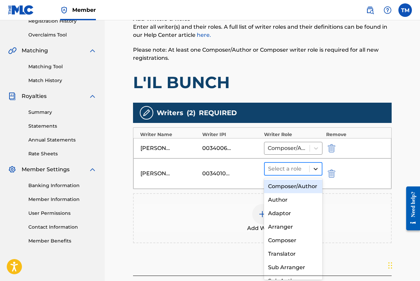
click at [317, 170] on icon at bounding box center [315, 168] width 7 height 7
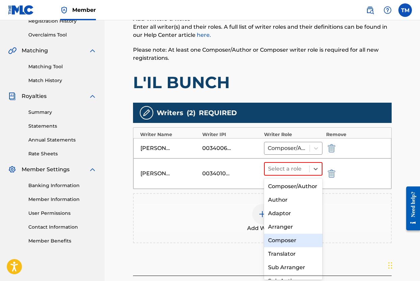
click at [286, 237] on div "Composer" at bounding box center [293, 239] width 58 height 13
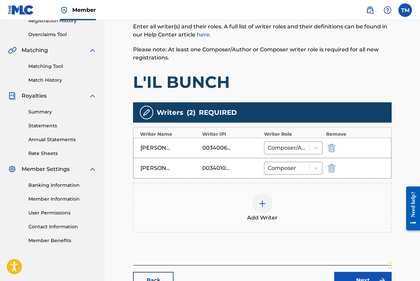
scroll to position [184, 0]
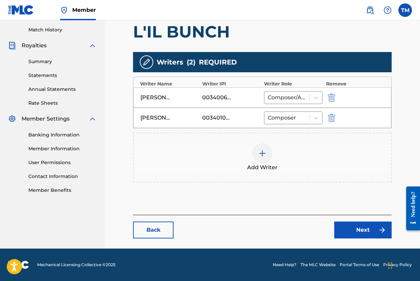
click at [350, 227] on link "Next" at bounding box center [362, 229] width 57 height 17
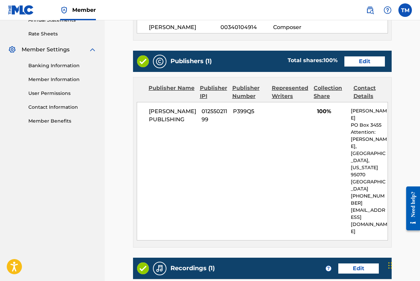
scroll to position [249, 0]
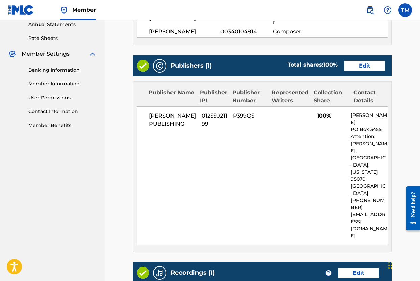
click at [363, 62] on link "Edit" at bounding box center [364, 66] width 40 height 10
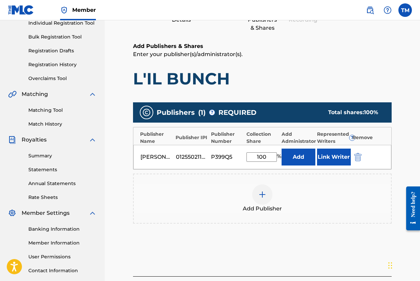
scroll to position [151, 0]
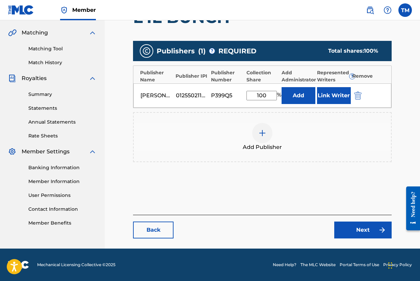
drag, startPoint x: 268, startPoint y: 95, endPoint x: 233, endPoint y: 95, distance: 35.4
click at [233, 95] on div "[PERSON_NAME] PUBLISHING 01255021199 P399Q5 100 % Add Link Writer" at bounding box center [262, 95] width 258 height 24
type input "50"
click at [299, 145] on div "Add Publisher" at bounding box center [262, 137] width 257 height 28
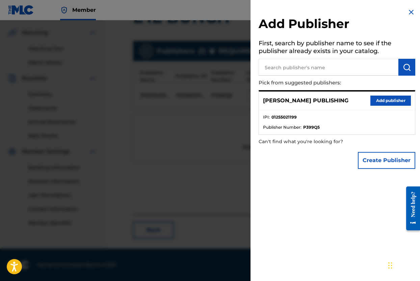
click at [230, 168] on div at bounding box center [210, 160] width 420 height 281
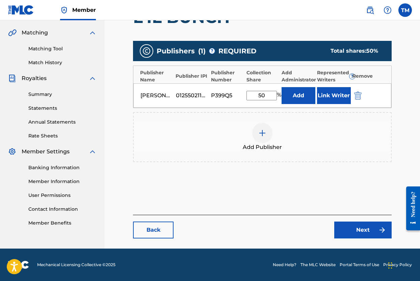
click at [362, 225] on link "Next" at bounding box center [362, 229] width 57 height 17
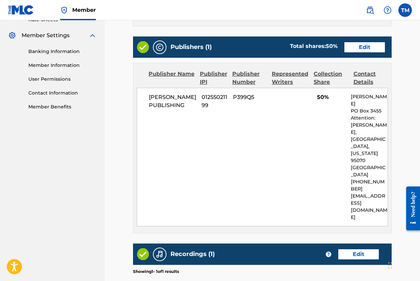
scroll to position [329, 0]
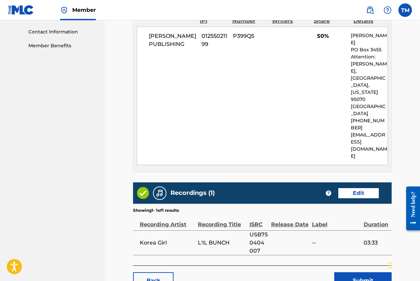
click at [362, 272] on button "Submit" at bounding box center [362, 280] width 57 height 17
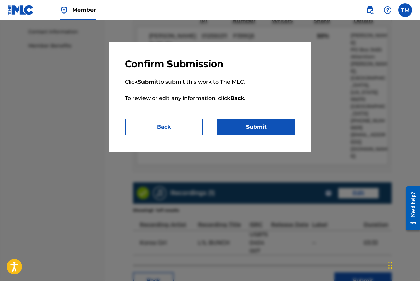
click at [258, 120] on button "Submit" at bounding box center [256, 126] width 78 height 17
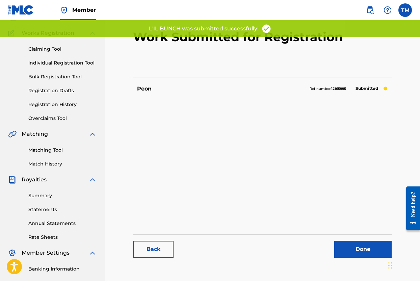
scroll to position [138, 0]
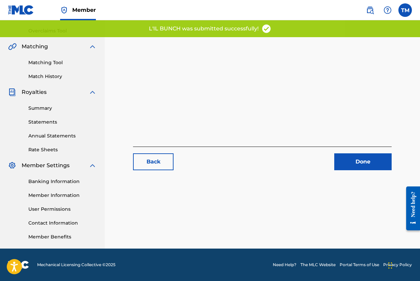
click at [350, 161] on link "Done" at bounding box center [362, 161] width 57 height 17
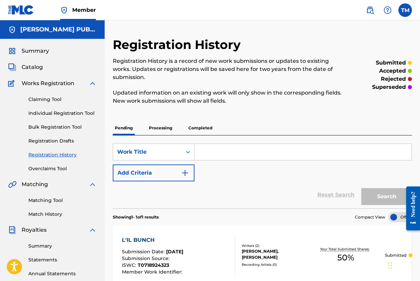
click at [39, 67] on span "Catalog" at bounding box center [32, 67] width 21 height 8
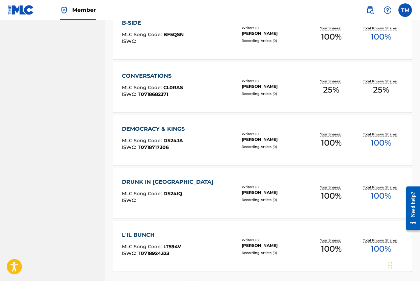
scroll to position [491, 0]
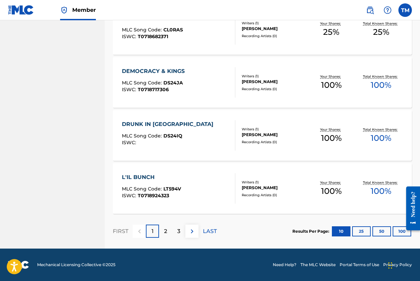
click at [166, 234] on p "2" at bounding box center [165, 231] width 3 height 8
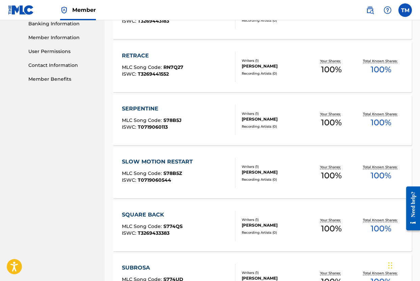
scroll to position [292, 0]
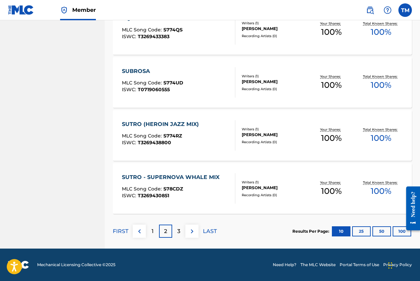
click at [179, 227] on p "3" at bounding box center [178, 231] width 3 height 8
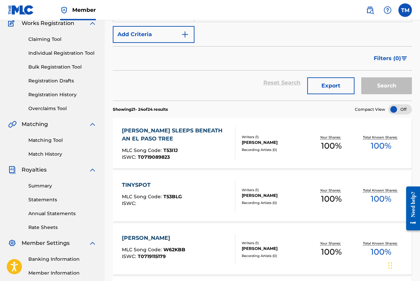
scroll to position [0, 0]
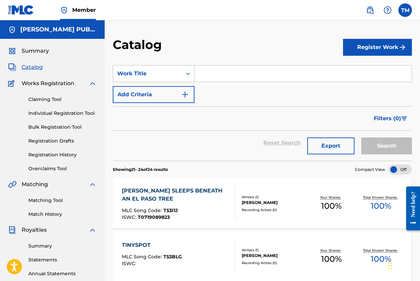
click at [74, 154] on link "Registration History" at bounding box center [62, 154] width 68 height 7
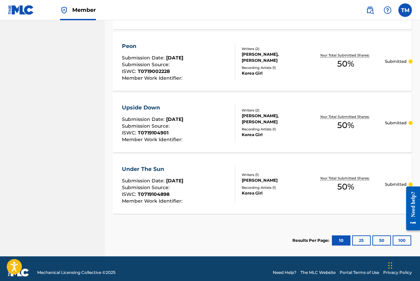
scroll to position [631, 0]
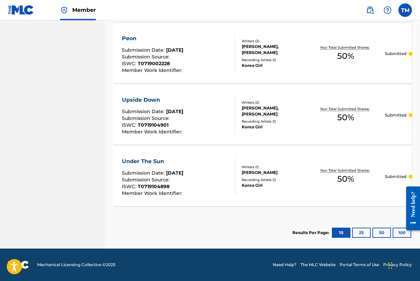
click at [319, 189] on div "Under The Sun Submission Date : [DATE] Submission Source : ISWC : T0719104898 M…" at bounding box center [262, 176] width 299 height 59
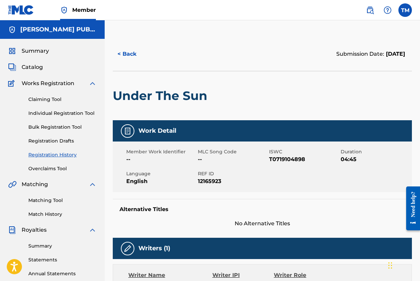
click at [50, 111] on link "Individual Registration Tool" at bounding box center [62, 113] width 68 height 7
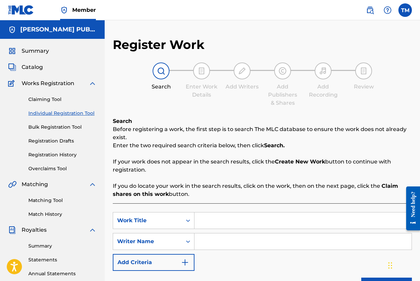
click at [50, 111] on link "Individual Registration Tool" at bounding box center [62, 113] width 68 height 7
click at [236, 225] on input "Search Form" at bounding box center [302, 220] width 217 height 16
type input "Reunion"
click at [268, 240] on input "Search Form" at bounding box center [302, 241] width 217 height 16
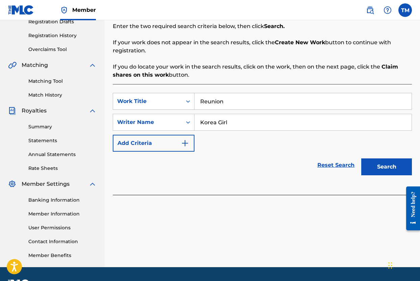
scroll to position [138, 0]
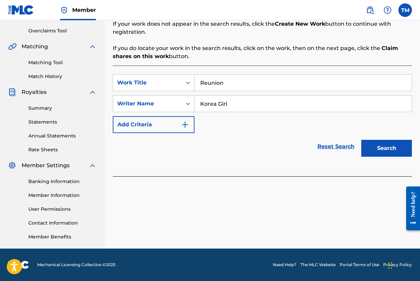
type input "Korea Girl"
click at [370, 145] on button "Search" at bounding box center [386, 148] width 51 height 17
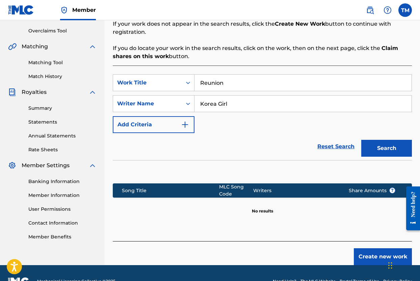
click at [376, 258] on button "Create new work" at bounding box center [382, 256] width 58 height 17
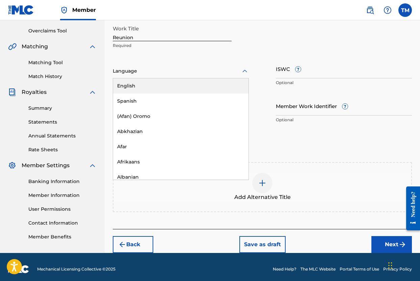
click at [199, 76] on div "Language" at bounding box center [181, 71] width 136 height 14
click at [191, 82] on div "English" at bounding box center [180, 85] width 135 height 15
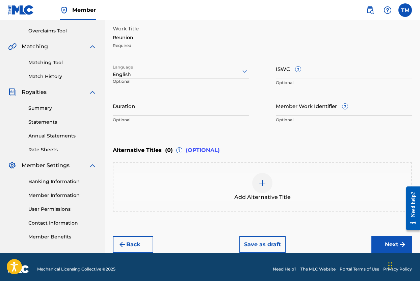
click at [288, 73] on input "ISWC ?" at bounding box center [344, 68] width 136 height 19
paste input "T-071.902.099-1"
type input "T-071.902.099-1"
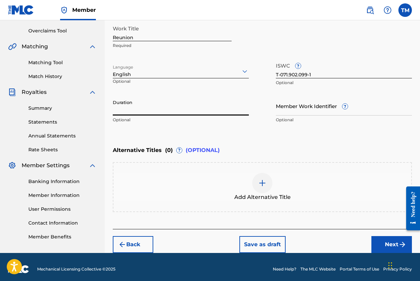
click at [221, 109] on input "Duration" at bounding box center [181, 105] width 136 height 19
type input "04:21"
click at [272, 148] on div "Alternative Titles ( 0 ) ? (OPTIONAL)" at bounding box center [262, 150] width 299 height 15
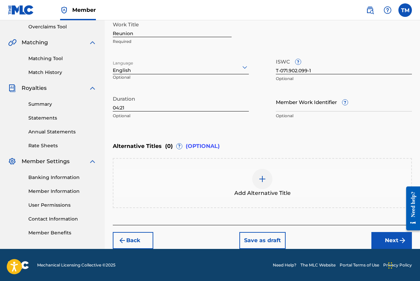
click at [395, 240] on button "Next" at bounding box center [391, 240] width 40 height 17
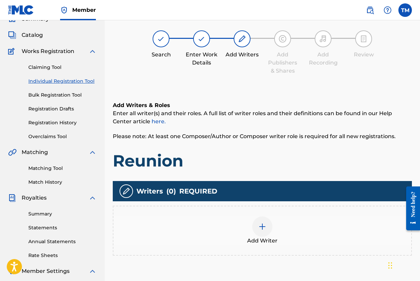
scroll to position [30, 0]
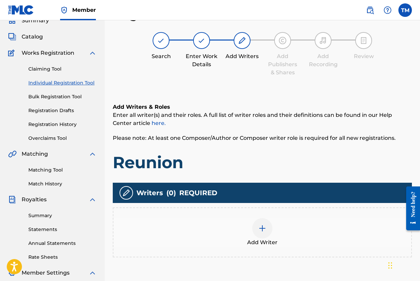
click at [264, 229] on img at bounding box center [262, 228] width 8 height 8
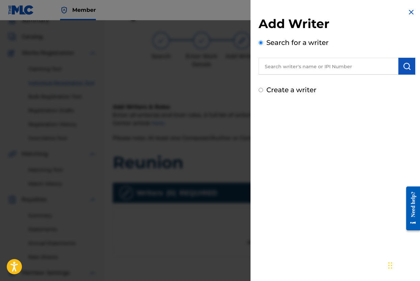
click at [302, 62] on input "text" at bounding box center [328, 66] width 140 height 17
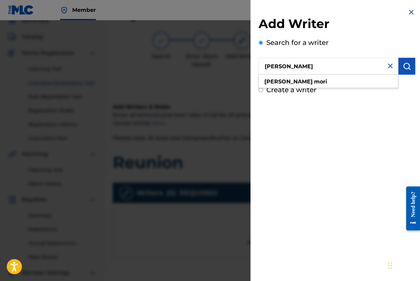
type input "[PERSON_NAME]"
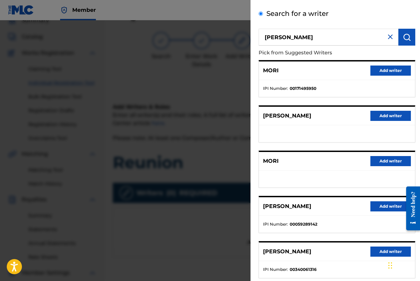
scroll to position [69, 0]
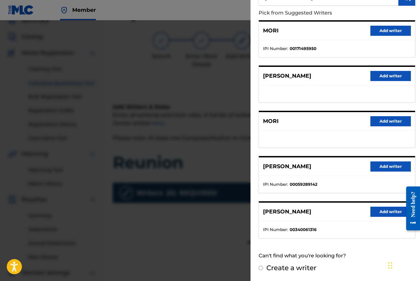
click at [375, 214] on button "Add writer" at bounding box center [390, 211] width 40 height 10
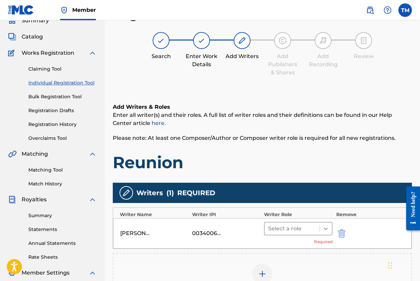
click at [327, 229] on icon at bounding box center [325, 228] width 7 height 7
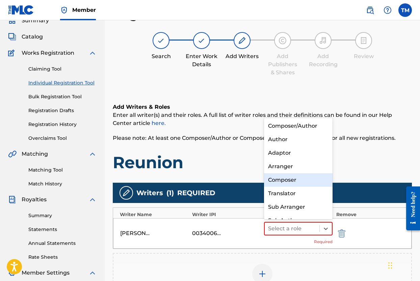
click at [301, 181] on div "Composer" at bounding box center [298, 179] width 68 height 13
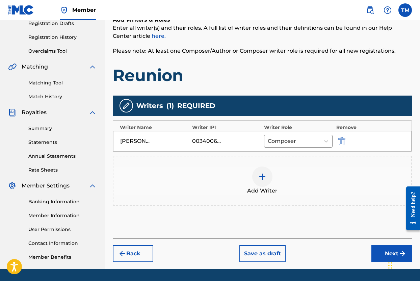
scroll to position [136, 0]
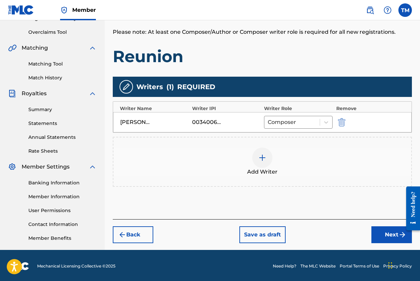
click at [262, 155] on img at bounding box center [262, 157] width 8 height 8
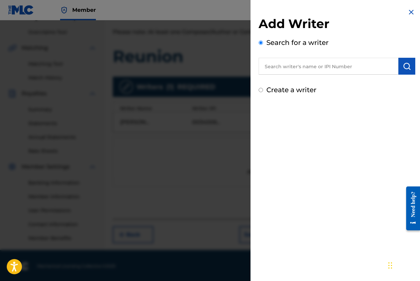
click at [299, 62] on input "text" at bounding box center [328, 66] width 140 height 17
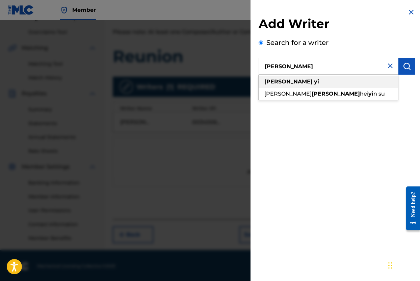
click at [272, 81] on strong "[PERSON_NAME]" at bounding box center [288, 81] width 48 height 6
type input "[PERSON_NAME]"
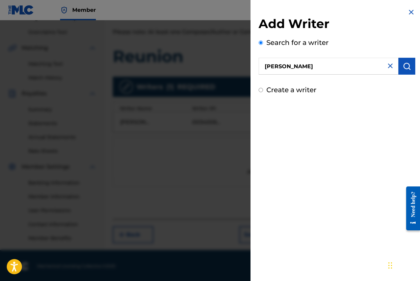
click at [402, 65] on img "submit" at bounding box center [406, 66] width 8 height 8
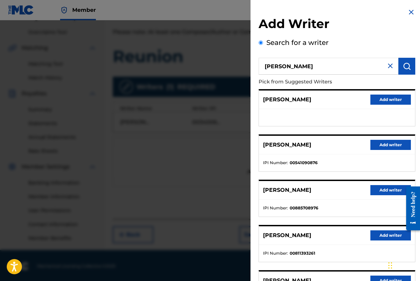
scroll to position [69, 0]
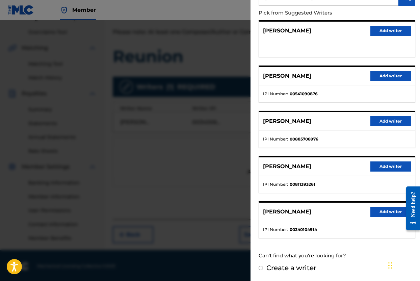
click at [373, 207] on button "Add writer" at bounding box center [390, 211] width 40 height 10
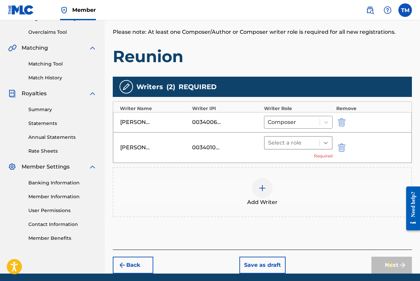
click at [327, 144] on icon at bounding box center [325, 142] width 7 height 7
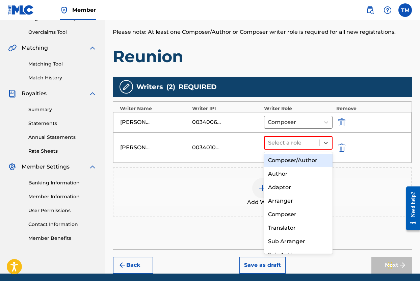
click at [312, 158] on div "Composer/Author" at bounding box center [298, 159] width 68 height 13
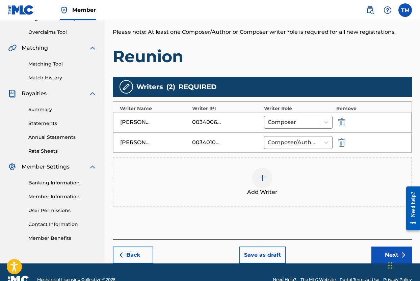
scroll to position [151, 0]
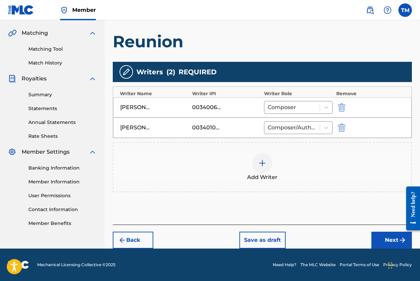
click at [386, 241] on button "Next" at bounding box center [391, 239] width 40 height 17
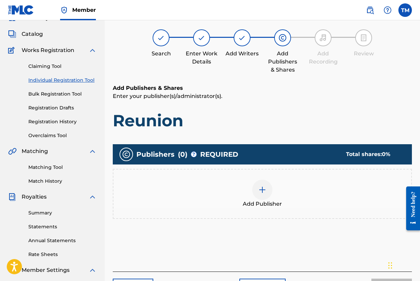
scroll to position [30, 0]
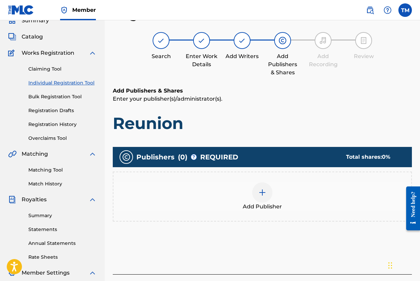
click at [265, 195] on img at bounding box center [262, 192] width 8 height 8
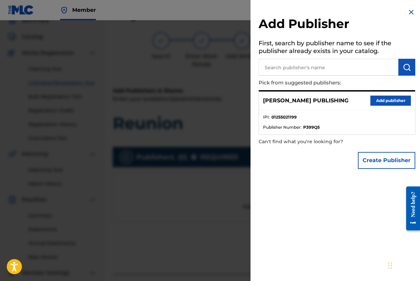
click at [382, 99] on button "Add publisher" at bounding box center [390, 100] width 40 height 10
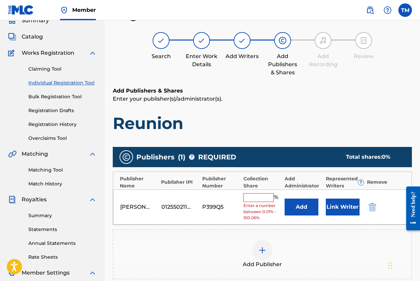
click at [258, 199] on input "text" at bounding box center [258, 197] width 30 height 9
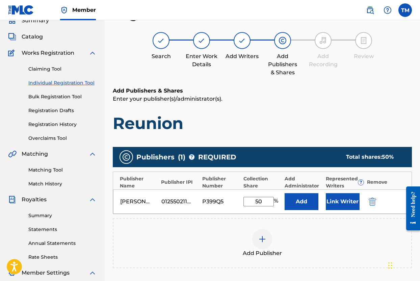
type input "50"
click at [338, 88] on h6 "Add Publishers & Shares" at bounding box center [262, 91] width 299 height 8
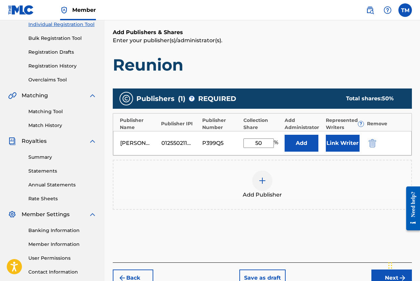
scroll to position [138, 0]
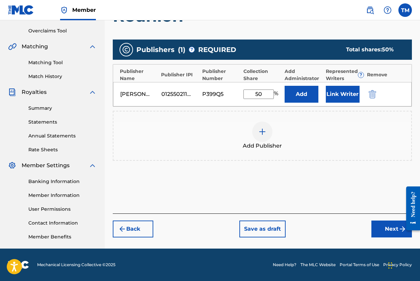
click at [383, 225] on button "Next" at bounding box center [391, 228] width 40 height 17
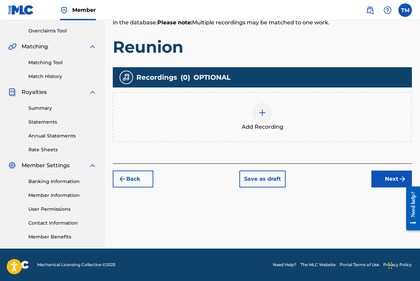
click at [262, 110] on img at bounding box center [262, 113] width 8 height 8
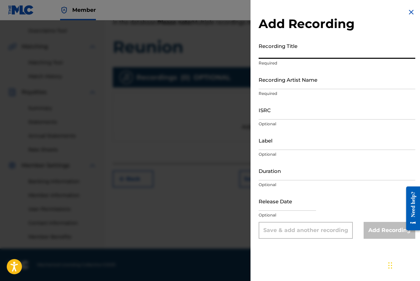
click at [299, 52] on input "Recording Title" at bounding box center [336, 48] width 157 height 19
type input "Reunion"
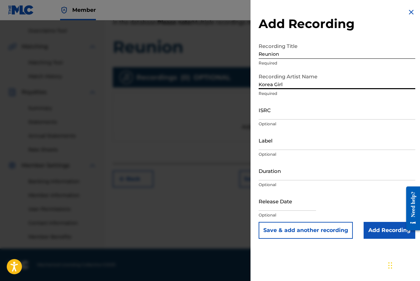
type input "Korea Girl"
click at [269, 119] on div "ISRC Optional" at bounding box center [336, 115] width 157 height 30
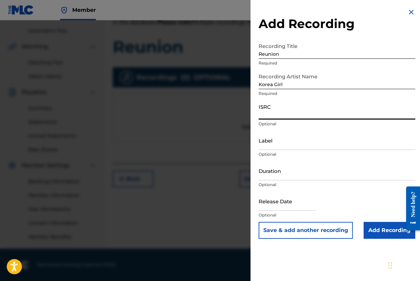
click at [270, 116] on input "ISRC" at bounding box center [336, 109] width 157 height 19
paste input "USB750404003"
type input "USB750404003"
click at [326, 177] on input "Duration" at bounding box center [336, 170] width 157 height 19
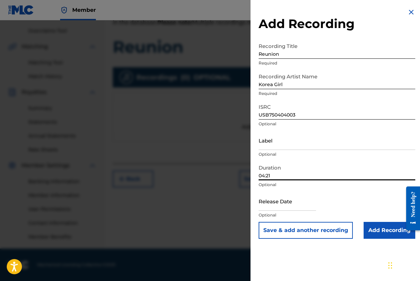
type input "04:21"
click at [379, 228] on input "Add Recording" at bounding box center [389, 230] width 52 height 17
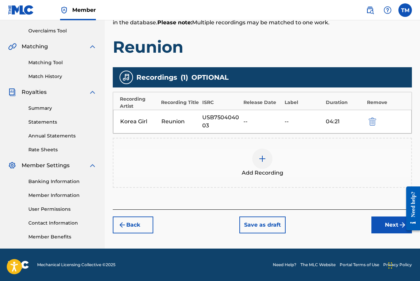
click at [266, 158] on div at bounding box center [262, 158] width 20 height 20
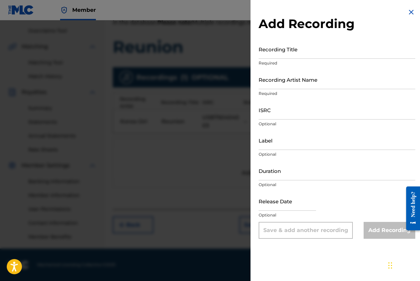
click at [324, 54] on input "Recording Title" at bounding box center [336, 48] width 157 height 19
type input "Reunion"
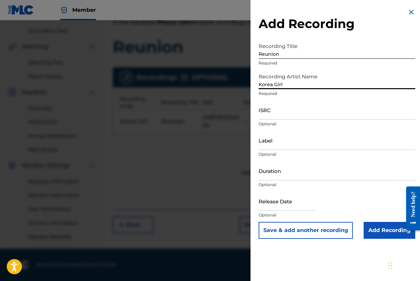
type input "Korea Girl"
click at [302, 113] on input "ISRC" at bounding box center [336, 109] width 157 height 19
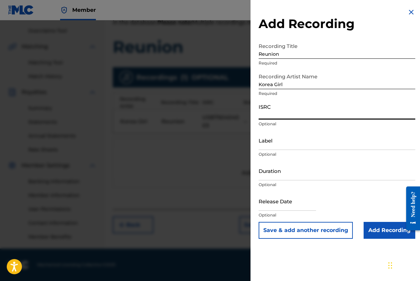
paste input "USB750404003"
type input "USB750404003"
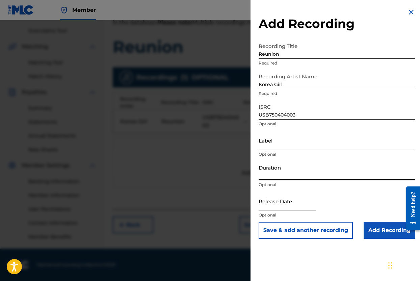
click at [298, 174] on input "Duration" at bounding box center [336, 170] width 157 height 19
click at [344, 161] on input "04:21" at bounding box center [336, 170] width 157 height 19
type input "04:21"
click at [375, 227] on input "Add Recording" at bounding box center [389, 230] width 52 height 17
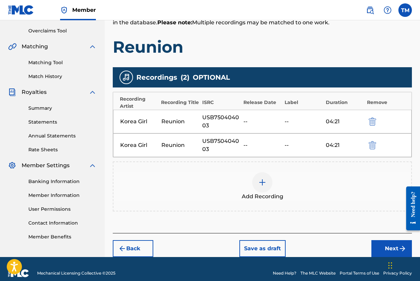
click at [370, 144] on img "submit" at bounding box center [371, 145] width 7 height 8
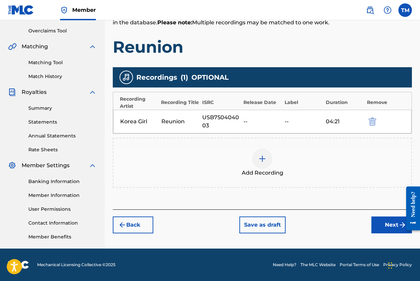
click at [381, 220] on button "Next" at bounding box center [391, 224] width 40 height 17
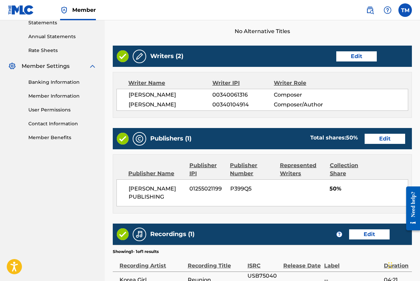
scroll to position [310, 0]
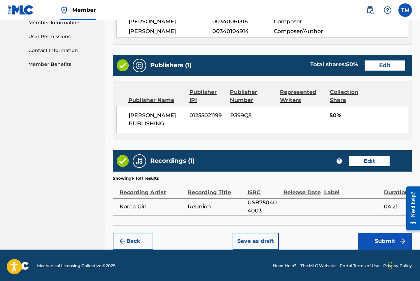
click at [377, 238] on button "Submit" at bounding box center [385, 240] width 54 height 17
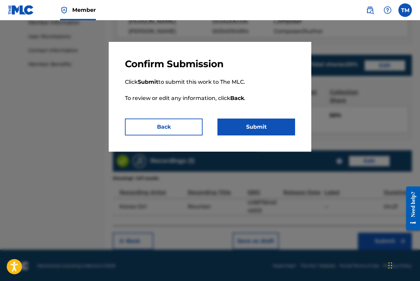
click at [265, 134] on button "Submit" at bounding box center [256, 126] width 78 height 17
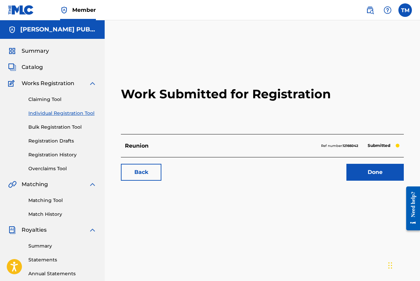
click at [73, 155] on link "Registration History" at bounding box center [62, 154] width 68 height 7
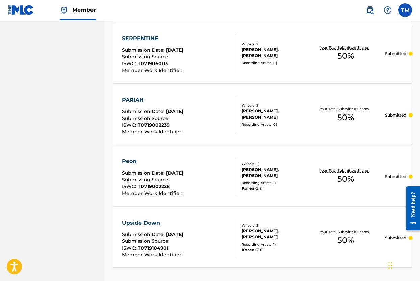
scroll to position [625, 0]
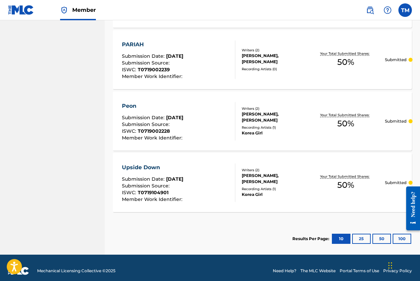
click at [363, 240] on button "25" at bounding box center [361, 238] width 19 height 10
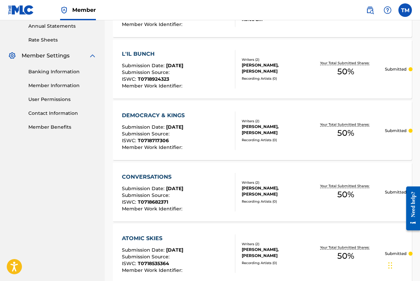
scroll to position [0, 0]
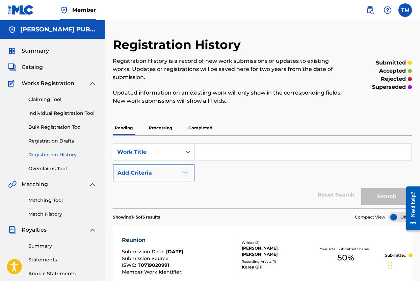
click at [56, 99] on link "Claiming Tool" at bounding box center [62, 99] width 68 height 7
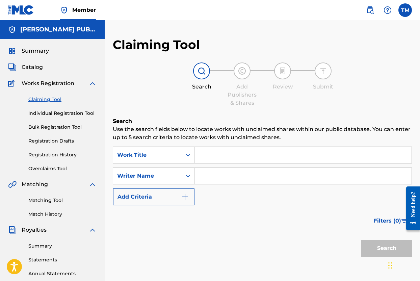
click at [274, 156] on input "Search Form" at bounding box center [302, 155] width 217 height 16
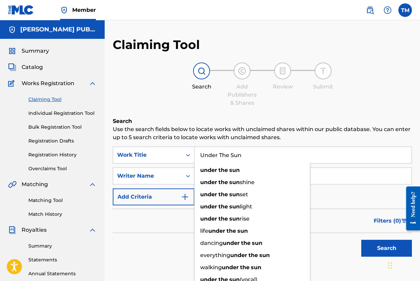
type input "Under The Sun"
click at [351, 146] on div "Search Use the search fields below to locate works with unclaimed shares within…" at bounding box center [262, 205] width 299 height 176
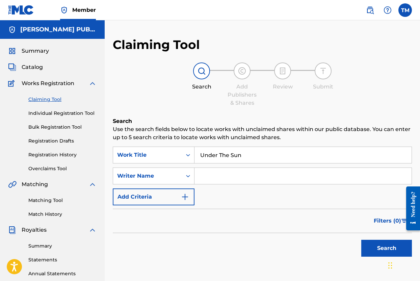
click at [315, 178] on input "Search Form" at bounding box center [302, 176] width 217 height 16
type input "Korea Girl"
click at [371, 244] on button "Search" at bounding box center [386, 247] width 51 height 17
click at [87, 115] on link "Individual Registration Tool" at bounding box center [62, 113] width 68 height 7
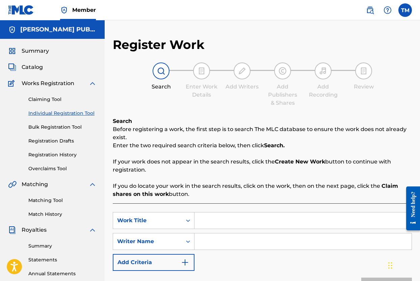
click at [219, 222] on input "Search Form" at bounding box center [302, 220] width 217 height 16
type input "K"
type input "Under The Sun"
click at [258, 245] on input "Search Form" at bounding box center [302, 241] width 217 height 16
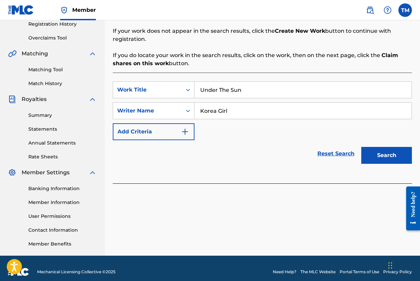
scroll to position [138, 0]
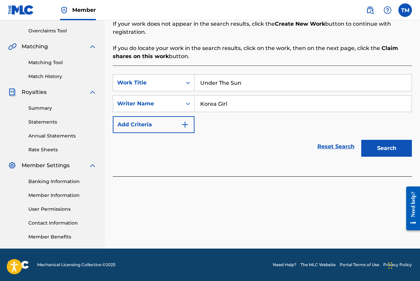
type input "Korea Girl"
click at [384, 147] on button "Search" at bounding box center [386, 148] width 51 height 17
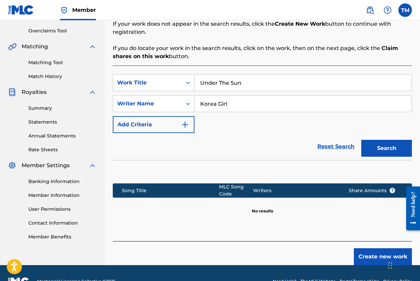
click at [373, 257] on button "Create new work" at bounding box center [382, 256] width 58 height 17
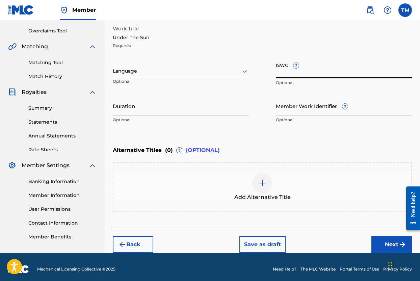
click at [319, 75] on input "ISWC ?" at bounding box center [344, 68] width 136 height 19
click at [240, 71] on icon at bounding box center [244, 71] width 8 height 8
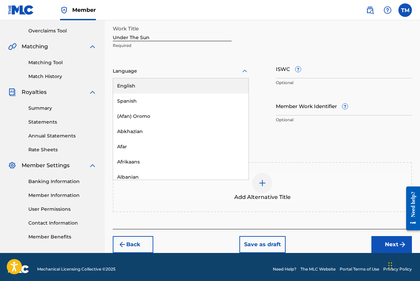
click at [218, 87] on div "English" at bounding box center [180, 85] width 135 height 15
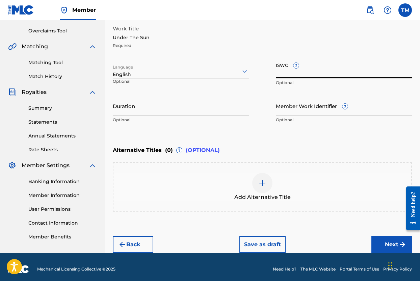
click at [305, 71] on input "ISWC ?" at bounding box center [344, 68] width 136 height 19
paste input "T-071.910.489-8"
type input "T-071.910.489-8"
click at [231, 112] on input "Duration" at bounding box center [181, 105] width 136 height 19
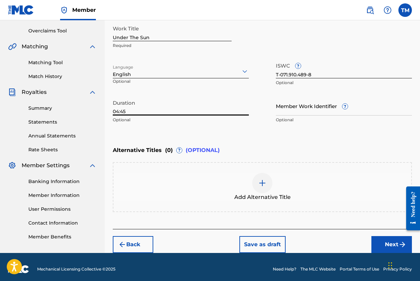
type input "04:45"
click at [240, 139] on div "Enter Work Details Enter work details for ‘ Under The Sun ’ below. Work Title U…" at bounding box center [262, 60] width 299 height 163
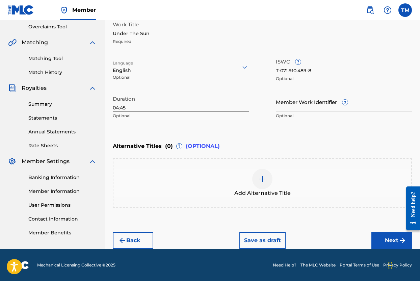
click at [388, 232] on button "Next" at bounding box center [391, 240] width 40 height 17
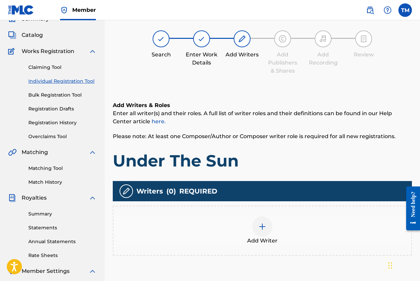
scroll to position [30, 0]
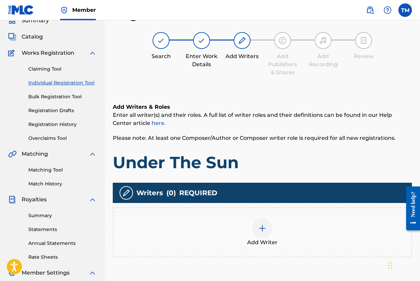
click at [264, 225] on img at bounding box center [262, 228] width 8 height 8
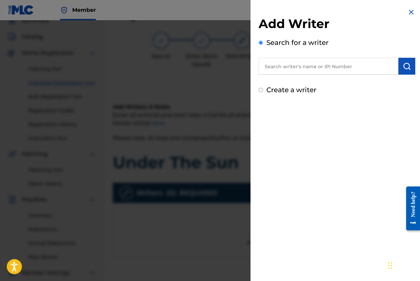
click at [295, 67] on input "text" at bounding box center [328, 66] width 140 height 17
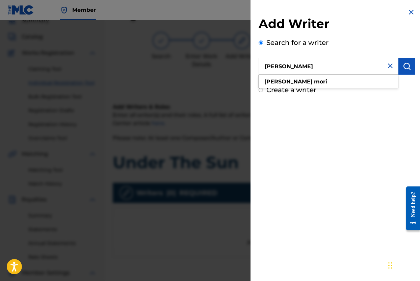
type input "[PERSON_NAME]"
click at [403, 65] on img "submit" at bounding box center [406, 66] width 8 height 8
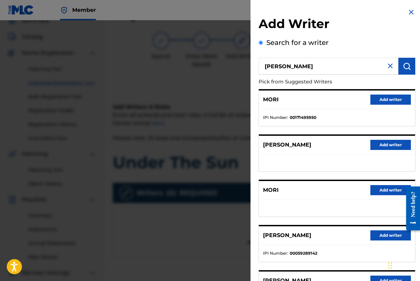
scroll to position [69, 0]
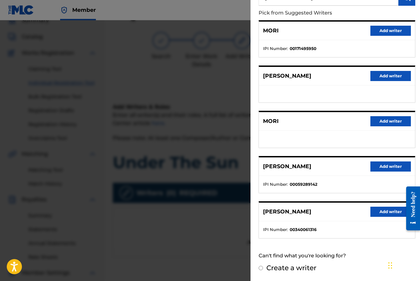
click at [376, 210] on button "Add writer" at bounding box center [390, 211] width 40 height 10
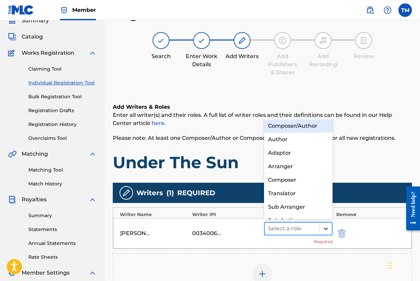
click at [325, 228] on icon at bounding box center [325, 228] width 7 height 7
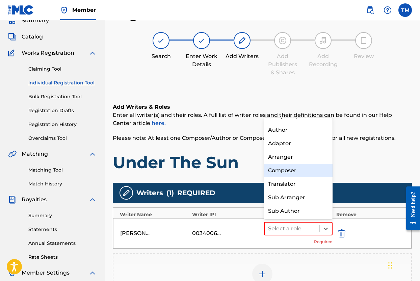
click at [309, 169] on div "Composer" at bounding box center [298, 170] width 68 height 13
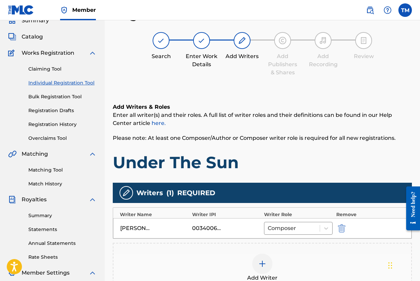
click at [265, 261] on img at bounding box center [262, 263] width 8 height 8
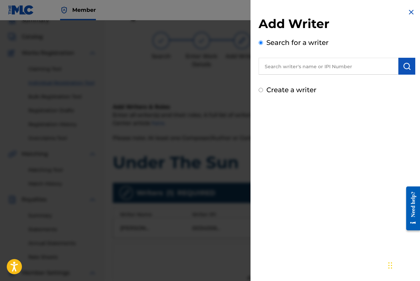
click at [314, 66] on input "text" at bounding box center [328, 66] width 140 height 17
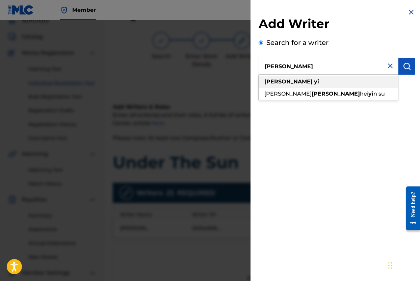
click at [319, 87] on div "[PERSON_NAME]" at bounding box center [327, 82] width 139 height 12
type input "[PERSON_NAME]"
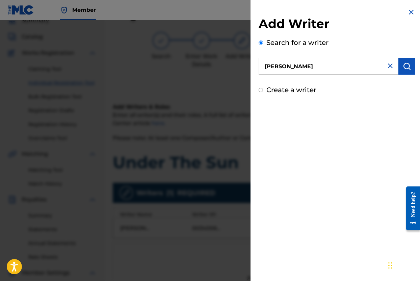
click at [404, 62] on img "submit" at bounding box center [406, 66] width 8 height 8
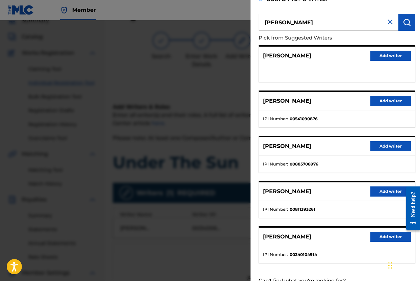
scroll to position [69, 0]
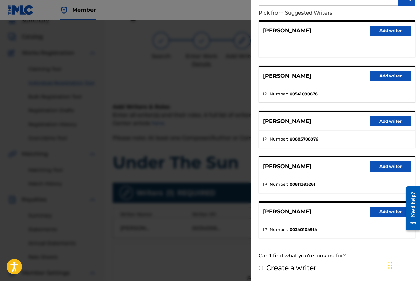
click at [370, 213] on button "Add writer" at bounding box center [390, 211] width 40 height 10
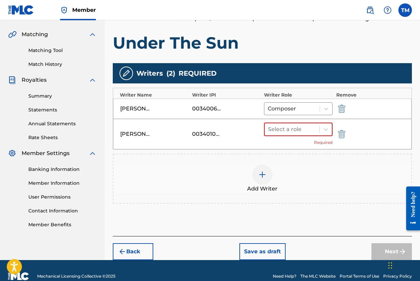
scroll to position [161, 0]
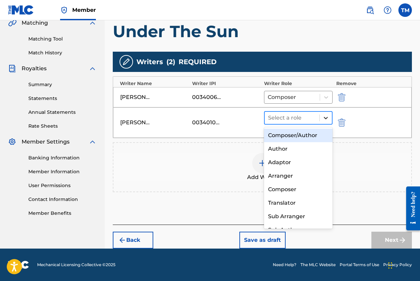
click at [328, 122] on div at bounding box center [325, 118] width 12 height 12
click at [311, 134] on div "Composer/Author" at bounding box center [298, 135] width 68 height 13
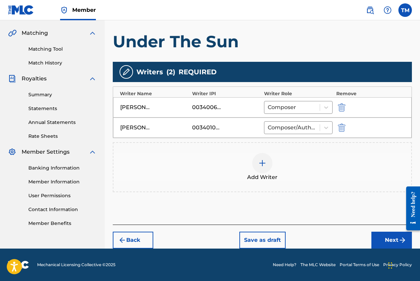
click at [382, 233] on button "Next" at bounding box center [391, 239] width 40 height 17
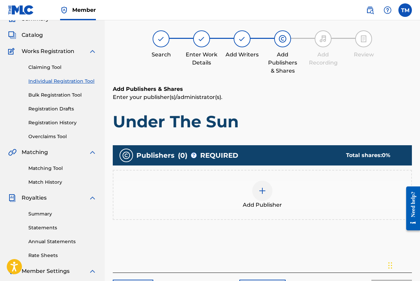
scroll to position [30, 0]
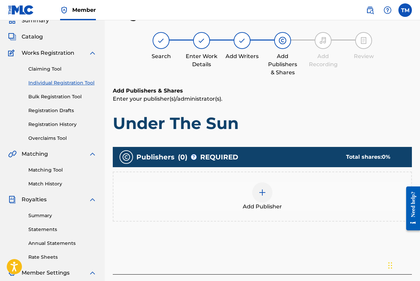
click at [261, 194] on img at bounding box center [262, 192] width 8 height 8
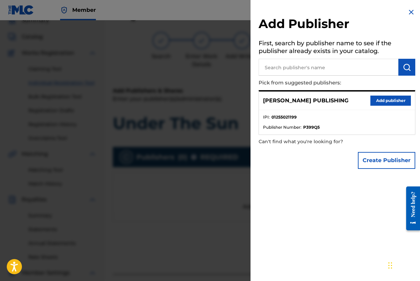
click at [384, 102] on button "Add publisher" at bounding box center [390, 100] width 40 height 10
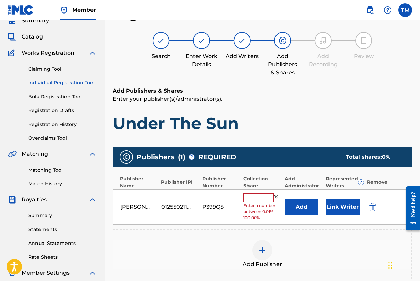
click at [259, 197] on input "text" at bounding box center [258, 197] width 30 height 9
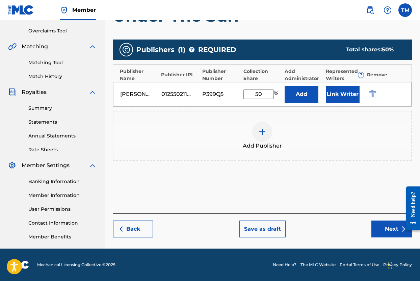
type input "50"
click at [396, 229] on button "Next" at bounding box center [391, 228] width 40 height 17
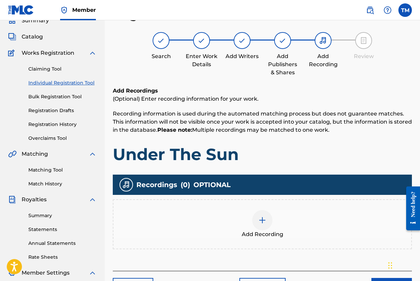
click at [262, 223] on img at bounding box center [262, 220] width 8 height 8
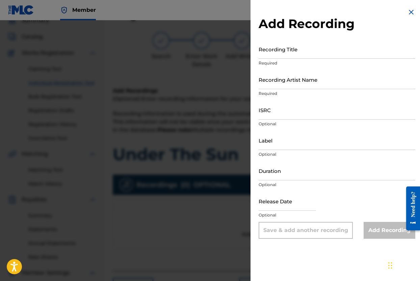
click at [298, 56] on input "Recording Title" at bounding box center [336, 48] width 157 height 19
type input "Under The Sun"
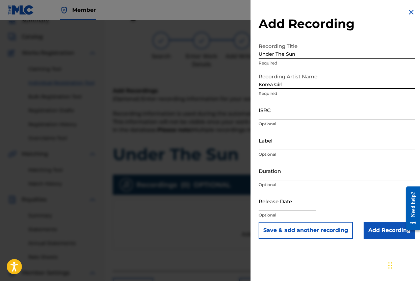
type input "Korea Girl"
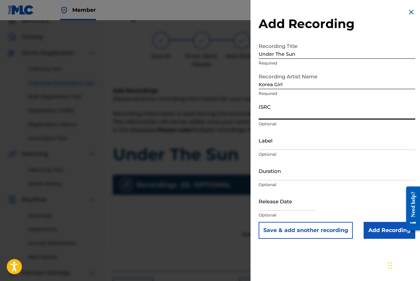
click at [327, 115] on input "ISRC" at bounding box center [336, 109] width 157 height 19
paste input "USB750404002"
click at [338, 115] on input "USB750404002" at bounding box center [336, 109] width 157 height 19
type input "USB750404002"
click at [318, 172] on input "Duration" at bounding box center [336, 170] width 157 height 19
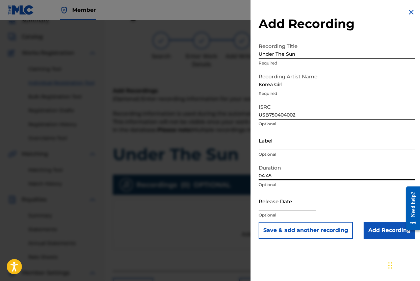
type input "04:45"
click at [378, 230] on input "Add Recording" at bounding box center [389, 230] width 52 height 17
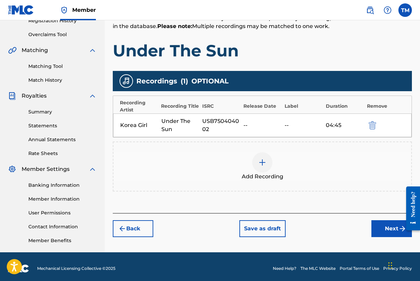
scroll to position [138, 0]
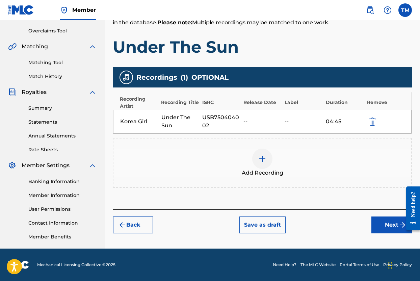
click at [383, 225] on button "Next" at bounding box center [391, 224] width 40 height 17
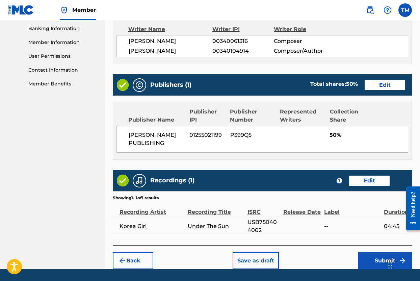
scroll to position [310, 0]
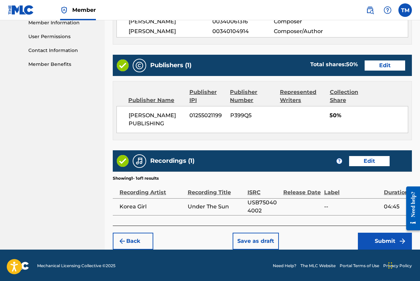
click at [383, 238] on button "Submit" at bounding box center [385, 240] width 54 height 17
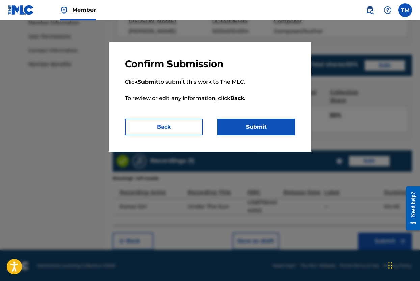
click at [268, 128] on button "Submit" at bounding box center [256, 126] width 78 height 17
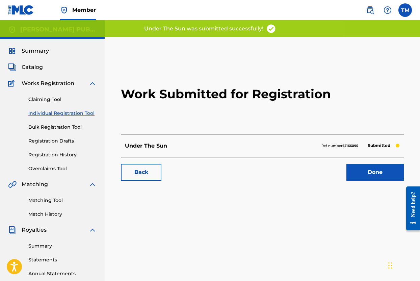
click at [58, 154] on link "Registration History" at bounding box center [62, 154] width 68 height 7
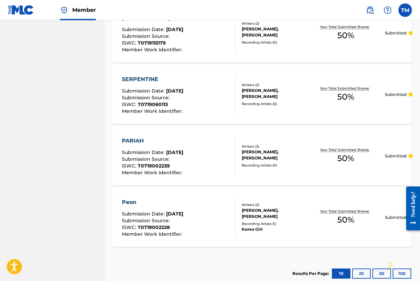
scroll to position [631, 0]
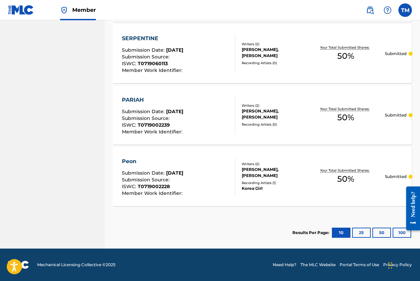
click at [361, 234] on button "25" at bounding box center [361, 232] width 19 height 10
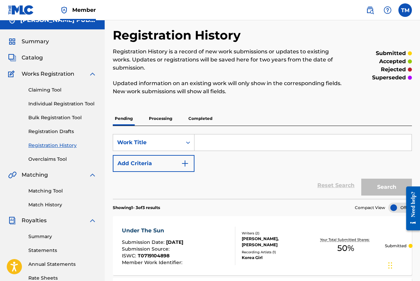
scroll to position [0, 0]
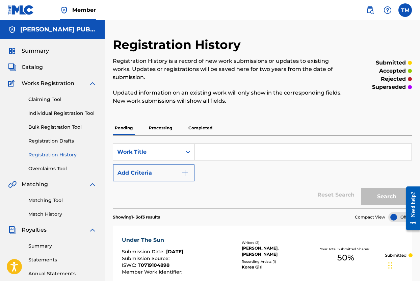
click at [40, 68] on span "Catalog" at bounding box center [32, 67] width 21 height 8
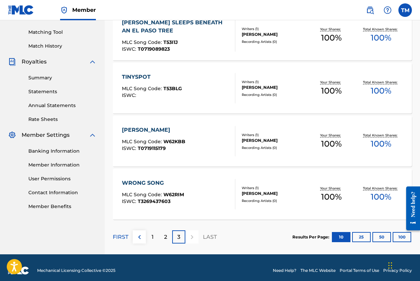
scroll to position [168, 0]
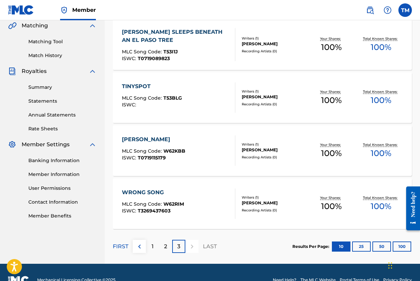
click at [166, 239] on div "2" at bounding box center [165, 245] width 13 height 13
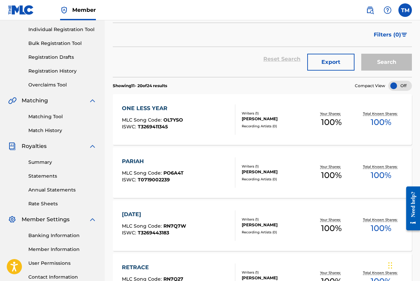
scroll to position [0, 0]
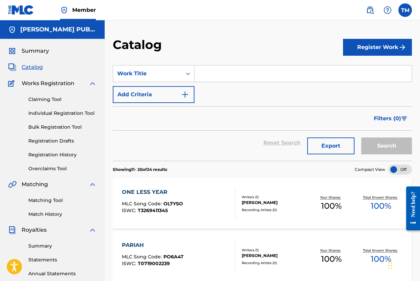
click at [50, 111] on link "Individual Registration Tool" at bounding box center [62, 113] width 68 height 7
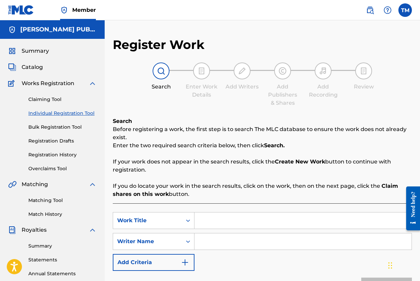
click at [208, 219] on input "Search Form" at bounding box center [302, 220] width 217 height 16
type input "[MEDICAL_DATA]"
click at [204, 241] on input "Search Form" at bounding box center [302, 241] width 217 height 16
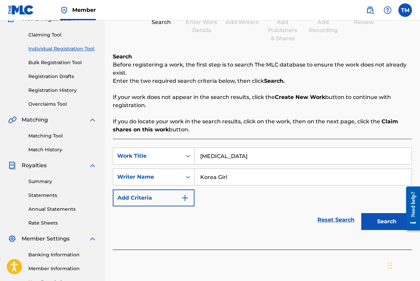
scroll to position [138, 0]
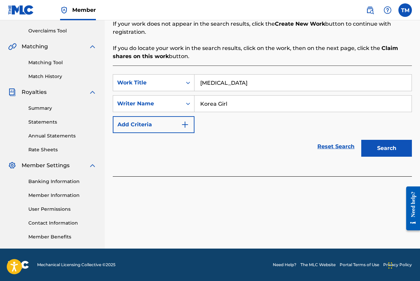
type input "Korea Girl"
click at [389, 154] on button "Search" at bounding box center [386, 148] width 51 height 17
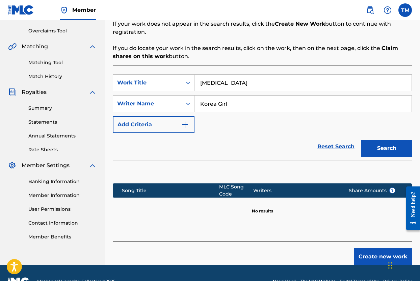
click at [375, 251] on button "Create new work" at bounding box center [382, 256] width 58 height 17
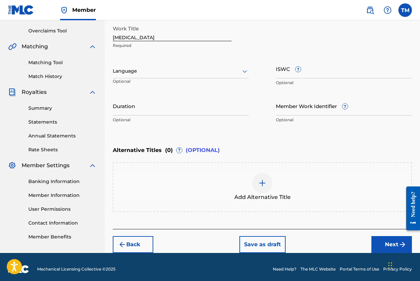
click at [308, 75] on input "ISWC ?" at bounding box center [344, 68] width 136 height 19
paste input "T-071.900.224-0"
type input "T-071.900.224-0"
click at [220, 109] on input "Duration" at bounding box center [181, 105] width 136 height 19
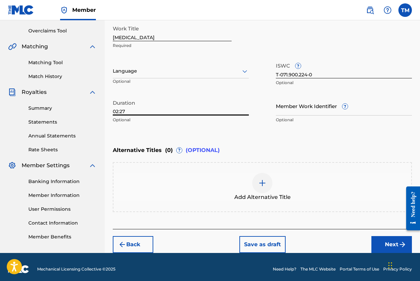
scroll to position [142, 0]
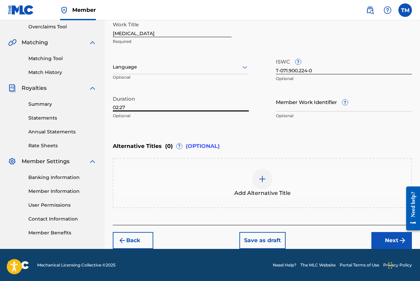
type input "02:27"
click at [388, 235] on button "Next" at bounding box center [391, 240] width 40 height 17
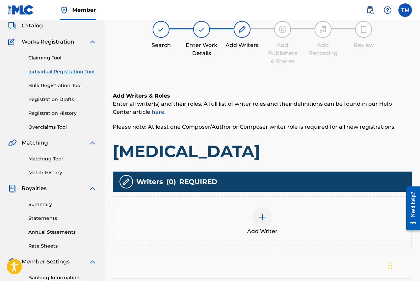
scroll to position [48, 0]
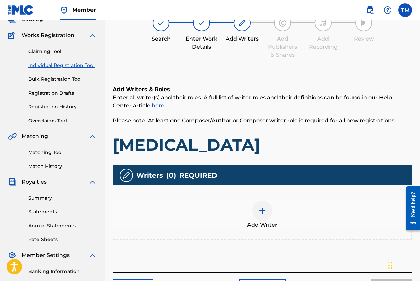
click at [268, 207] on div at bounding box center [262, 210] width 20 height 20
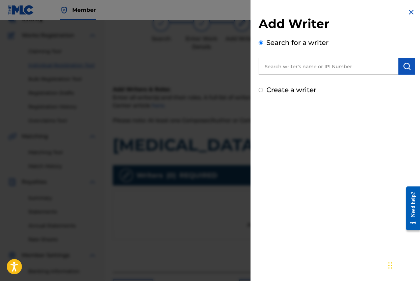
click at [328, 69] on input "text" at bounding box center [328, 66] width 140 height 17
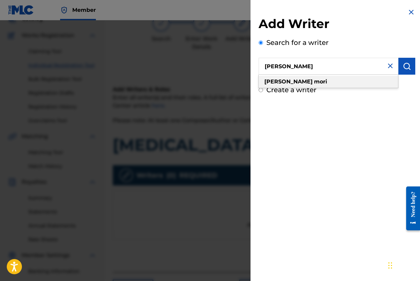
click at [324, 81] on div "[PERSON_NAME]" at bounding box center [327, 82] width 139 height 12
type input "[PERSON_NAME]"
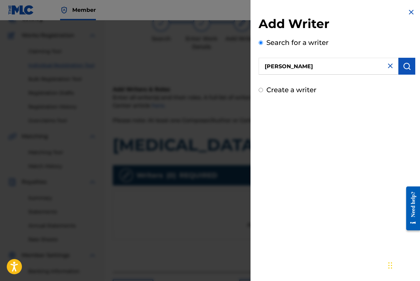
click at [403, 63] on img "submit" at bounding box center [406, 66] width 8 height 8
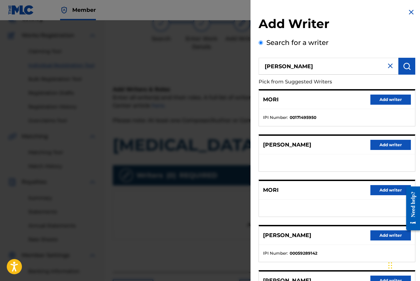
scroll to position [69, 0]
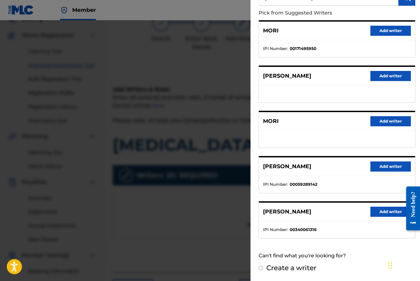
click at [375, 208] on button "Add writer" at bounding box center [390, 211] width 40 height 10
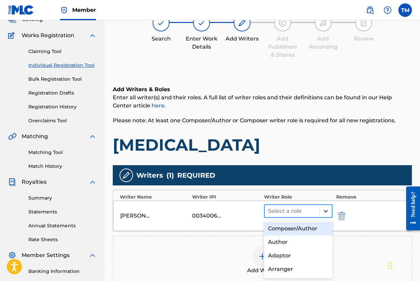
click at [327, 211] on icon at bounding box center [325, 210] width 7 height 7
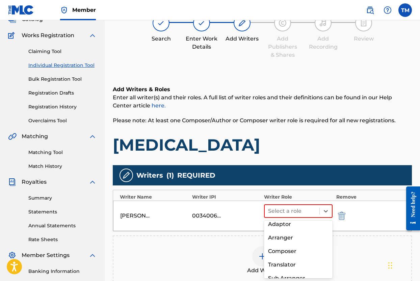
scroll to position [32, 0]
click at [302, 247] on div "Composer" at bounding box center [298, 250] width 68 height 13
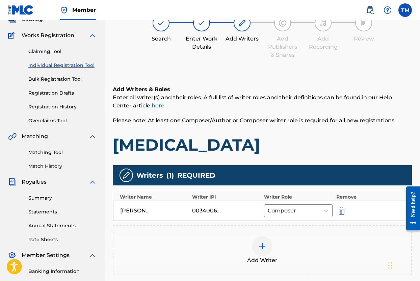
click at [263, 249] on img at bounding box center [262, 246] width 8 height 8
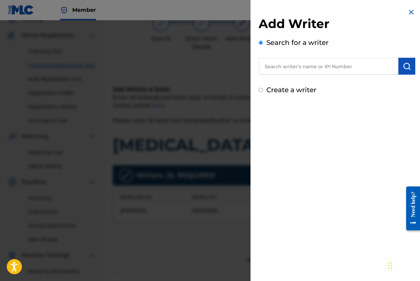
click at [341, 69] on input "text" at bounding box center [328, 66] width 140 height 17
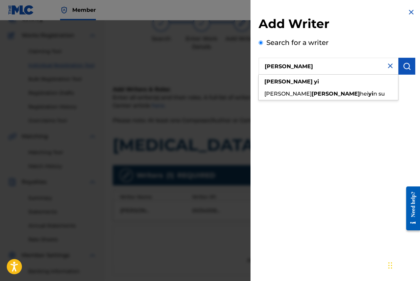
type input "[PERSON_NAME]"
click at [406, 70] on button "submit" at bounding box center [406, 66] width 17 height 17
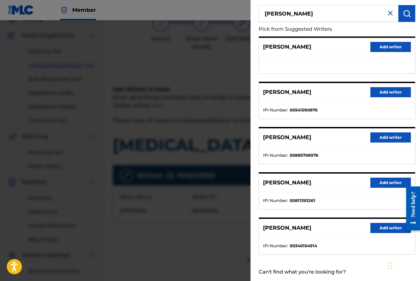
scroll to position [69, 0]
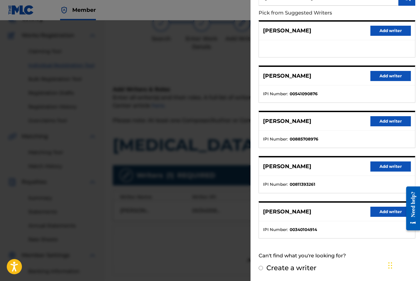
click at [382, 211] on button "Add writer" at bounding box center [390, 211] width 40 height 10
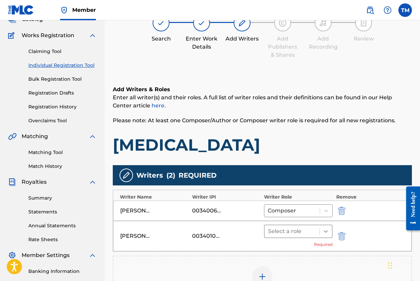
click at [325, 231] on icon at bounding box center [325, 231] width 7 height 7
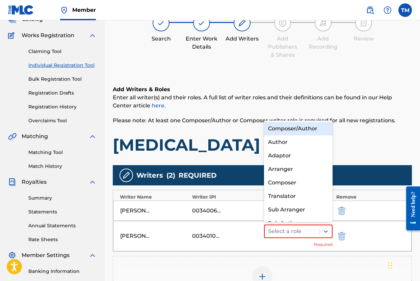
click at [317, 131] on div "Composer/Author" at bounding box center [298, 128] width 68 height 13
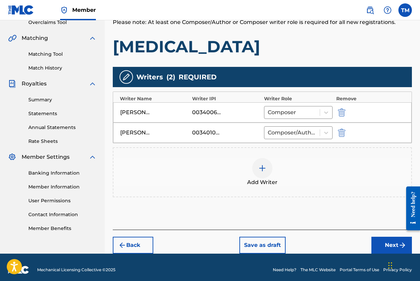
scroll to position [151, 0]
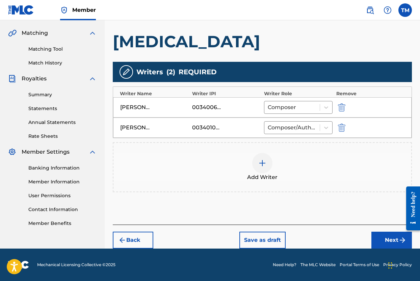
click at [382, 237] on button "Next" at bounding box center [391, 239] width 40 height 17
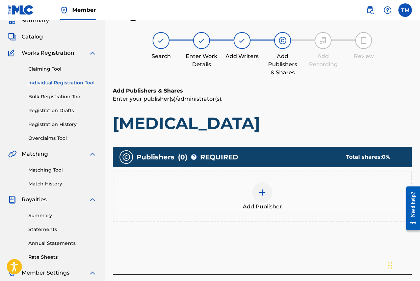
scroll to position [30, 0]
click at [268, 191] on div at bounding box center [262, 192] width 20 height 20
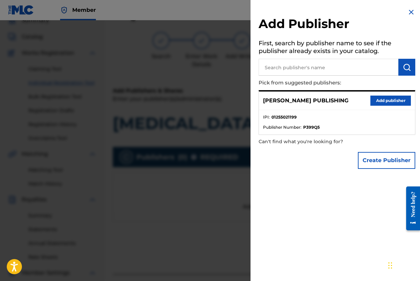
click at [373, 97] on button "Add publisher" at bounding box center [390, 100] width 40 height 10
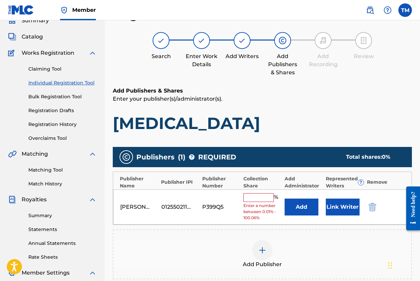
click at [262, 199] on input "text" at bounding box center [258, 197] width 30 height 9
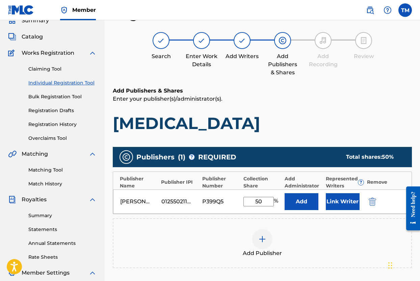
type input "50"
click at [327, 230] on div "Add Publisher" at bounding box center [262, 243] width 298 height 28
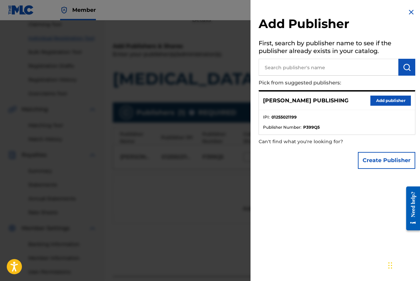
scroll to position [138, 0]
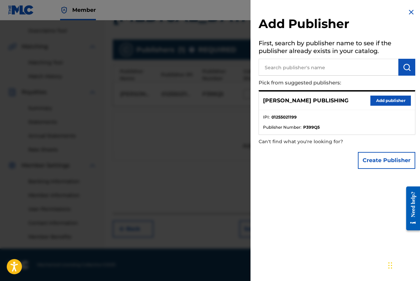
click at [409, 13] on img at bounding box center [411, 12] width 8 height 8
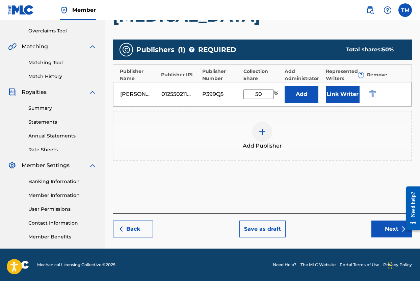
click at [397, 230] on button "Next" at bounding box center [391, 228] width 40 height 17
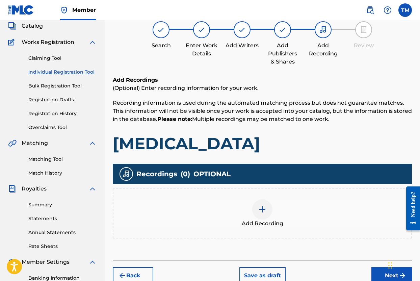
scroll to position [30, 0]
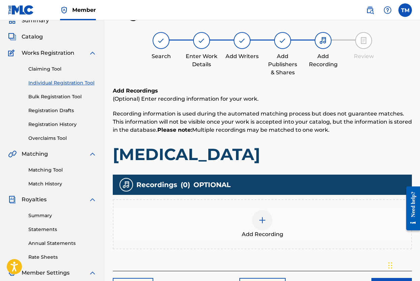
click at [265, 224] on div at bounding box center [262, 220] width 20 height 20
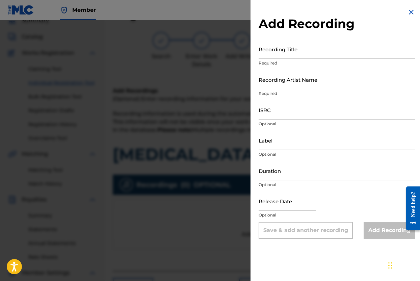
click at [303, 55] on input "Recording Title" at bounding box center [336, 48] width 157 height 19
type input "[MEDICAL_DATA]"
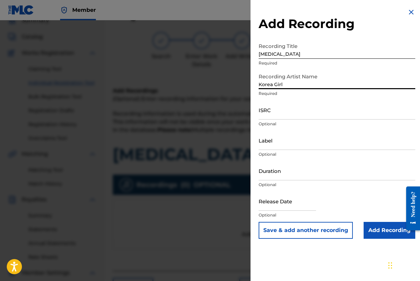
type input "Korea Girl"
click at [314, 113] on input "ISRC" at bounding box center [336, 109] width 157 height 19
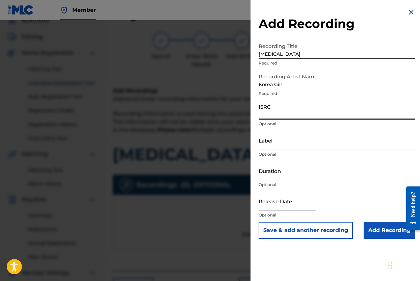
paste input "USB750404012"
type input "USB750404012"
click at [302, 173] on input "Duration" at bounding box center [336, 170] width 157 height 19
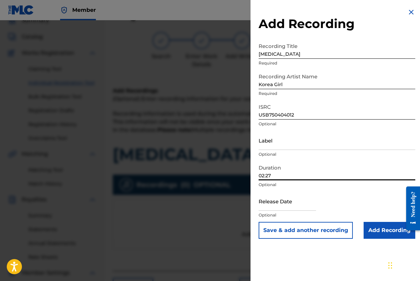
type input "02:27"
click at [369, 225] on input "Add Recording" at bounding box center [389, 230] width 52 height 17
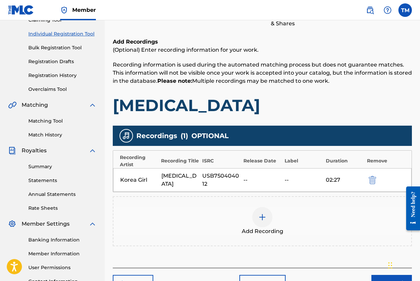
scroll to position [138, 0]
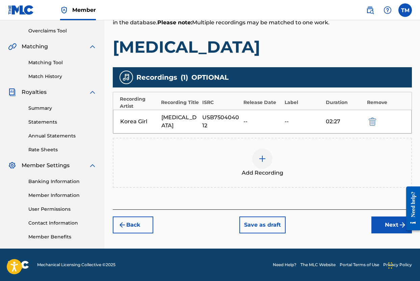
click at [393, 225] on button "Next" at bounding box center [391, 224] width 40 height 17
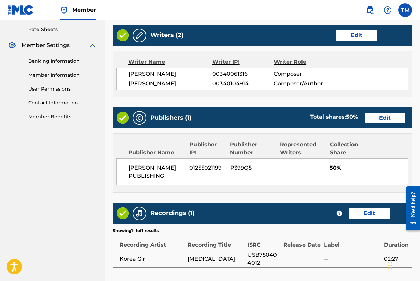
scroll to position [310, 0]
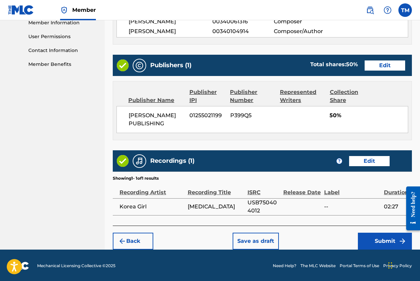
click at [377, 235] on button "Submit" at bounding box center [385, 240] width 54 height 17
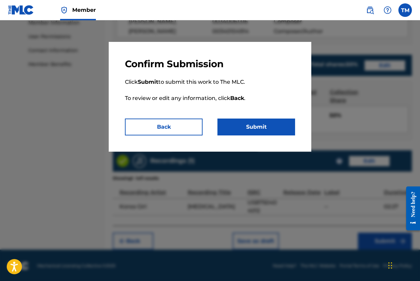
click at [262, 128] on button "Submit" at bounding box center [256, 126] width 78 height 17
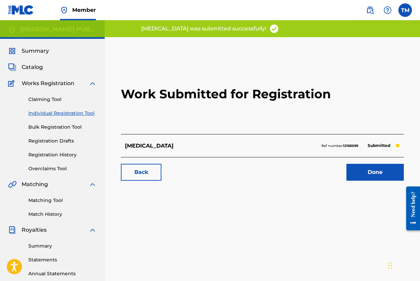
click at [67, 156] on link "Registration History" at bounding box center [62, 154] width 68 height 7
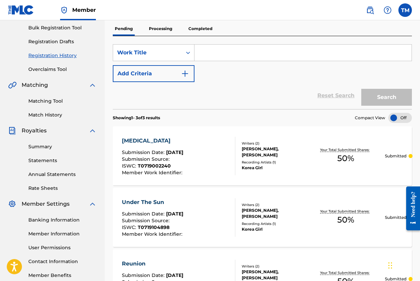
scroll to position [97, 0]
